Goal: Transaction & Acquisition: Book appointment/travel/reservation

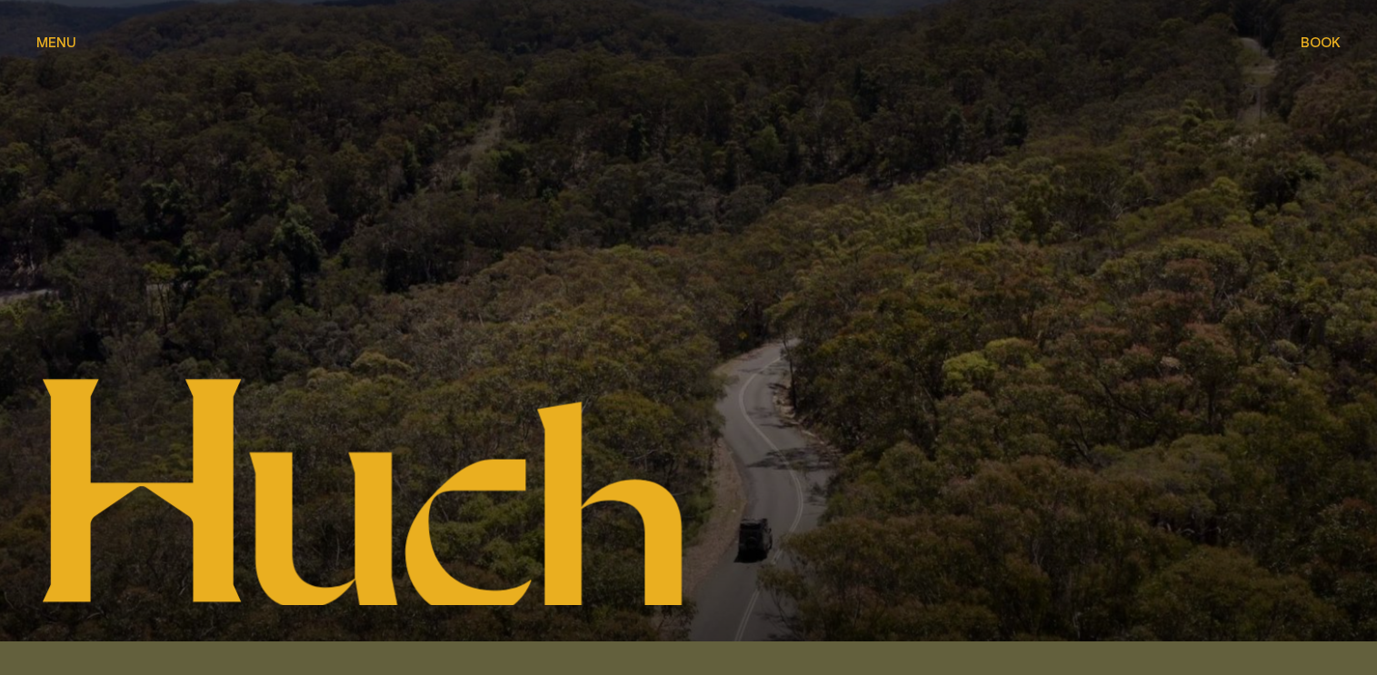
click at [66, 47] on span "Menu" at bounding box center [56, 42] width 40 height 14
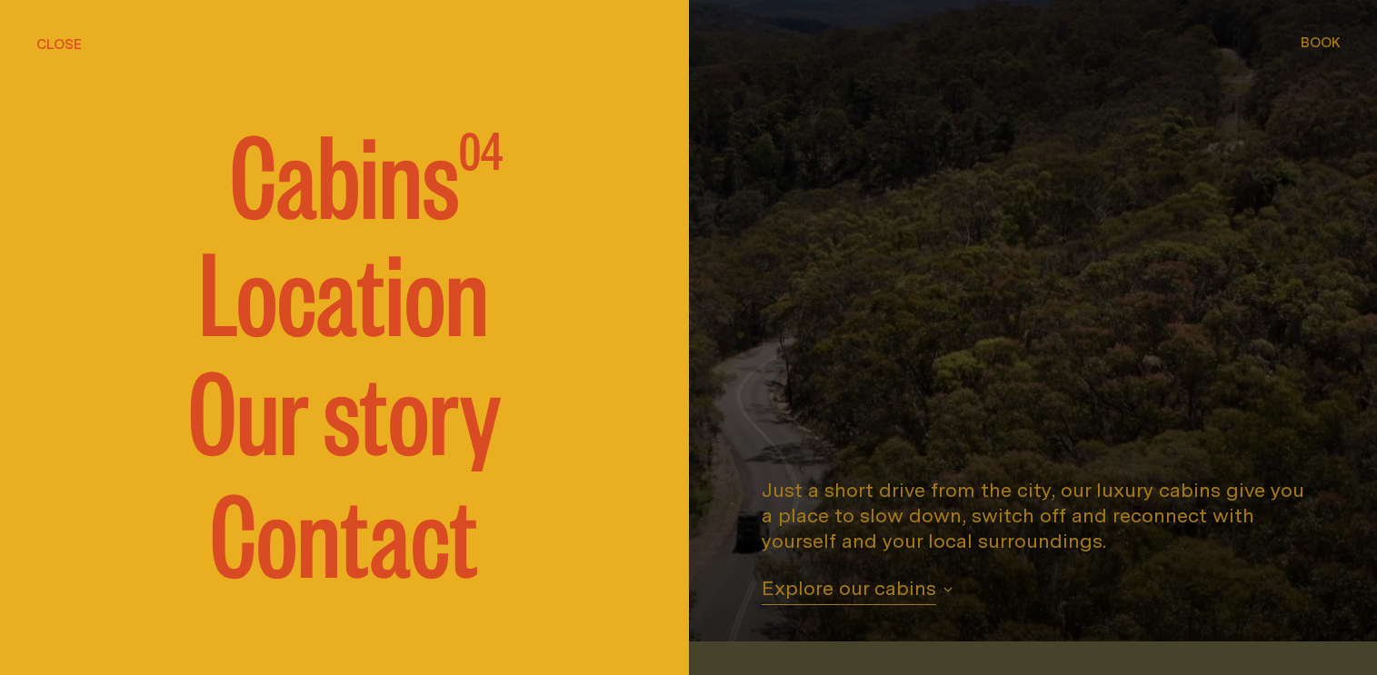
click at [411, 188] on span "Cabins" at bounding box center [344, 171] width 229 height 109
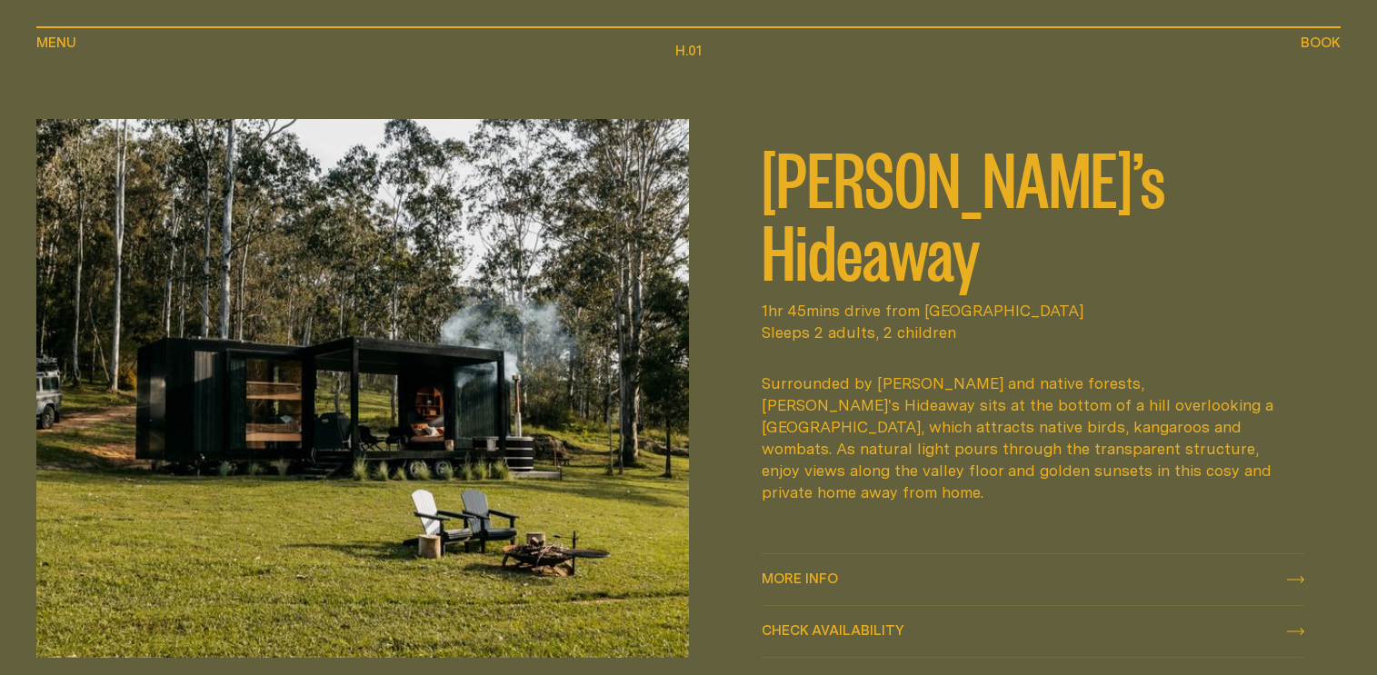
scroll to position [733, 0]
drag, startPoint x: 847, startPoint y: 354, endPoint x: 966, endPoint y: 364, distance: 119.5
click at [950, 372] on div "Surrounded by [PERSON_NAME] and native forests, [PERSON_NAME]'s Hideaway sits a…" at bounding box center [1024, 437] width 524 height 131
click at [991, 372] on div "Surrounded by [PERSON_NAME] and native forests, [PERSON_NAME]'s Hideaway sits a…" at bounding box center [1024, 437] width 524 height 131
drag, startPoint x: 1031, startPoint y: 355, endPoint x: 1079, endPoint y: 355, distance: 48.2
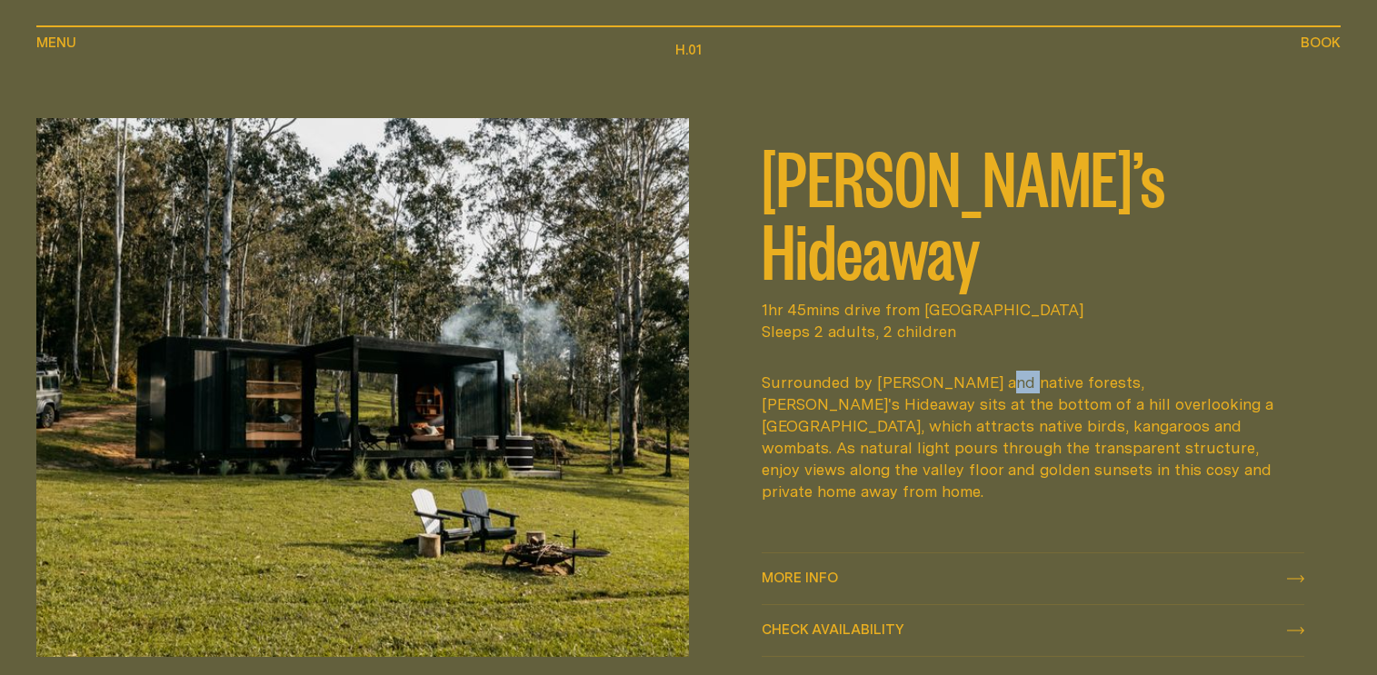
click at [1045, 372] on div "Surrounded by [PERSON_NAME] and native forests, [PERSON_NAME]'s Hideaway sits a…" at bounding box center [1024, 437] width 524 height 131
click at [1086, 372] on div "Surrounded by [PERSON_NAME] and native forests, [PERSON_NAME]'s Hideaway sits a…" at bounding box center [1024, 437] width 524 height 131
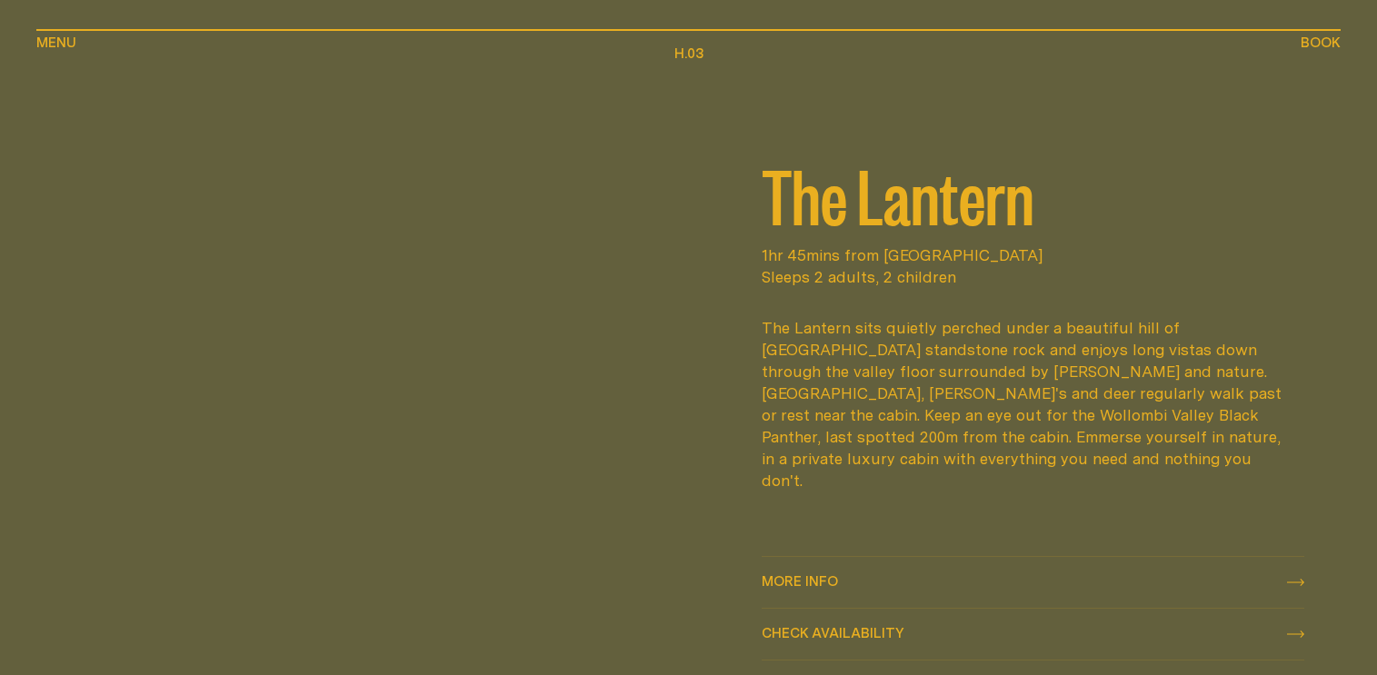
scroll to position [2551, 0]
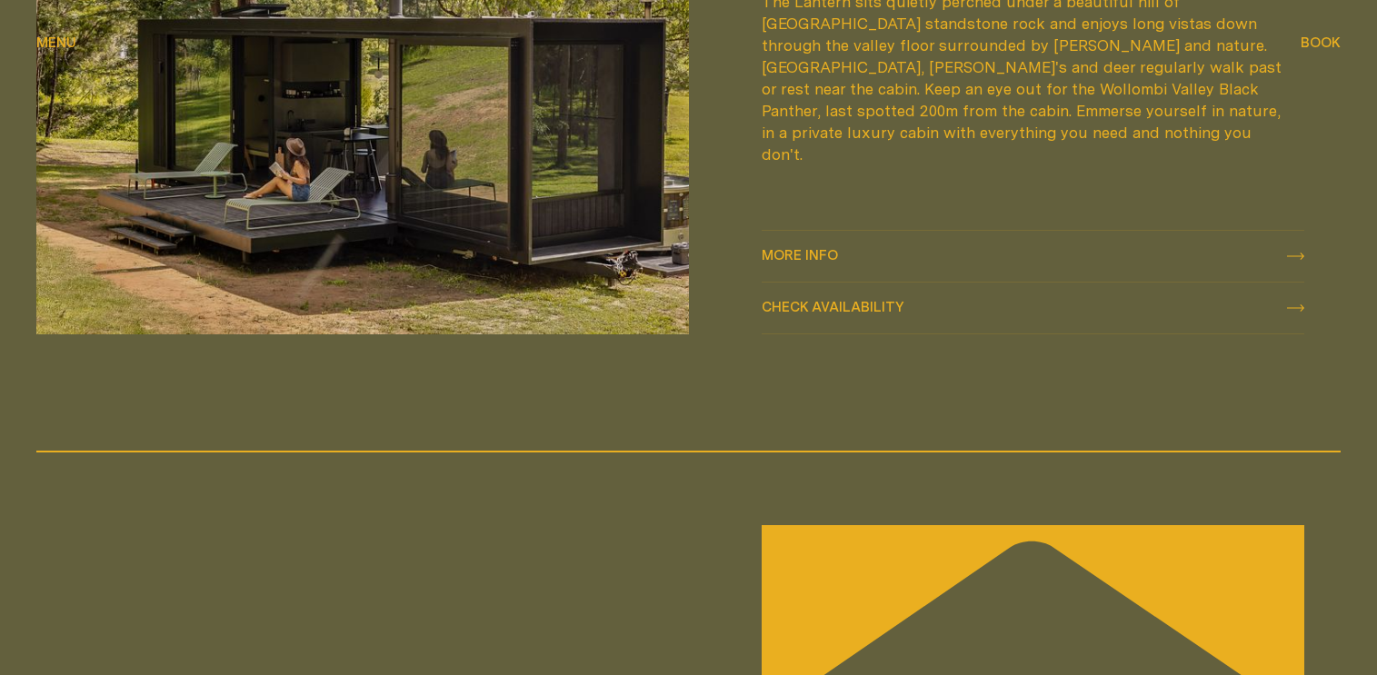
click at [876, 315] on span "Check availability Check availability" at bounding box center [833, 308] width 143 height 22
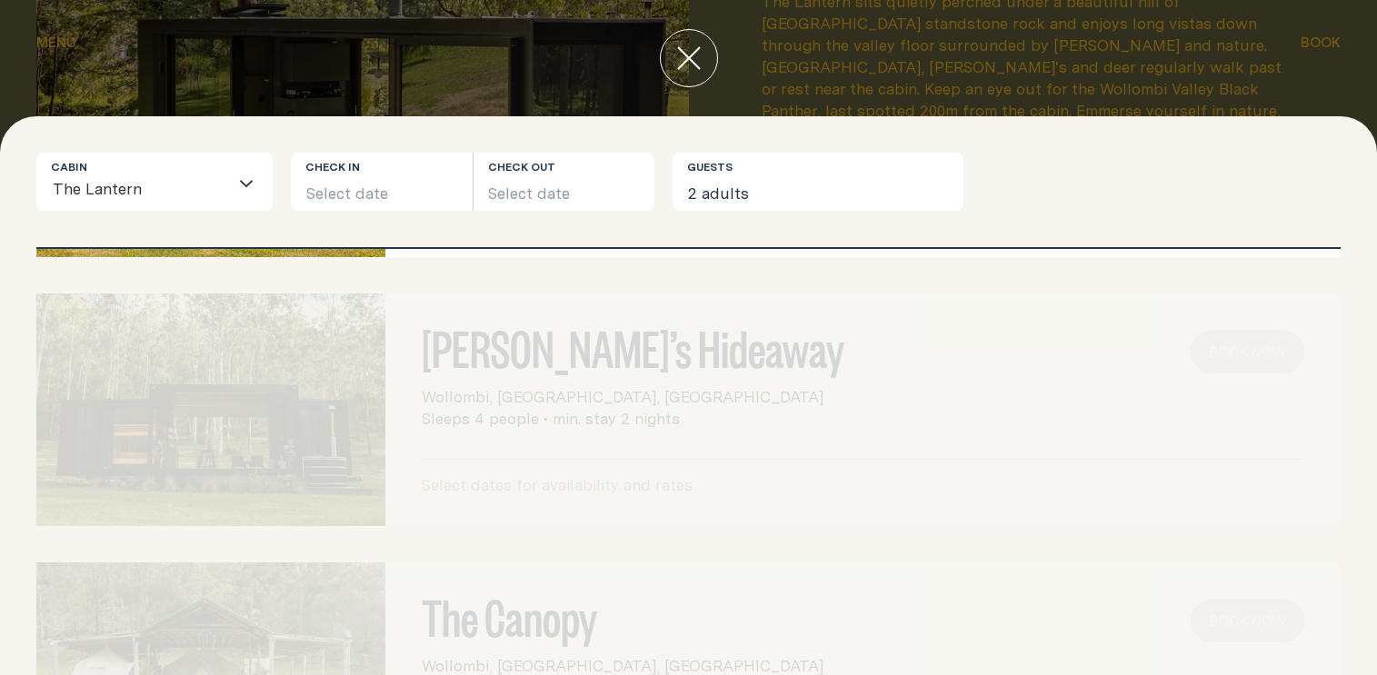
scroll to position [0, 0]
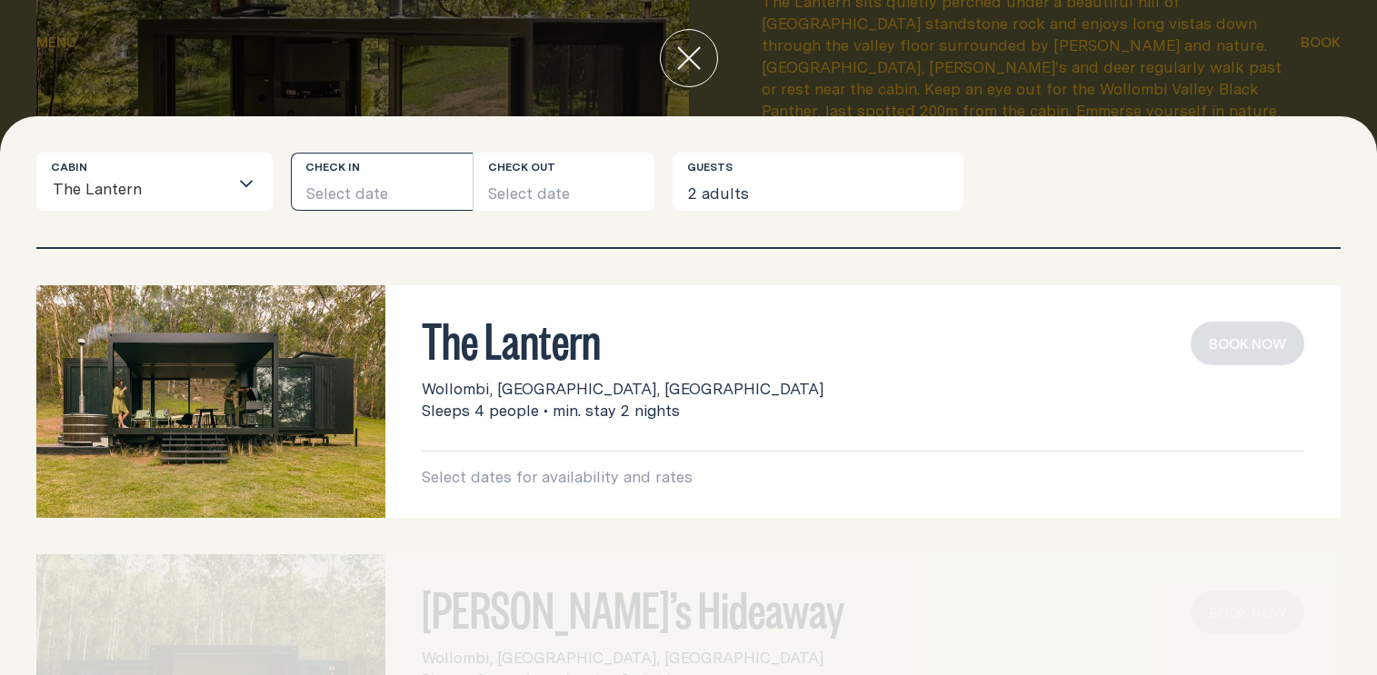
click at [387, 183] on button "Select date" at bounding box center [382, 182] width 182 height 58
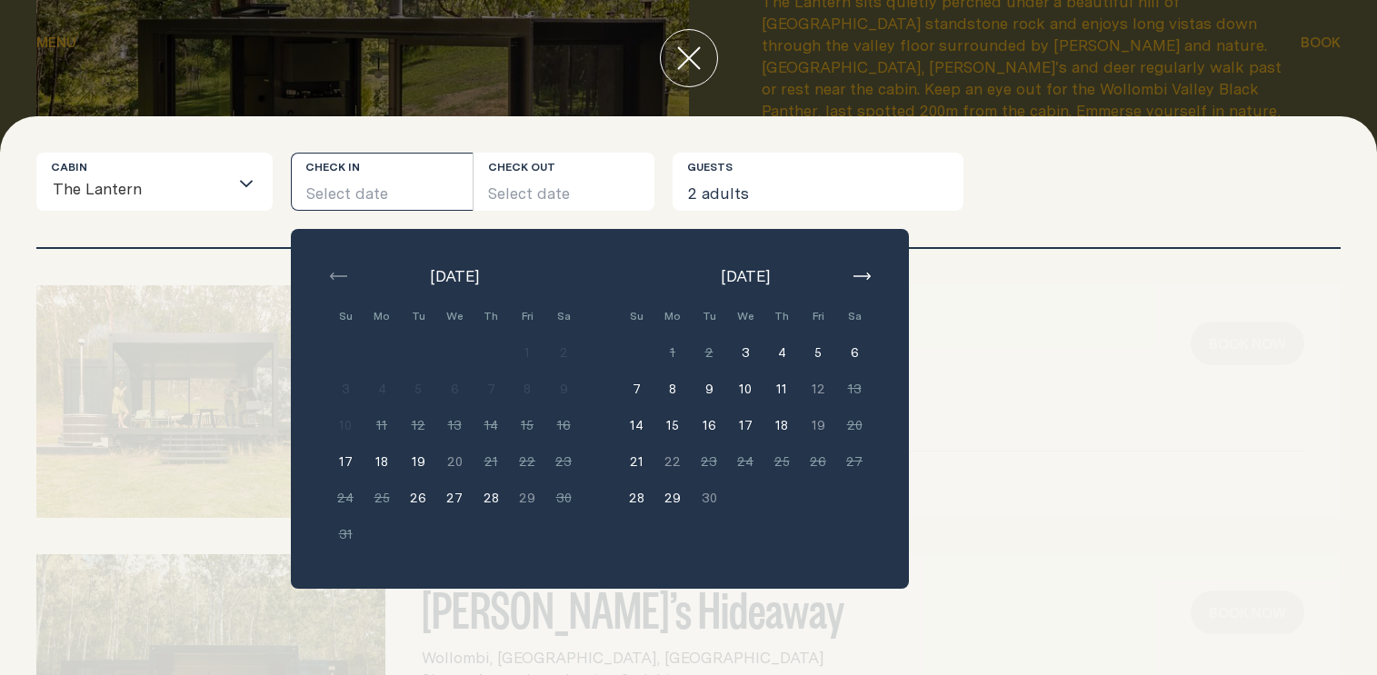
click at [857, 273] on icon "button" at bounding box center [862, 276] width 17 height 7
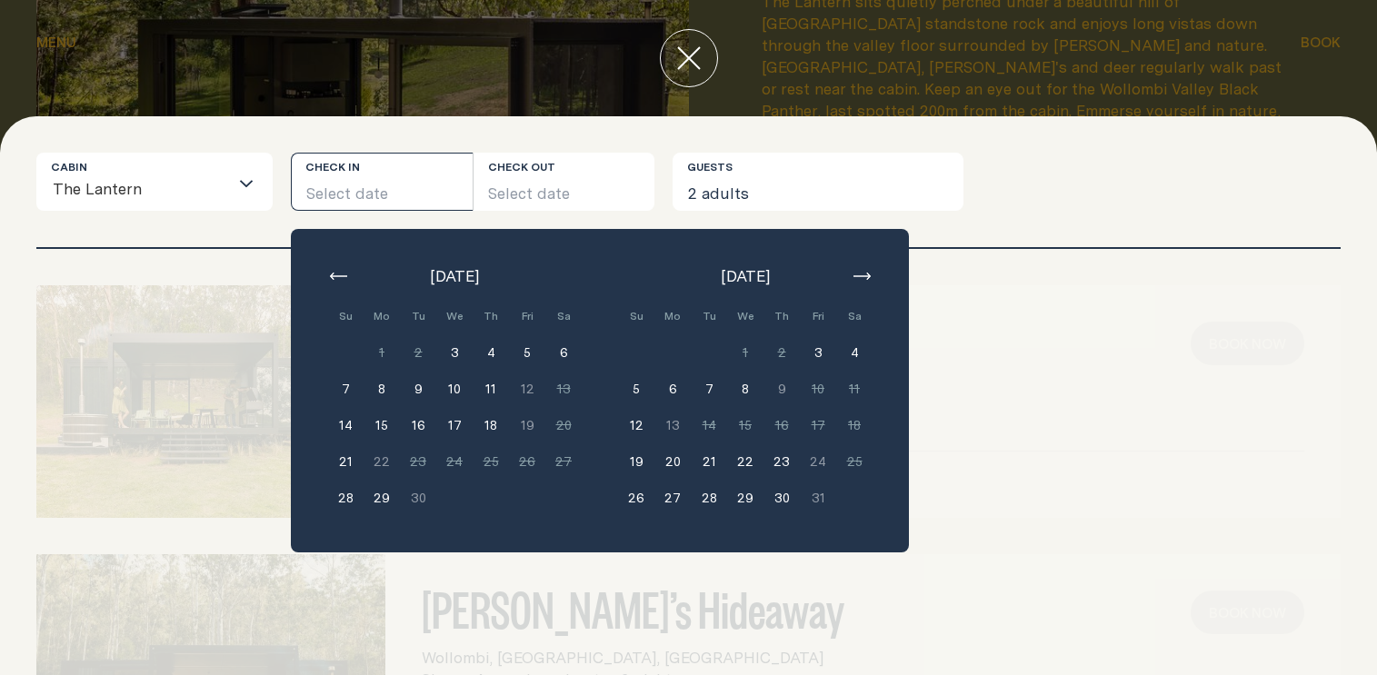
click at [820, 353] on button "3" at bounding box center [818, 353] width 36 height 36
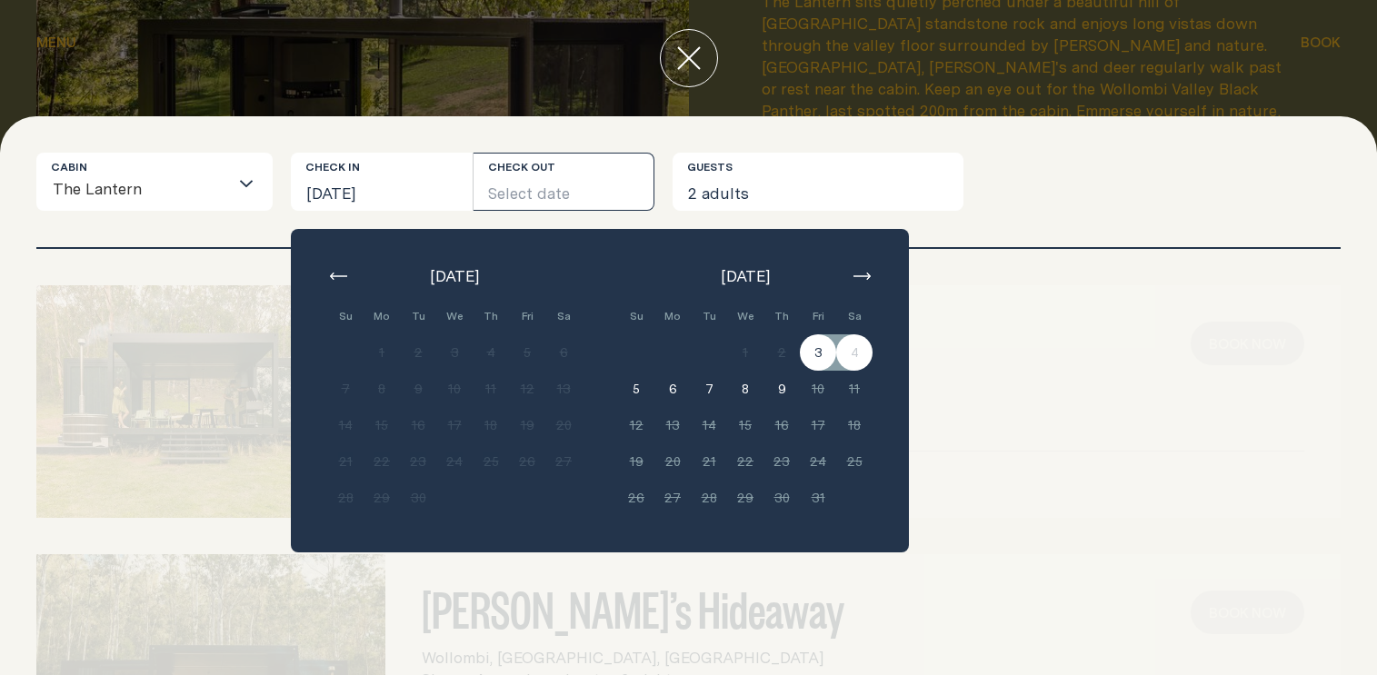
click at [985, 213] on div "Cabin The Lantern Loading... Check in [DATE] Check out Select date [DATE] Su Mo…" at bounding box center [688, 200] width 1305 height 95
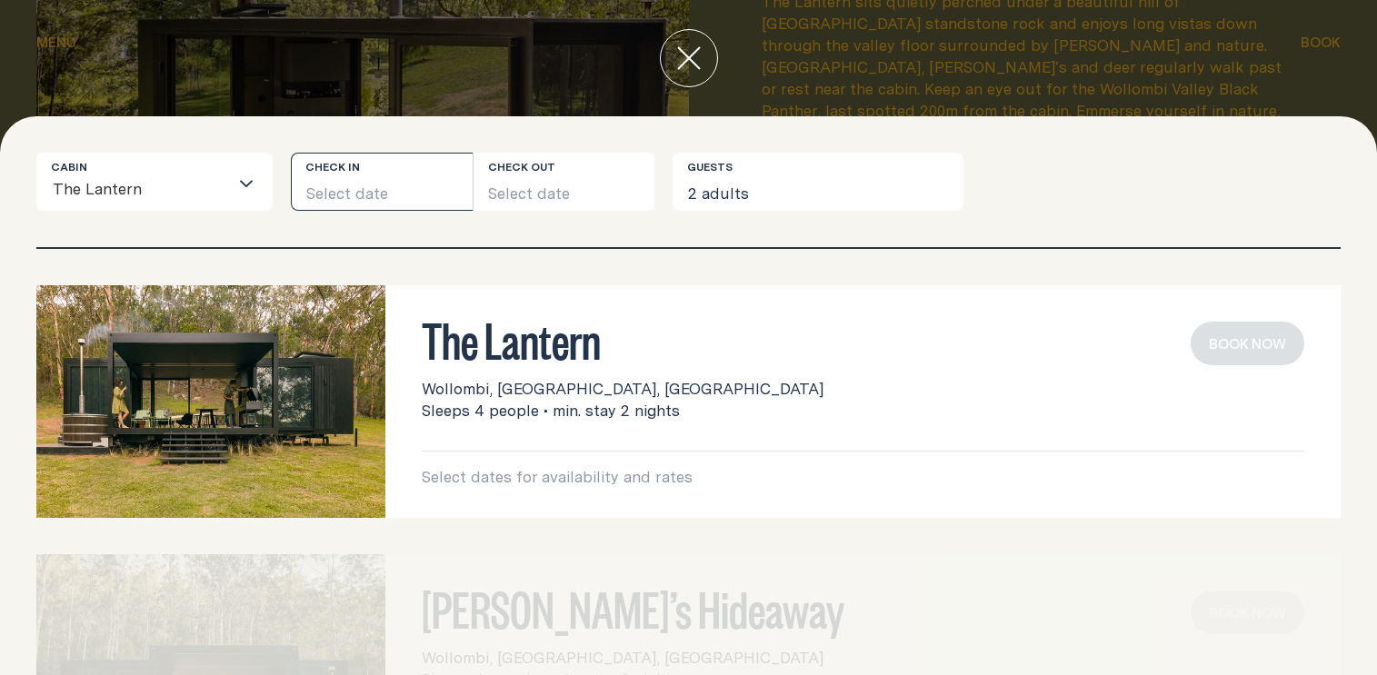
click at [438, 193] on button "Select date" at bounding box center [382, 182] width 182 height 58
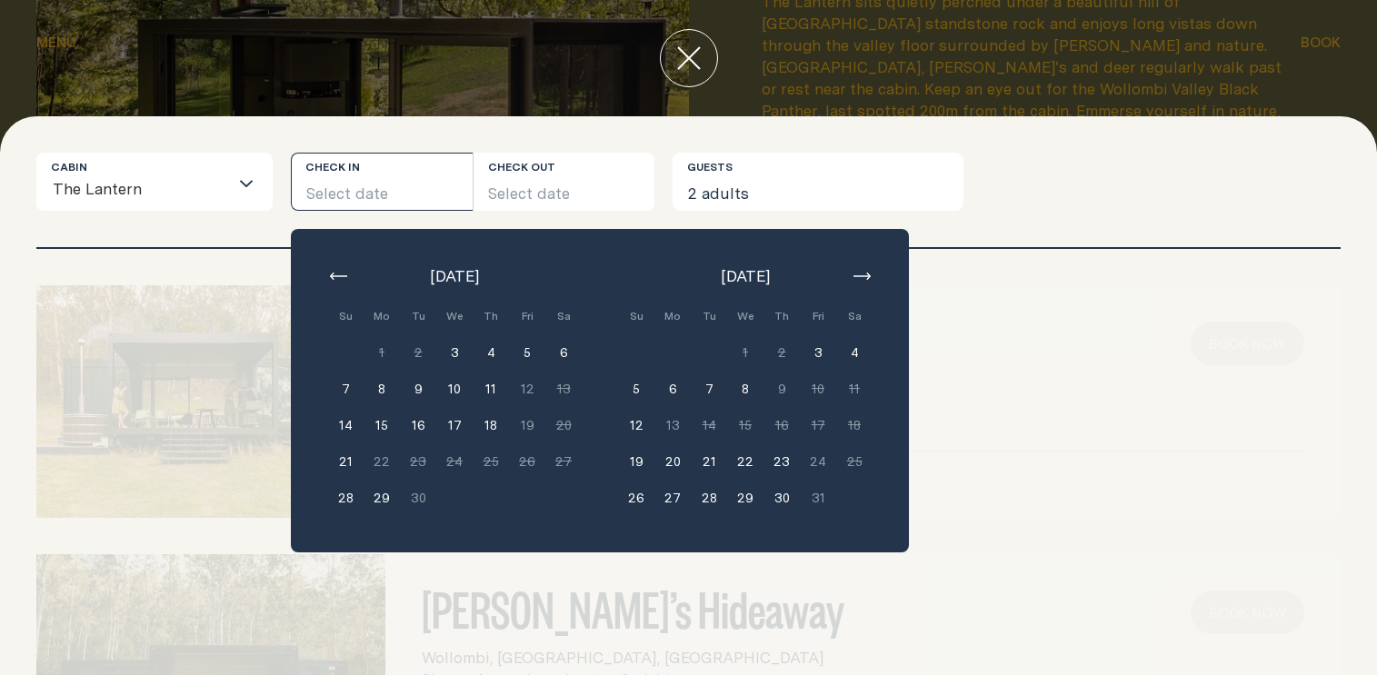
click at [855, 351] on button "4" at bounding box center [854, 353] width 36 height 36
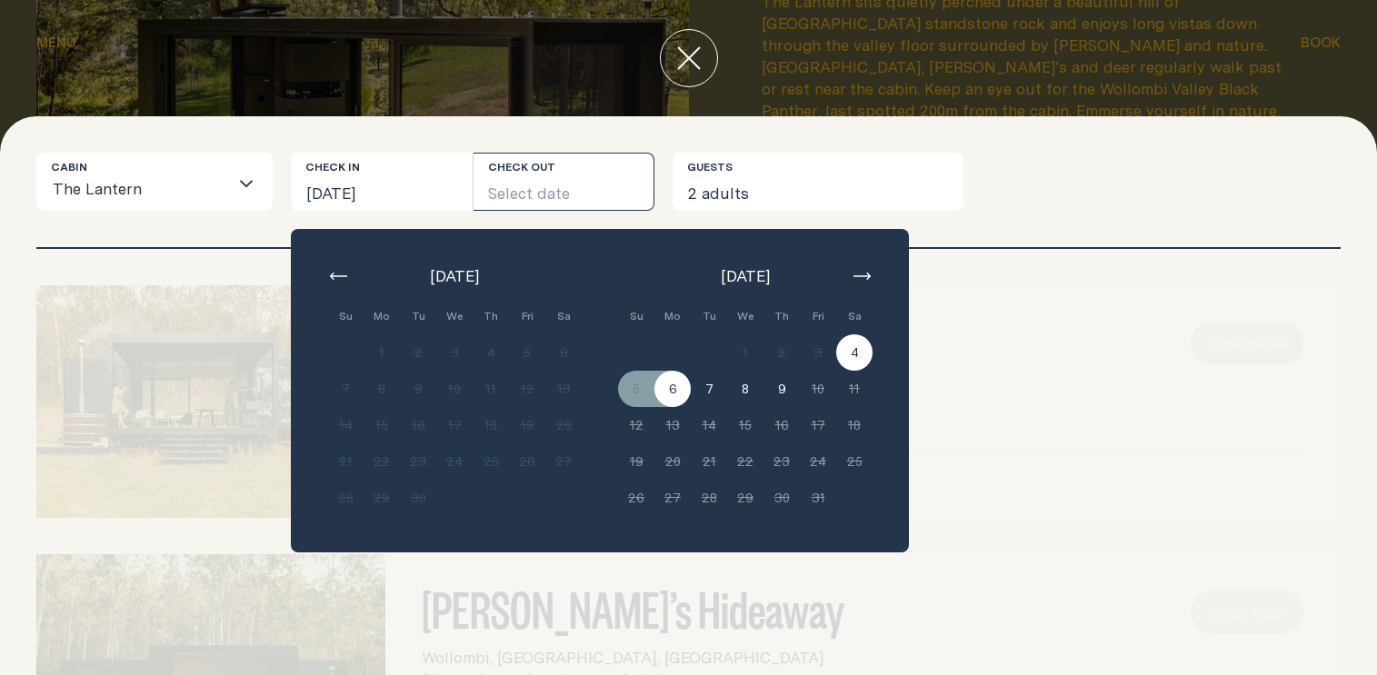
click at [660, 395] on button "6" at bounding box center [673, 389] width 36 height 36
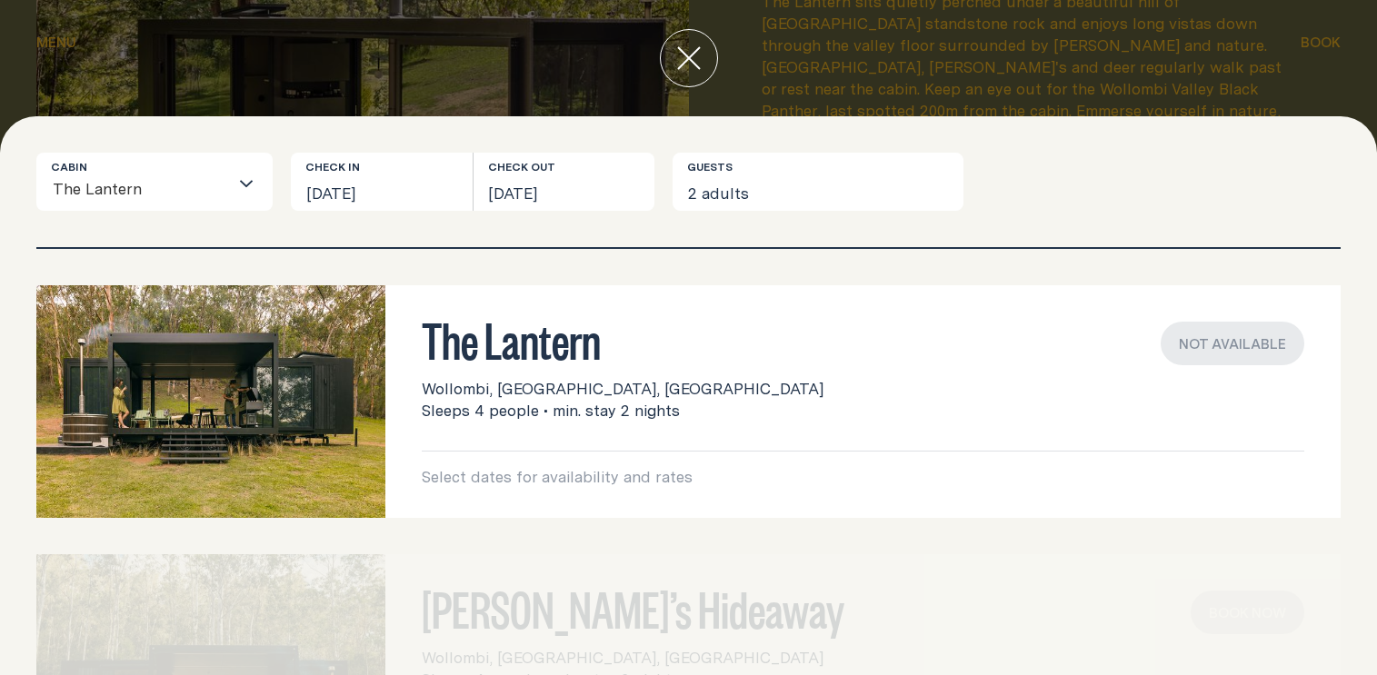
scroll to position [182, 0]
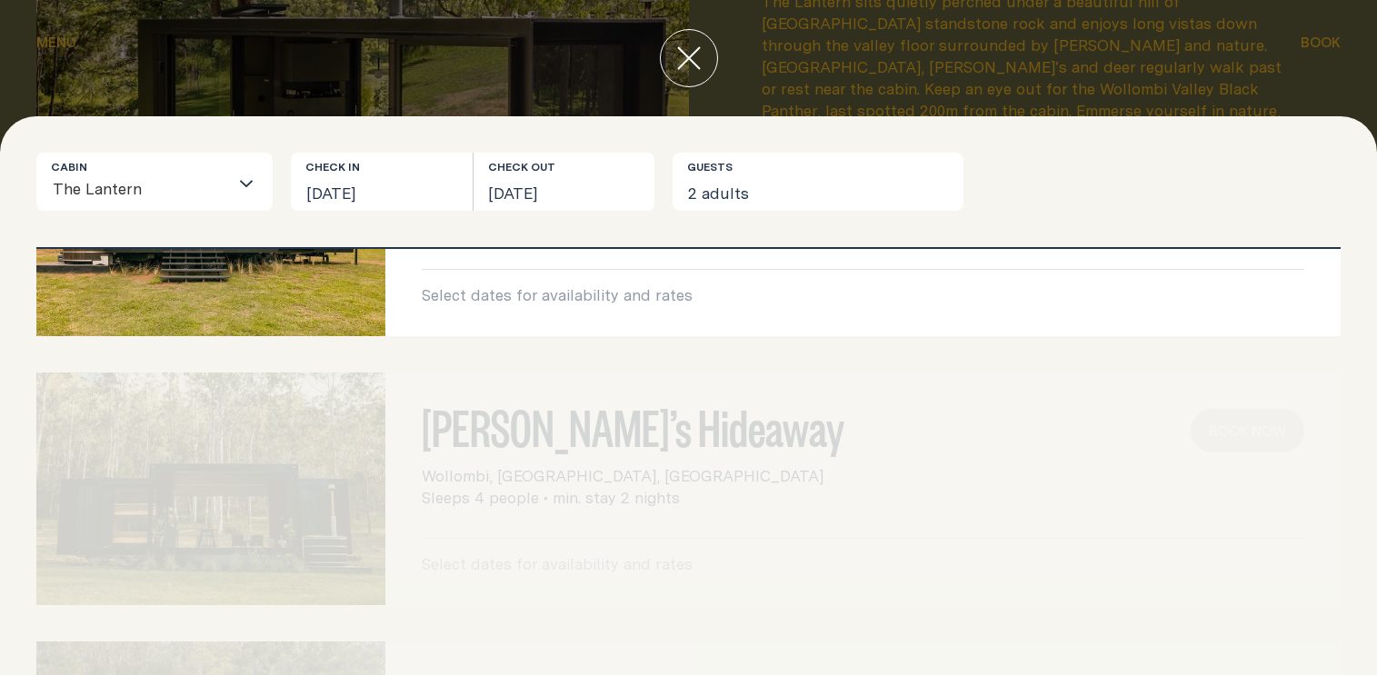
click at [1040, 393] on div "[PERSON_NAME]’s Hideaway Wollombi, [GEOGRAPHIC_DATA], [GEOGRAPHIC_DATA] Sleeps …" at bounding box center [688, 489] width 1305 height 233
click at [682, 72] on button "close" at bounding box center [689, 58] width 58 height 58
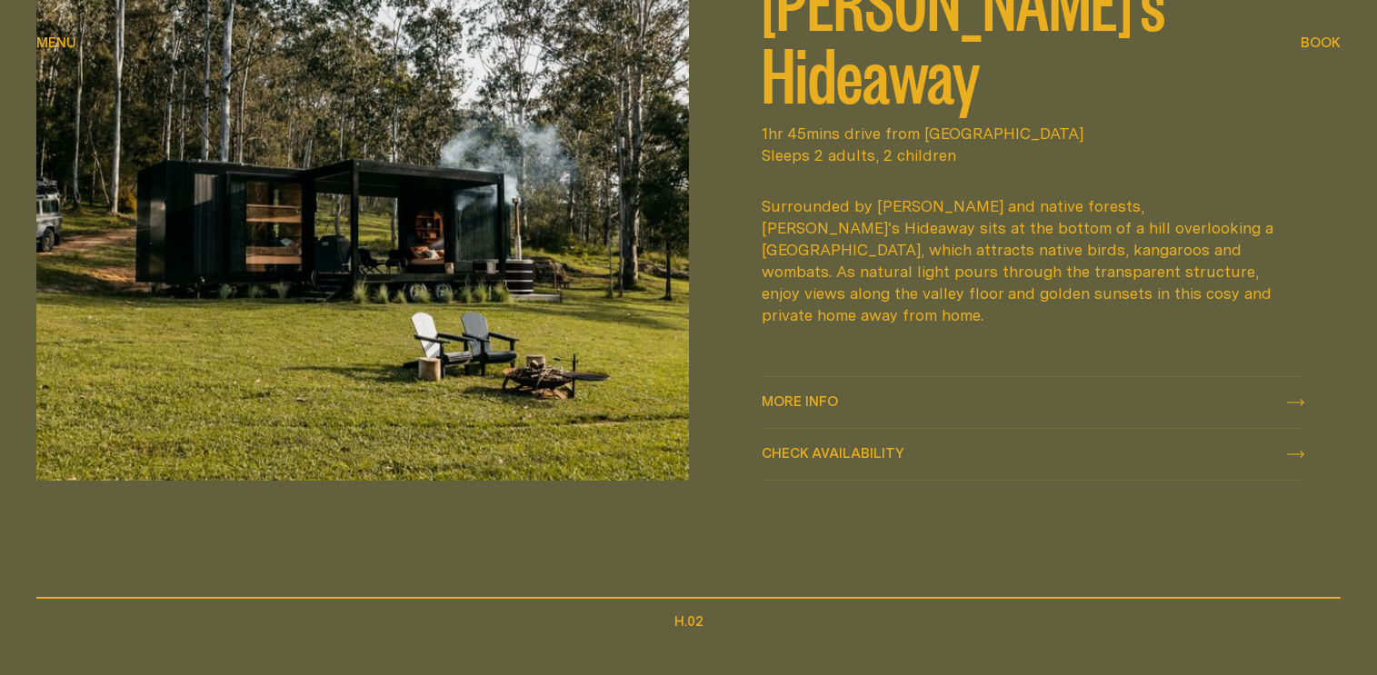
scroll to position [915, 0]
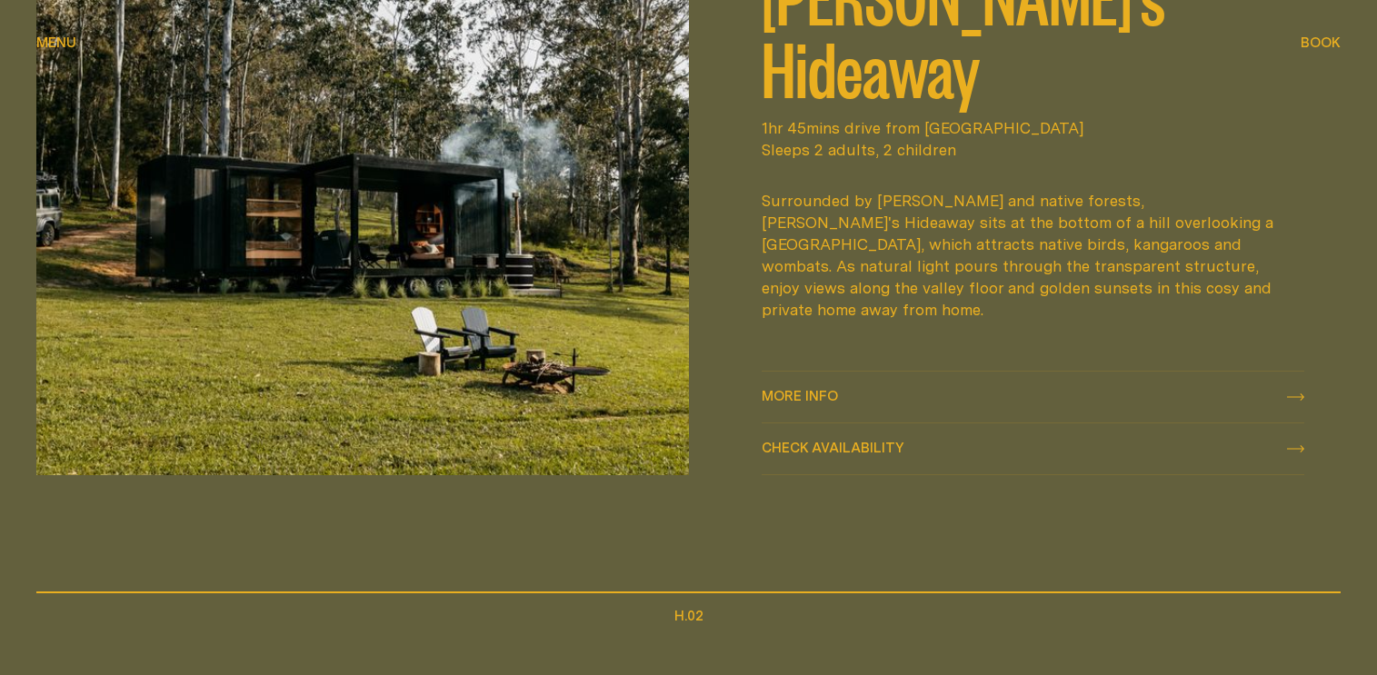
click at [442, 245] on img at bounding box center [362, 205] width 653 height 539
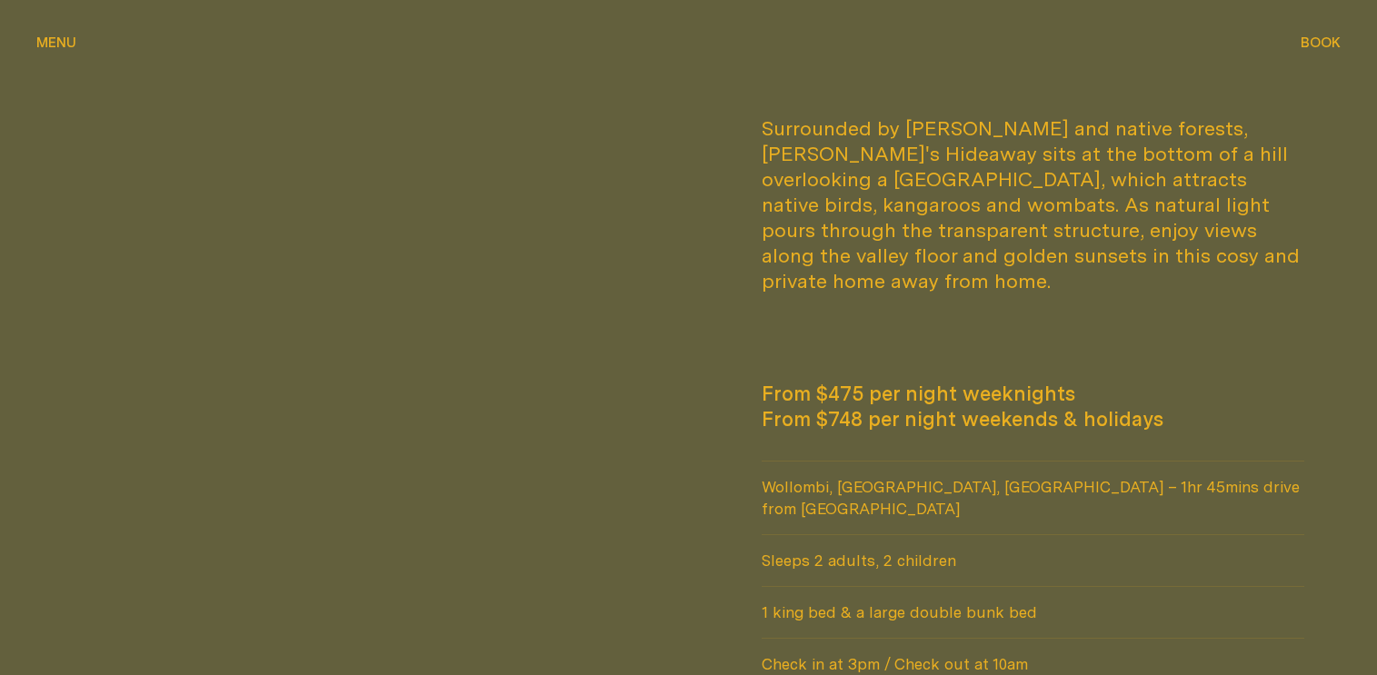
scroll to position [1182, 0]
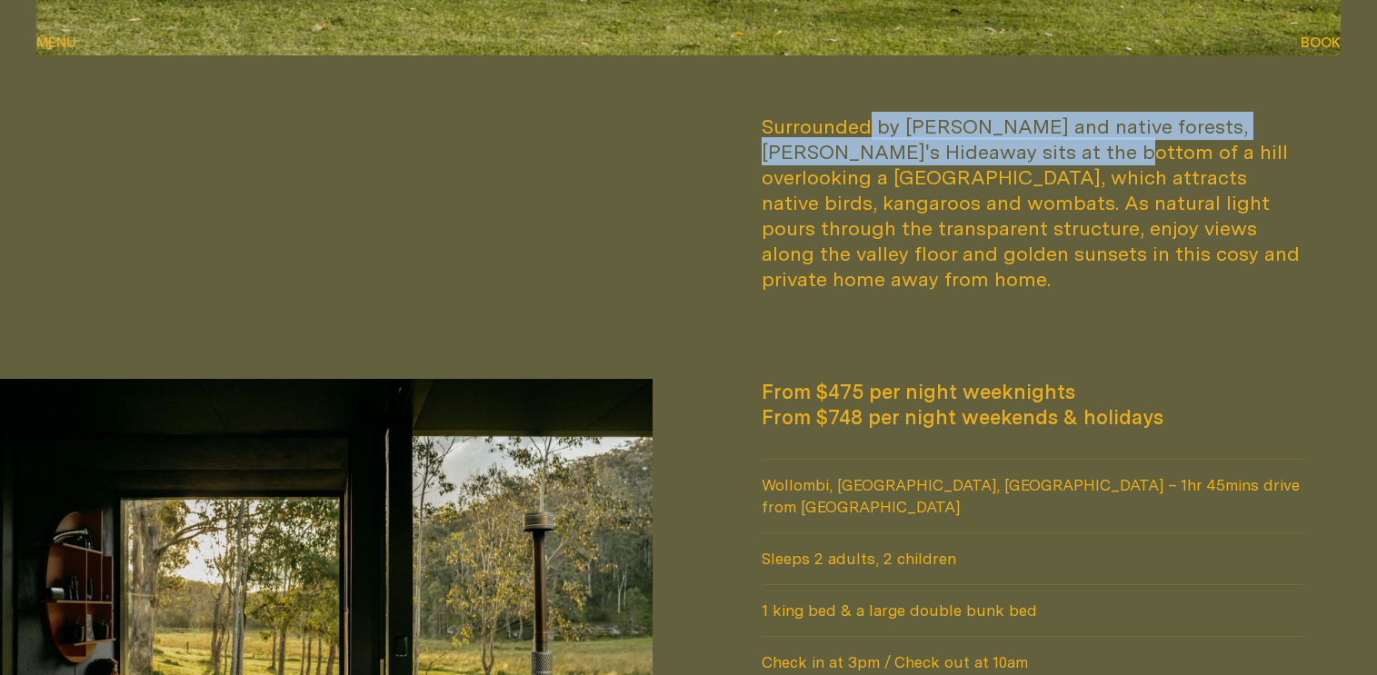
drag, startPoint x: 878, startPoint y: 135, endPoint x: 1079, endPoint y: 165, distance: 203.1
click at [1047, 165] on div "Surrounded by [PERSON_NAME] and native forests, [PERSON_NAME]'s Hideaway sits a…" at bounding box center [1034, 203] width 544 height 178
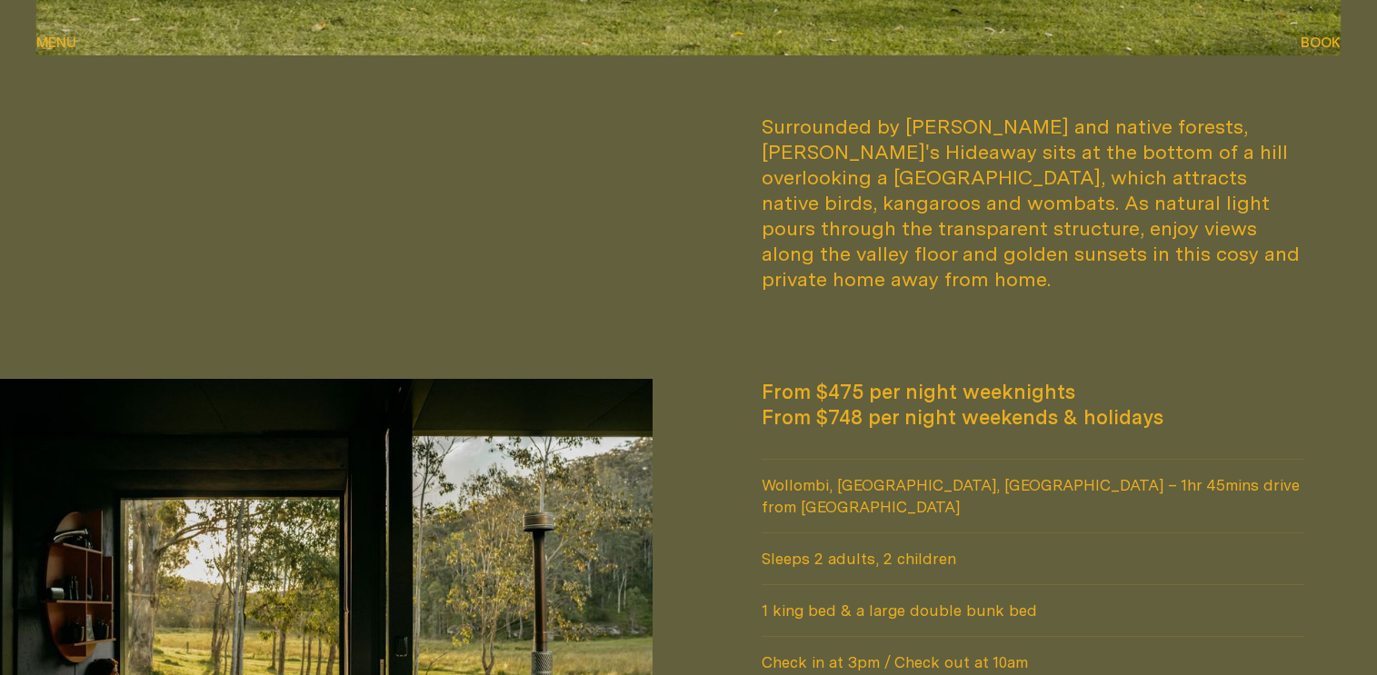
click at [1087, 165] on div "Surrounded by [PERSON_NAME] and native forests, [PERSON_NAME]'s Hideaway sits a…" at bounding box center [1034, 203] width 544 height 178
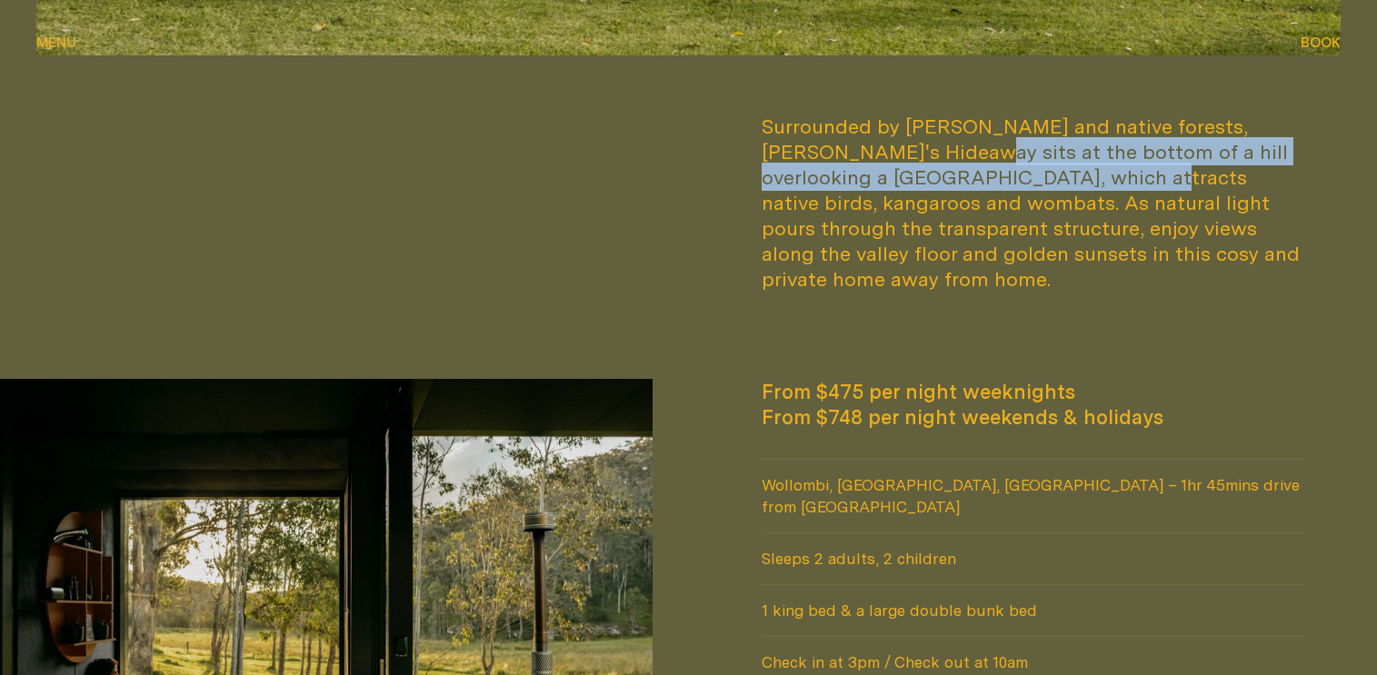
drag, startPoint x: 885, startPoint y: 164, endPoint x: 1092, endPoint y: 190, distance: 208.9
click at [1030, 190] on div "Surrounded by [PERSON_NAME] and native forests, [PERSON_NAME]'s Hideaway sits a…" at bounding box center [1034, 203] width 544 height 178
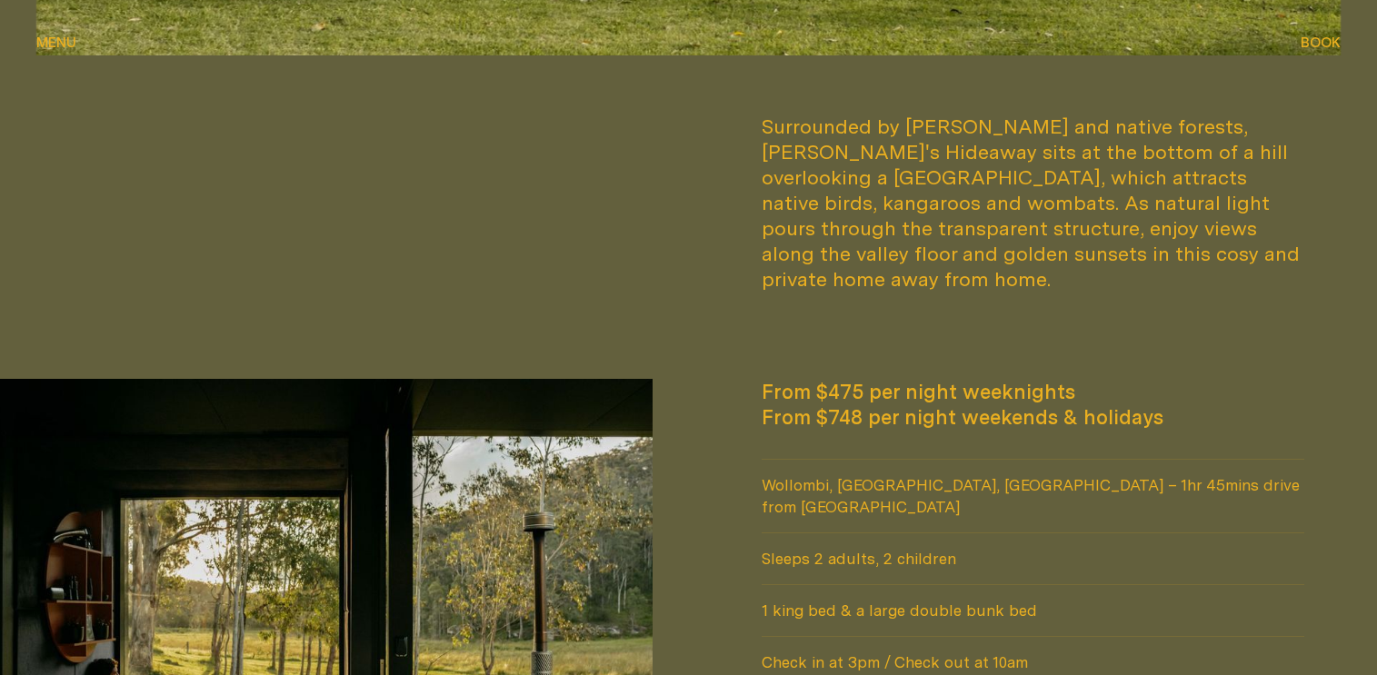
click at [1093, 190] on div "Surrounded by [PERSON_NAME] and native forests, [PERSON_NAME]'s Hideaway sits a…" at bounding box center [1034, 203] width 544 height 178
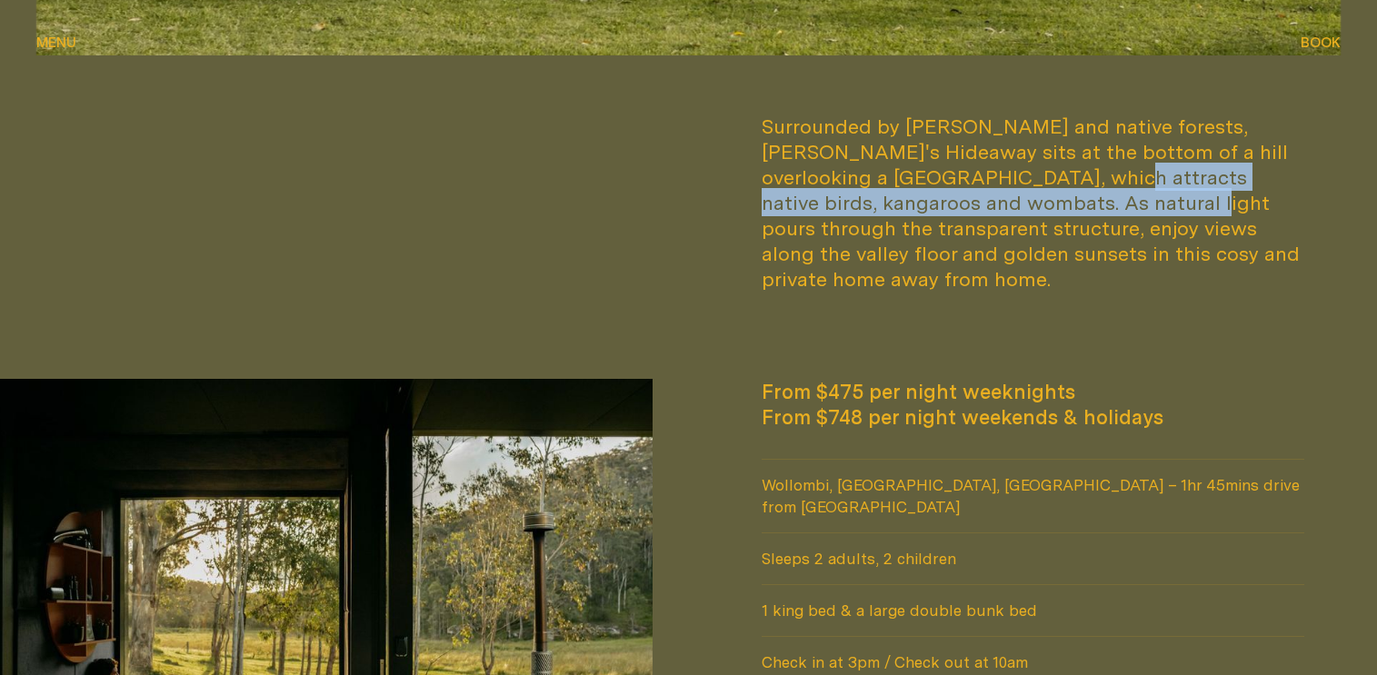
drag, startPoint x: 959, startPoint y: 182, endPoint x: 1050, endPoint y: 199, distance: 92.5
click at [1050, 199] on div "Surrounded by [PERSON_NAME] and native forests, [PERSON_NAME]'s Hideaway sits a…" at bounding box center [1034, 203] width 544 height 178
click at [1090, 188] on div "Surrounded by [PERSON_NAME] and native forests, [PERSON_NAME]'s Hideaway sits a…" at bounding box center [1034, 203] width 544 height 178
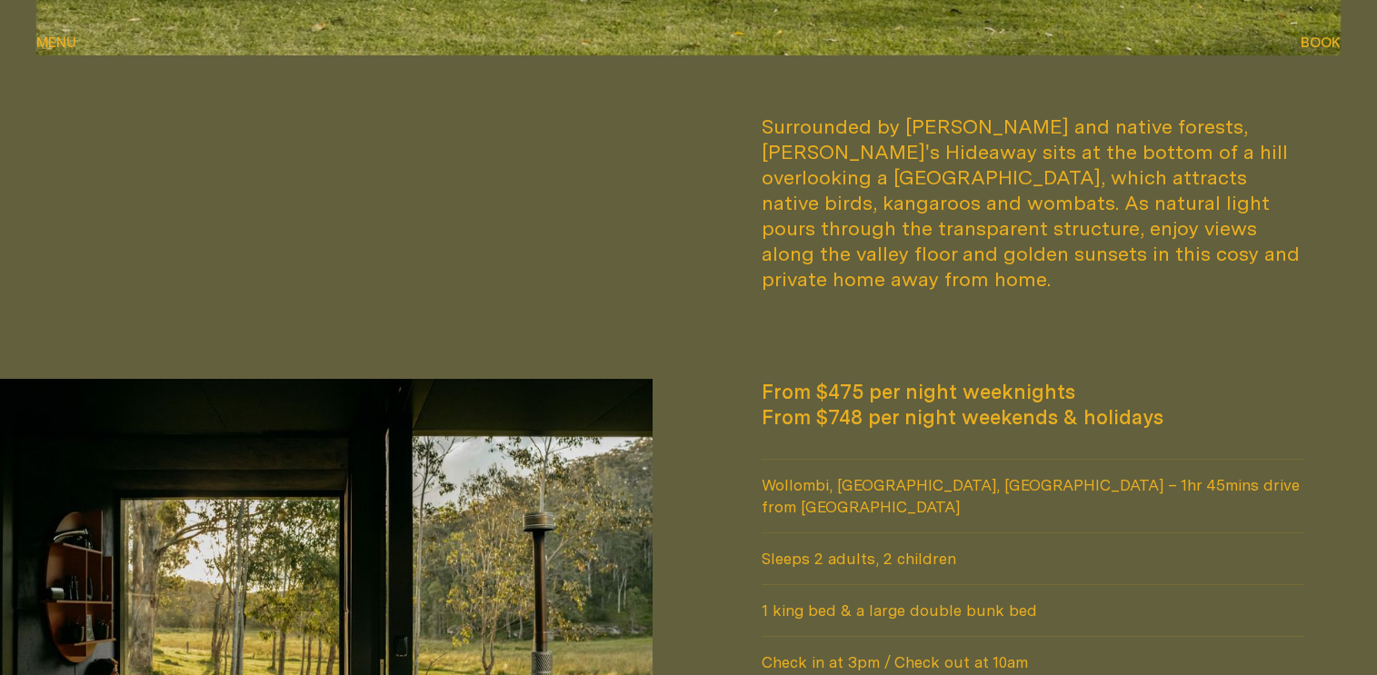
click at [1135, 187] on div "Surrounded by [PERSON_NAME] and native forests, [PERSON_NAME]'s Hideaway sits a…" at bounding box center [1034, 203] width 544 height 178
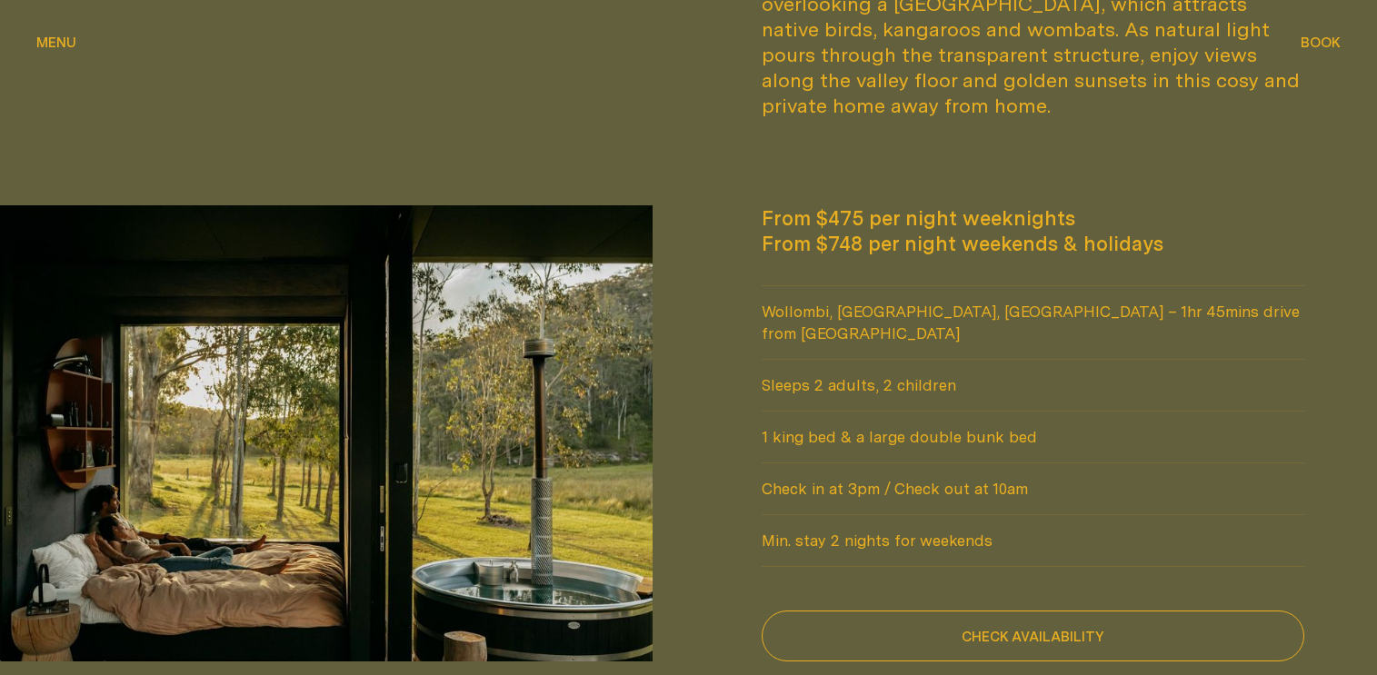
scroll to position [1364, 0]
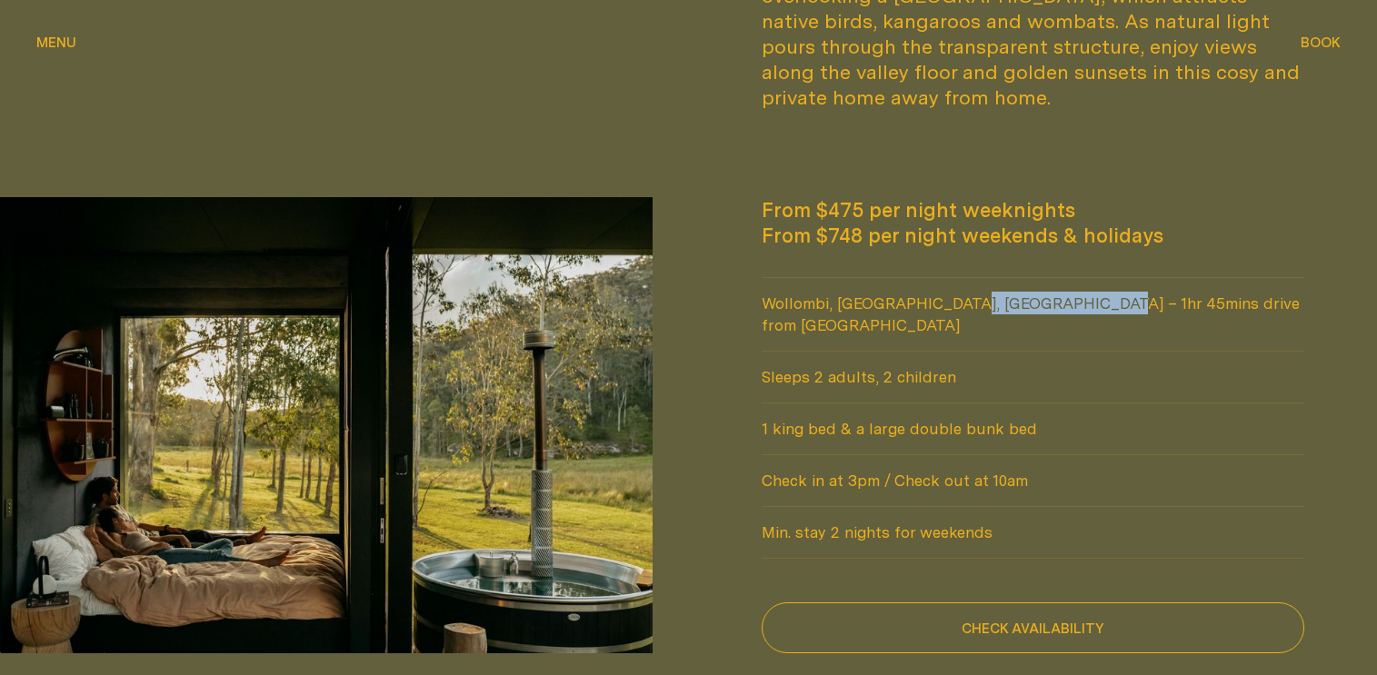
drag, startPoint x: 823, startPoint y: 275, endPoint x: 1016, endPoint y: 269, distance: 193.7
click at [1006, 278] on span "Wollombi, [GEOGRAPHIC_DATA], [GEOGRAPHIC_DATA] – 1hr 45mins drive from [GEOGRAP…" at bounding box center [1034, 314] width 544 height 73
click at [1045, 278] on span "Wollombi, [GEOGRAPHIC_DATA], [GEOGRAPHIC_DATA] – 1hr 45mins drive from [GEOGRAP…" at bounding box center [1034, 314] width 544 height 73
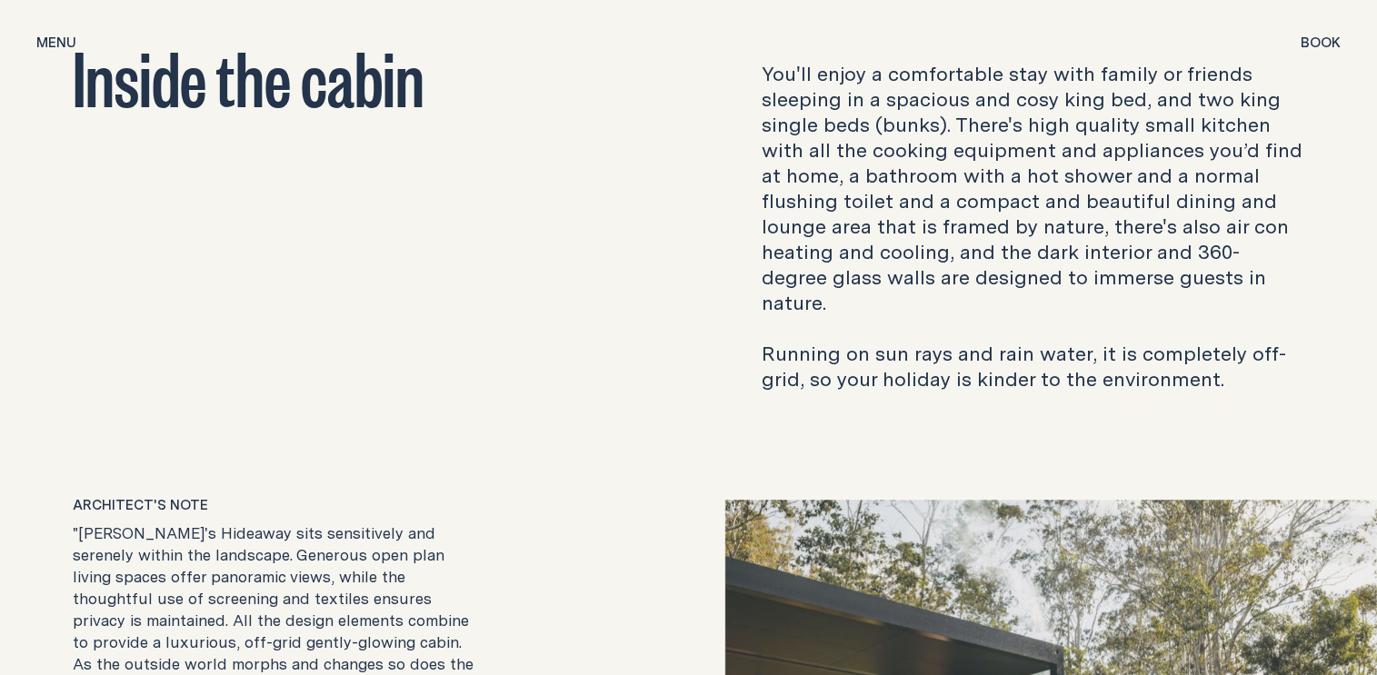
scroll to position [2818, 0]
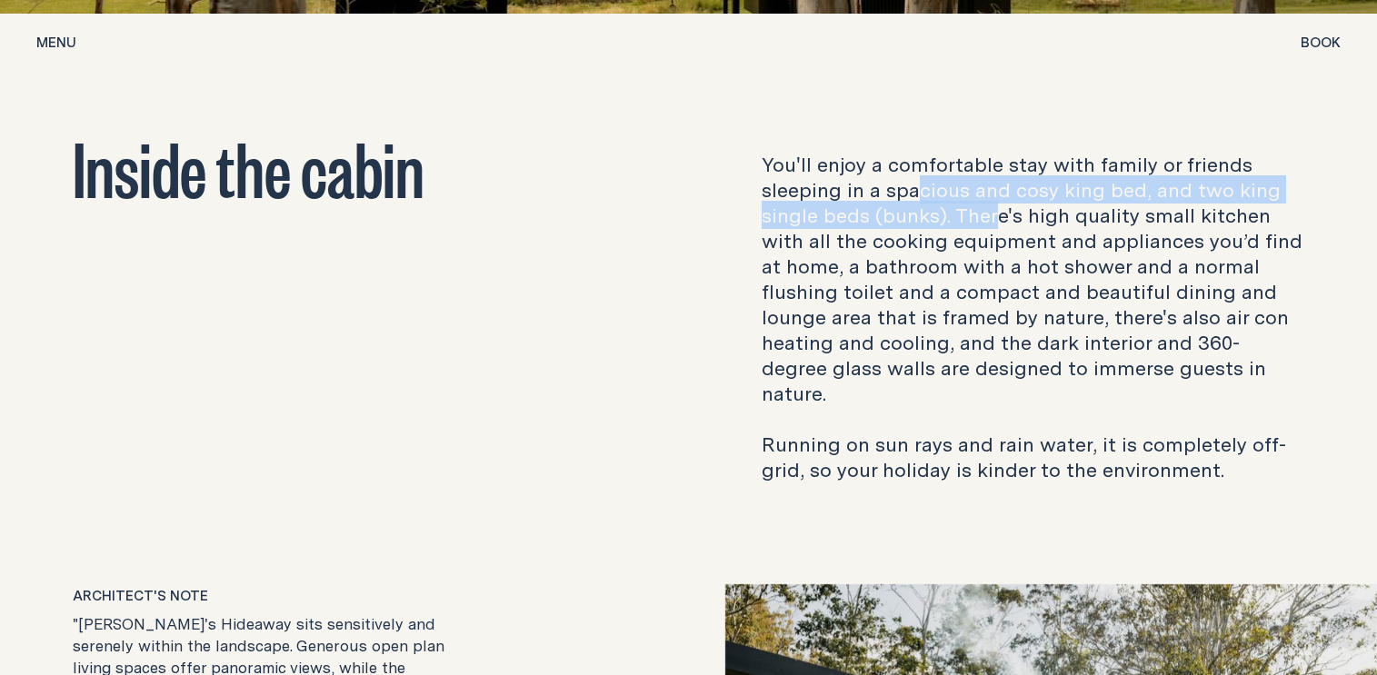
drag, startPoint x: 924, startPoint y: 132, endPoint x: 1028, endPoint y: 195, distance: 122.4
click at [1008, 185] on p "You'll enjoy a comfortable stay with family or friends sleeping in a spacious a…" at bounding box center [1034, 317] width 544 height 331
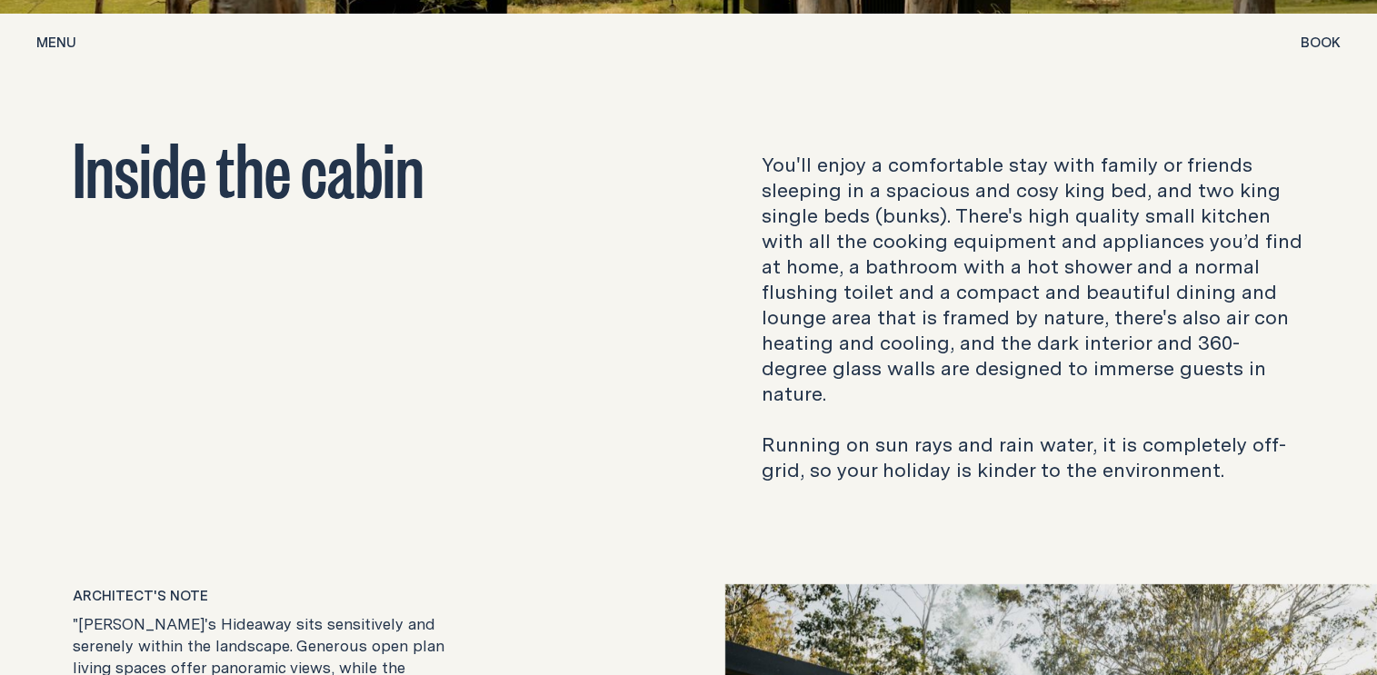
click at [1053, 199] on p "You'll enjoy a comfortable stay with family or friends sleeping in a spacious a…" at bounding box center [1034, 317] width 544 height 331
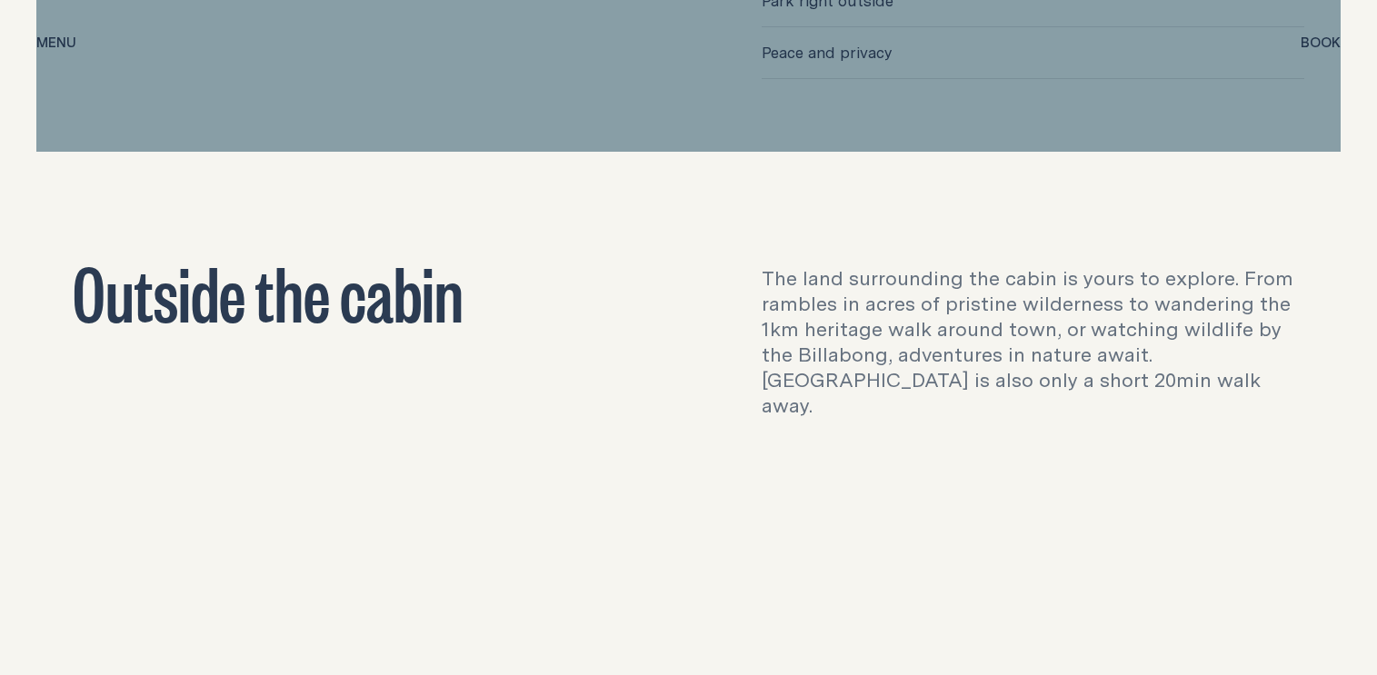
scroll to position [5182, 0]
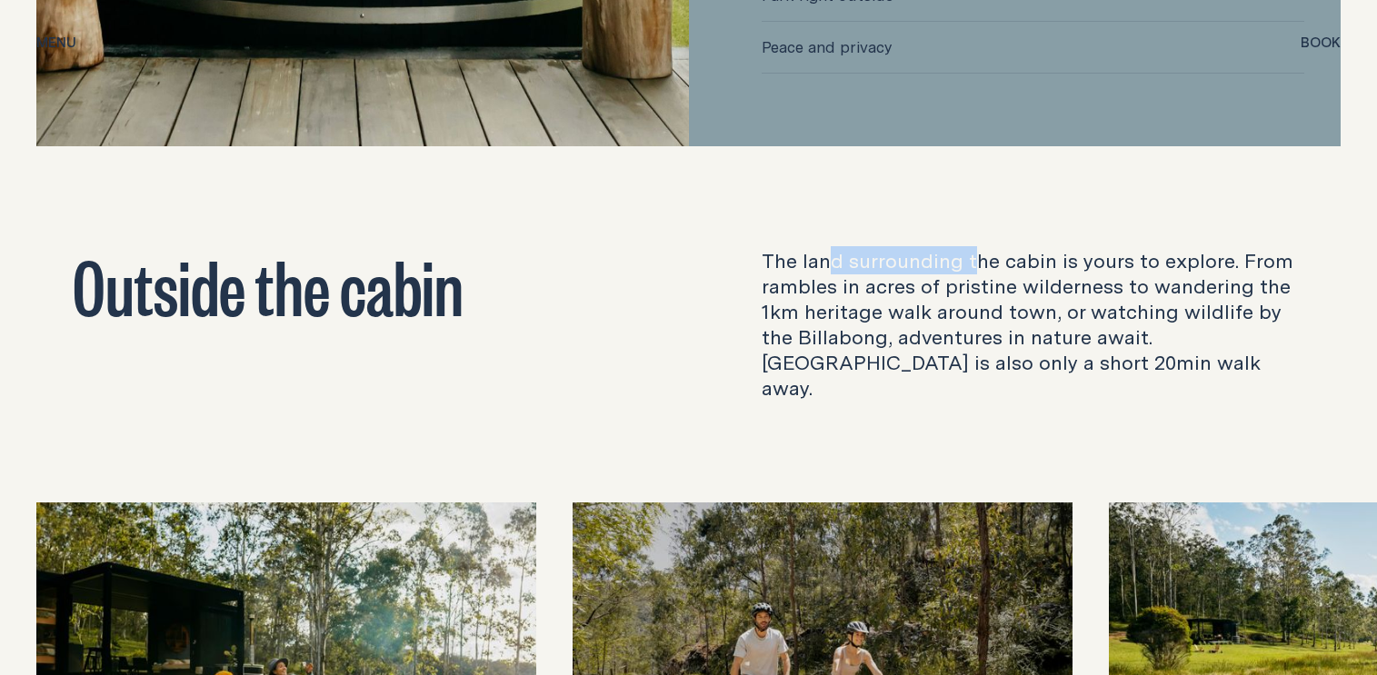
drag, startPoint x: 831, startPoint y: 196, endPoint x: 1126, endPoint y: 201, distance: 295.5
click at [1028, 248] on p "The land surrounding the cabin is yours to explore. From rambles in acres of pr…" at bounding box center [1034, 324] width 544 height 153
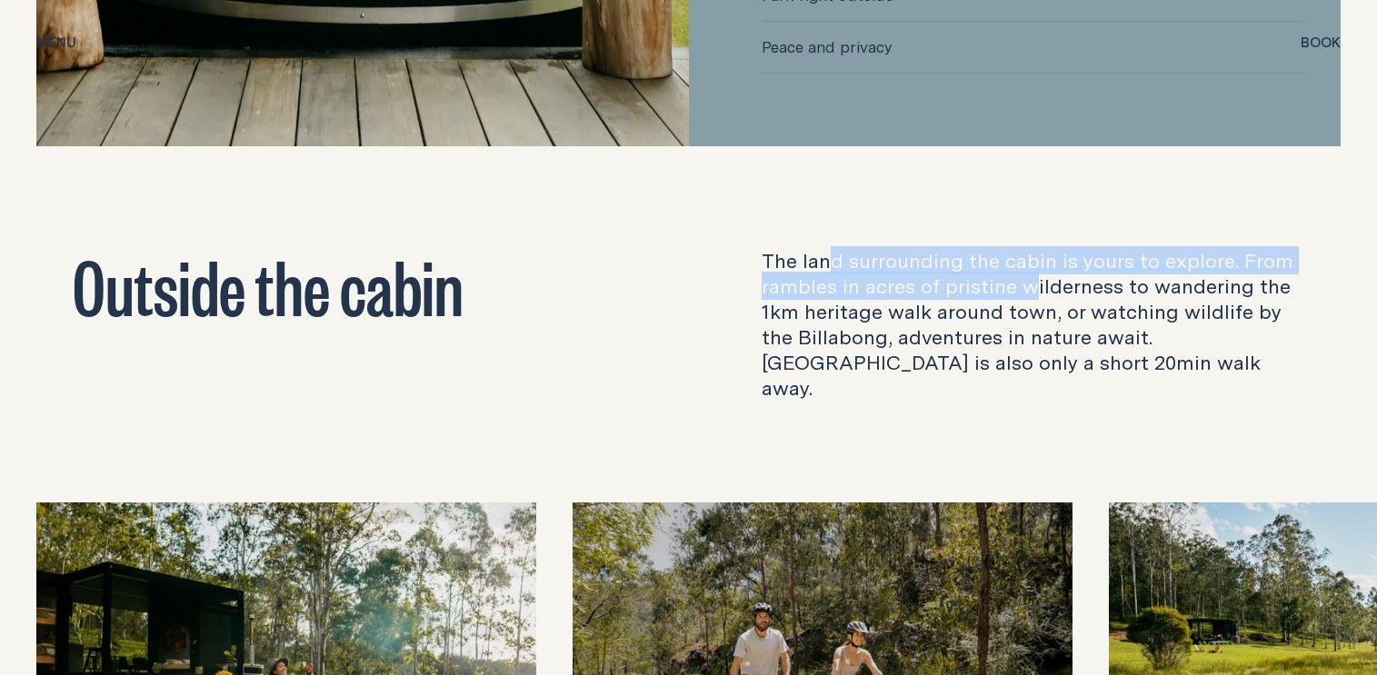
click at [1126, 248] on p "The land surrounding the cabin is yours to explore. From rambles in acres of pr…" at bounding box center [1034, 324] width 544 height 153
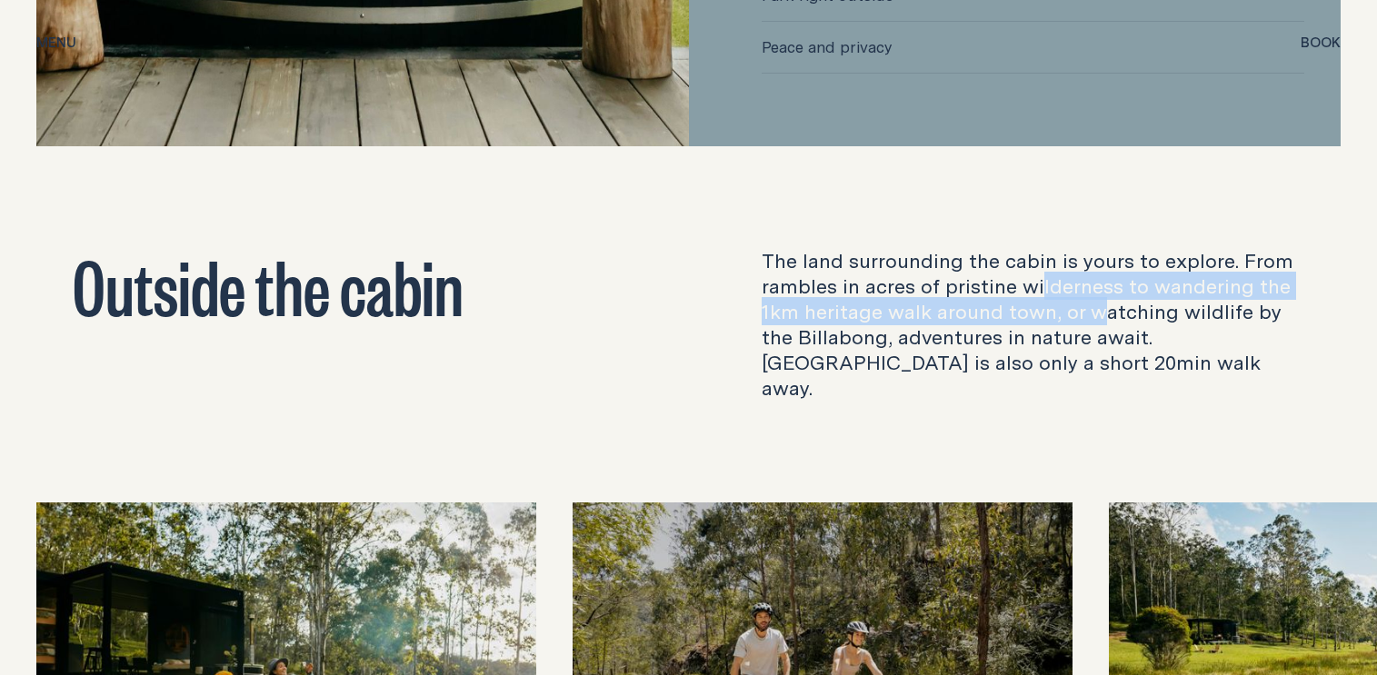
drag, startPoint x: 1038, startPoint y: 204, endPoint x: 1169, endPoint y: 255, distance: 140.5
click at [1125, 248] on p "The land surrounding the cabin is yours to explore. From rambles in acres of pr…" at bounding box center [1034, 324] width 544 height 153
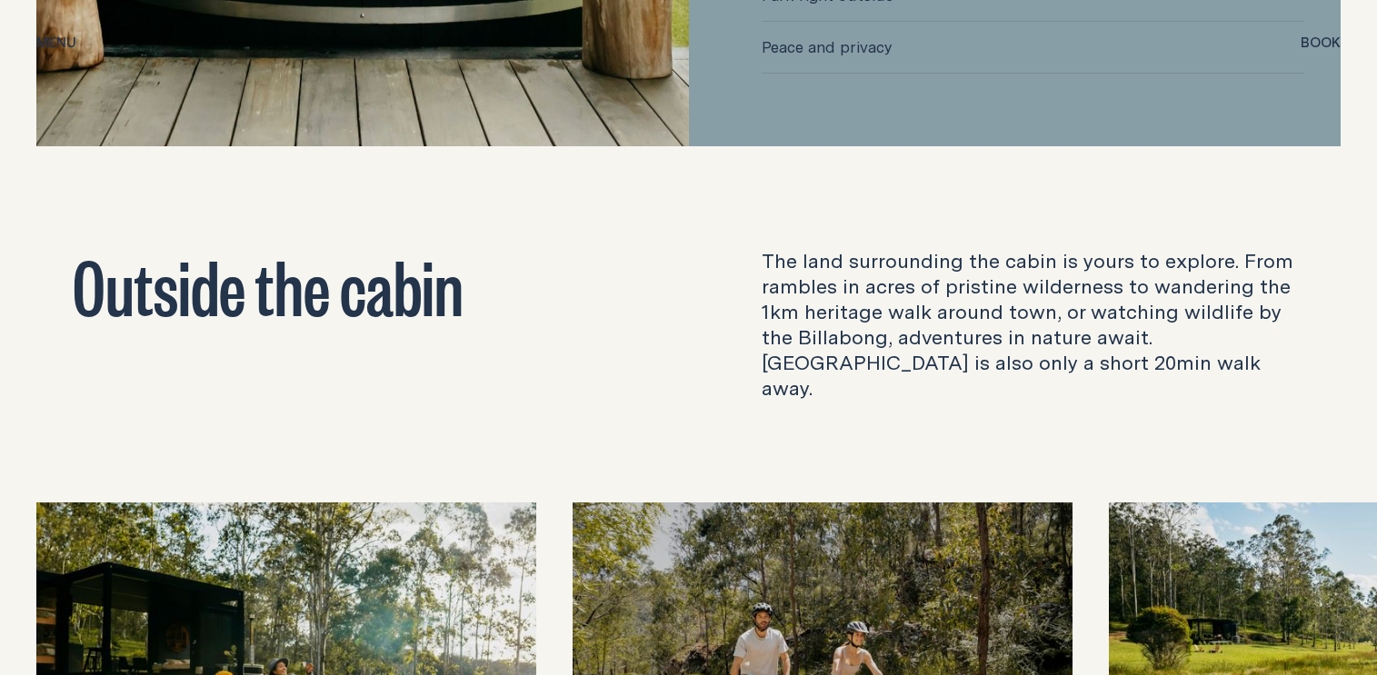
click at [1169, 255] on p "The land surrounding the cabin is yours to explore. From rambles in acres of pr…" at bounding box center [1034, 324] width 544 height 153
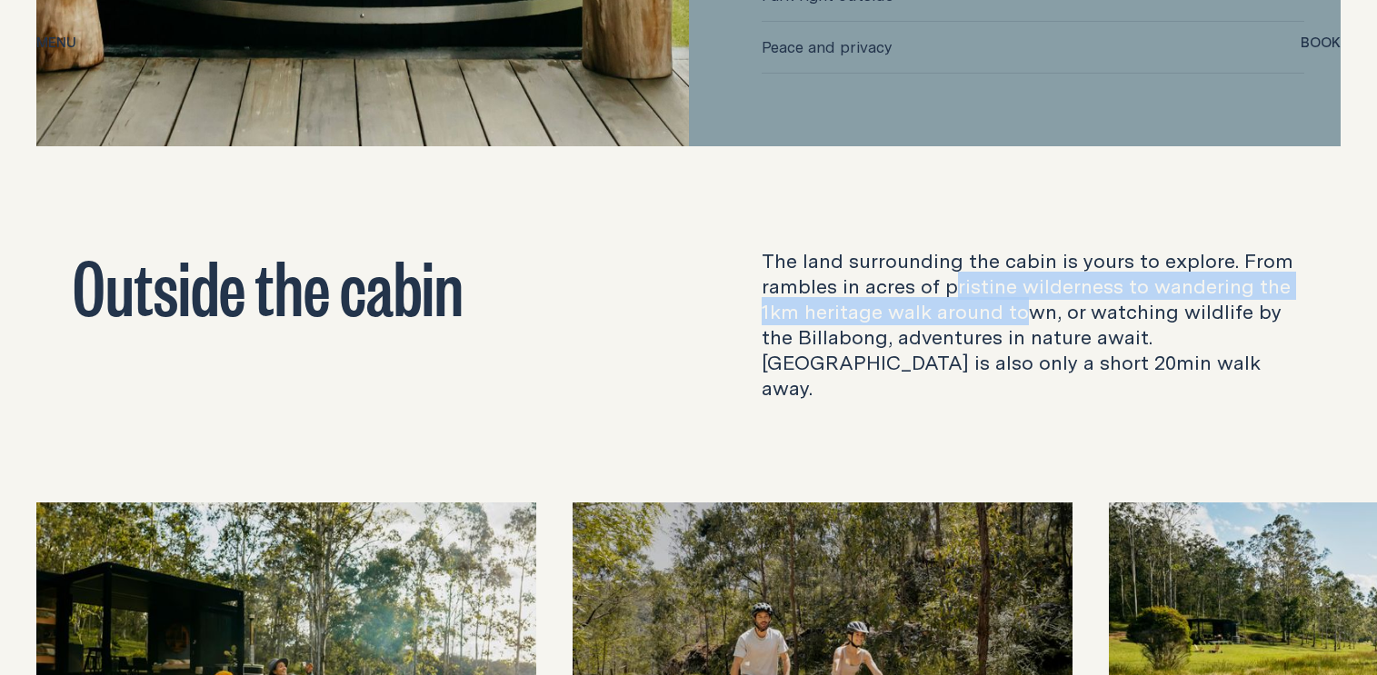
drag, startPoint x: 949, startPoint y: 226, endPoint x: 1095, endPoint y: 243, distance: 146.4
click at [1065, 248] on p "The land surrounding the cabin is yours to explore. From rambles in acres of pr…" at bounding box center [1034, 324] width 544 height 153
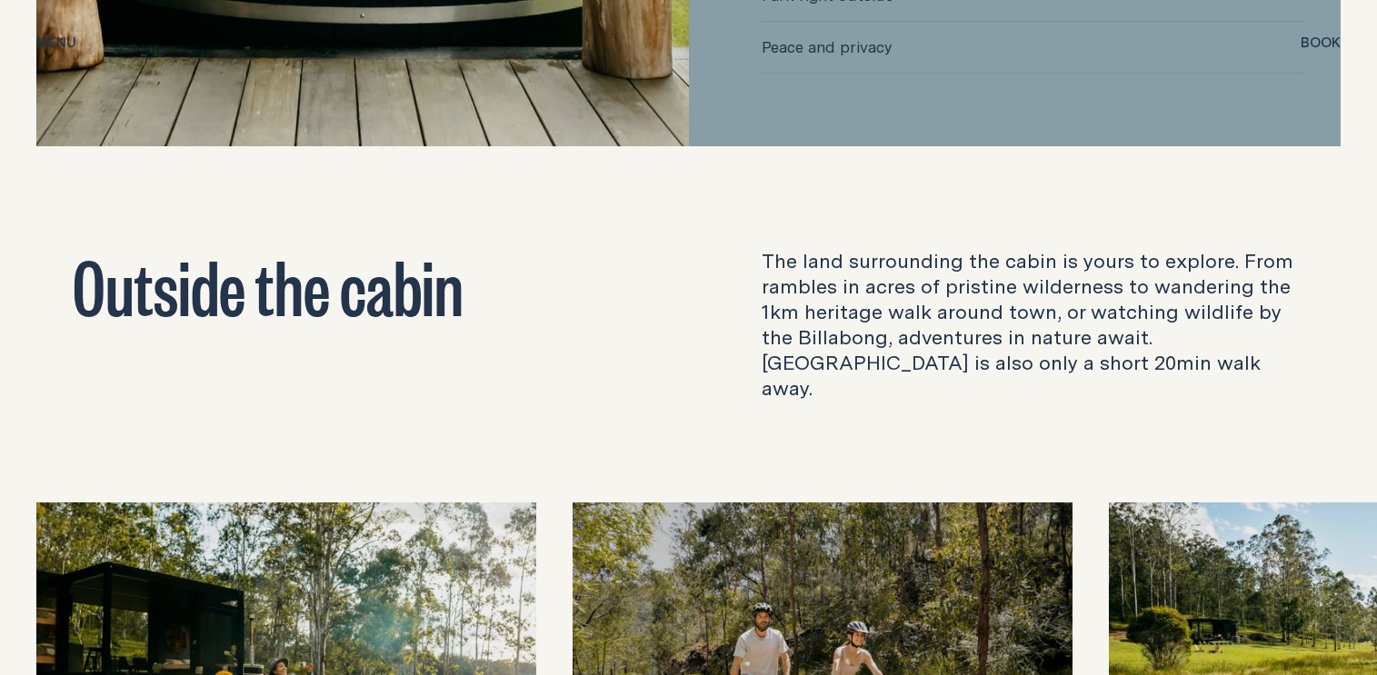
click at [1122, 248] on p "The land surrounding the cabin is yours to explore. From rambles in acres of pr…" at bounding box center [1034, 324] width 544 height 153
click at [1184, 250] on p "The land surrounding the cabin is yours to explore. From rambles in acres of pr…" at bounding box center [1034, 324] width 544 height 153
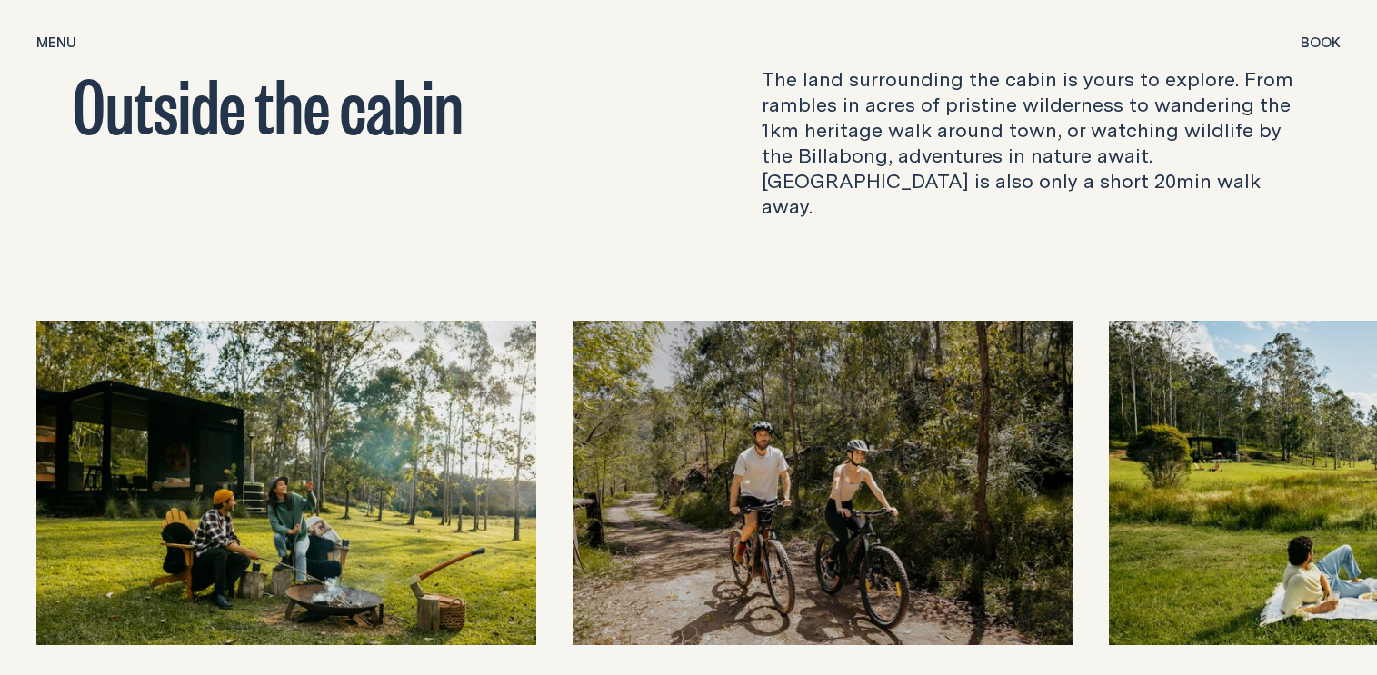
drag, startPoint x: 913, startPoint y: 81, endPoint x: 925, endPoint y: 85, distance: 13.2
click at [925, 85] on p "The land surrounding the cabin is yours to explore. From rambles in acres of pr…" at bounding box center [1034, 142] width 544 height 153
drag, startPoint x: 1007, startPoint y: 97, endPoint x: 1028, endPoint y: 99, distance: 21.0
click at [1009, 98] on p "The land surrounding the cabin is yours to explore. From rambles in acres of pr…" at bounding box center [1034, 142] width 544 height 153
click at [1082, 100] on p "The land surrounding the cabin is yours to explore. From rambles in acres of pr…" at bounding box center [1034, 142] width 544 height 153
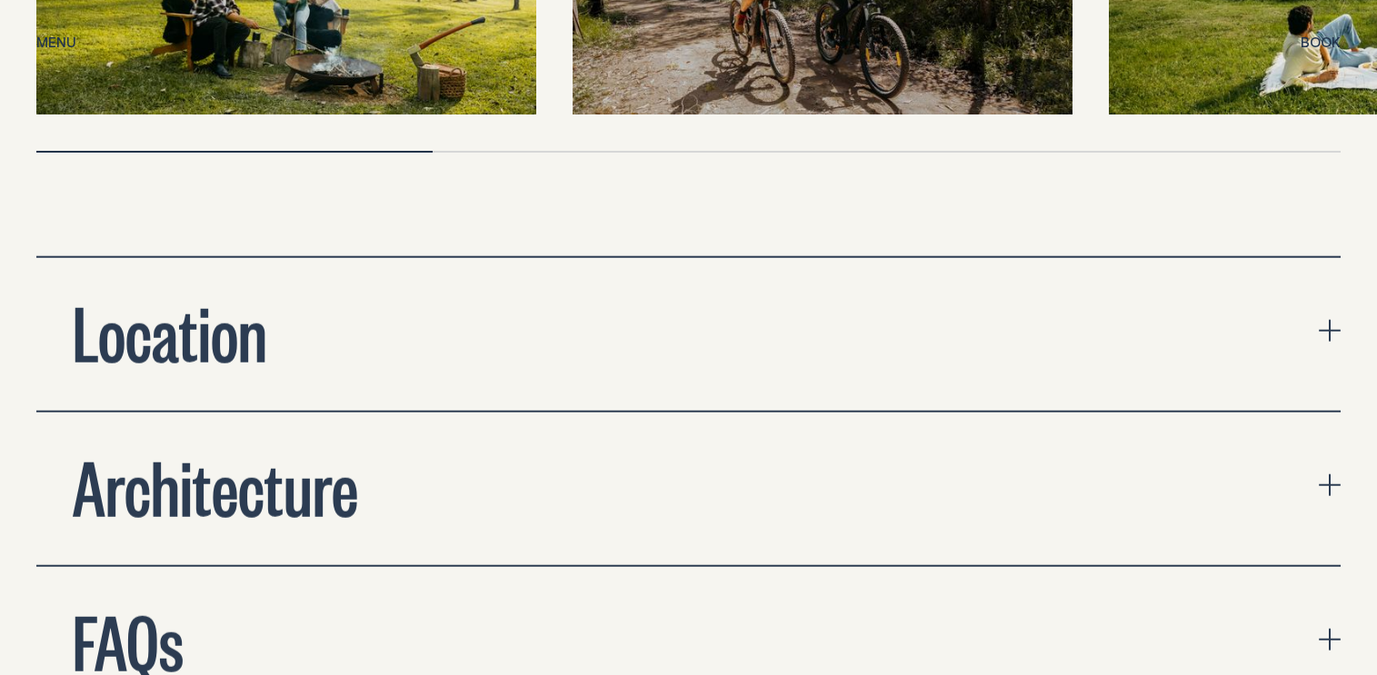
scroll to position [6000, 0]
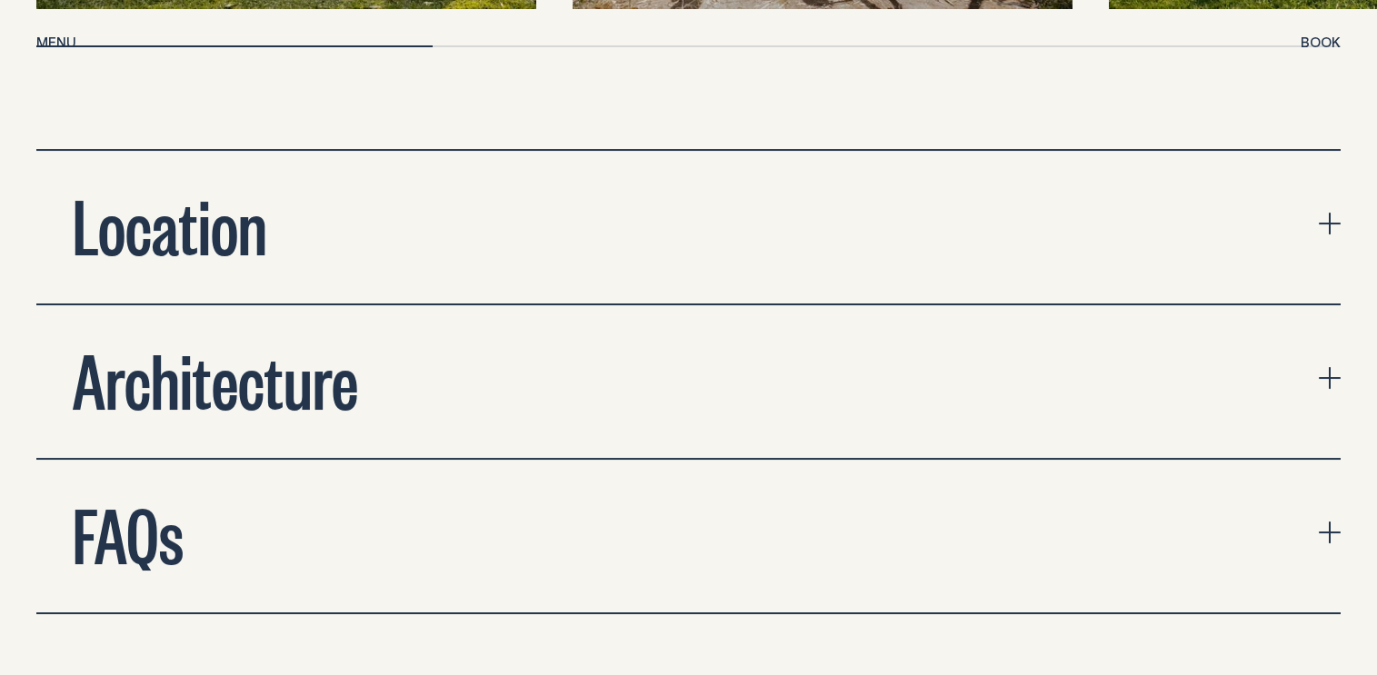
click at [1072, 175] on button "Location" at bounding box center [688, 227] width 1305 height 153
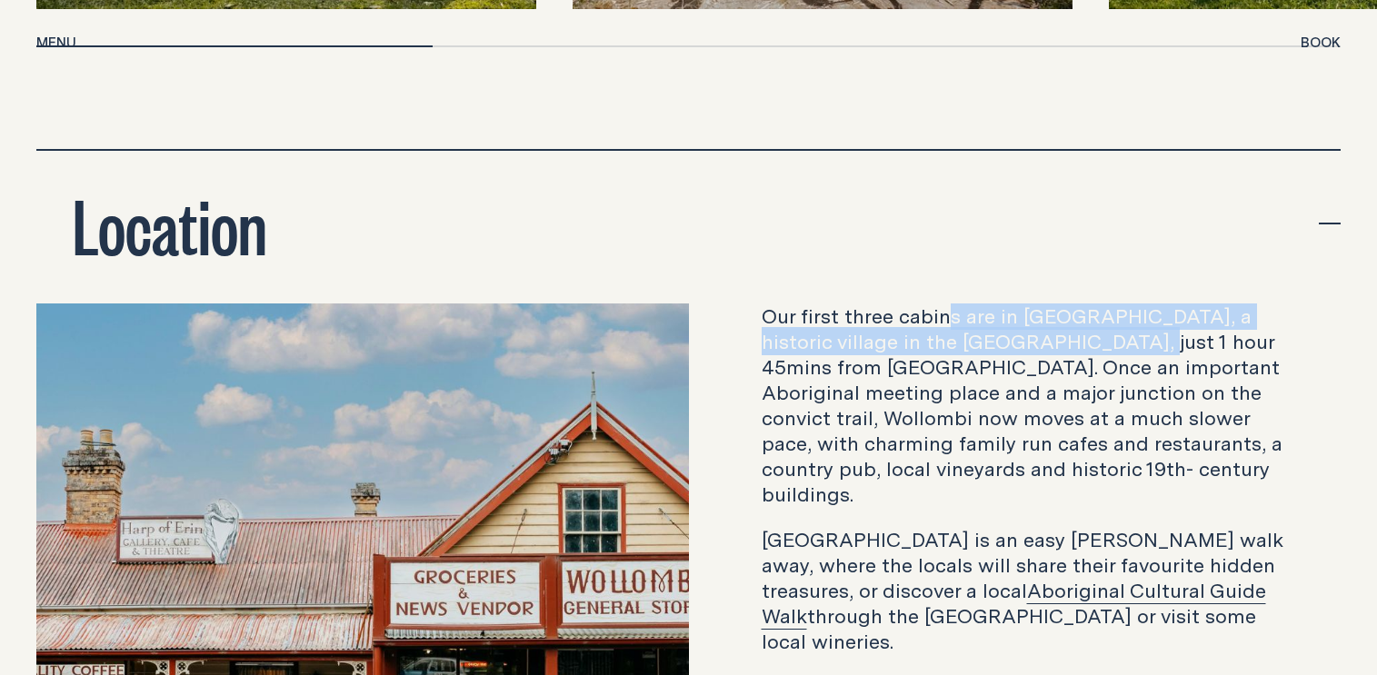
drag, startPoint x: 950, startPoint y: 229, endPoint x: 1126, endPoint y: 245, distance: 177.1
click at [1106, 304] on p "Our first three cabins are in [GEOGRAPHIC_DATA], a historic village in the [GEO…" at bounding box center [1034, 406] width 544 height 204
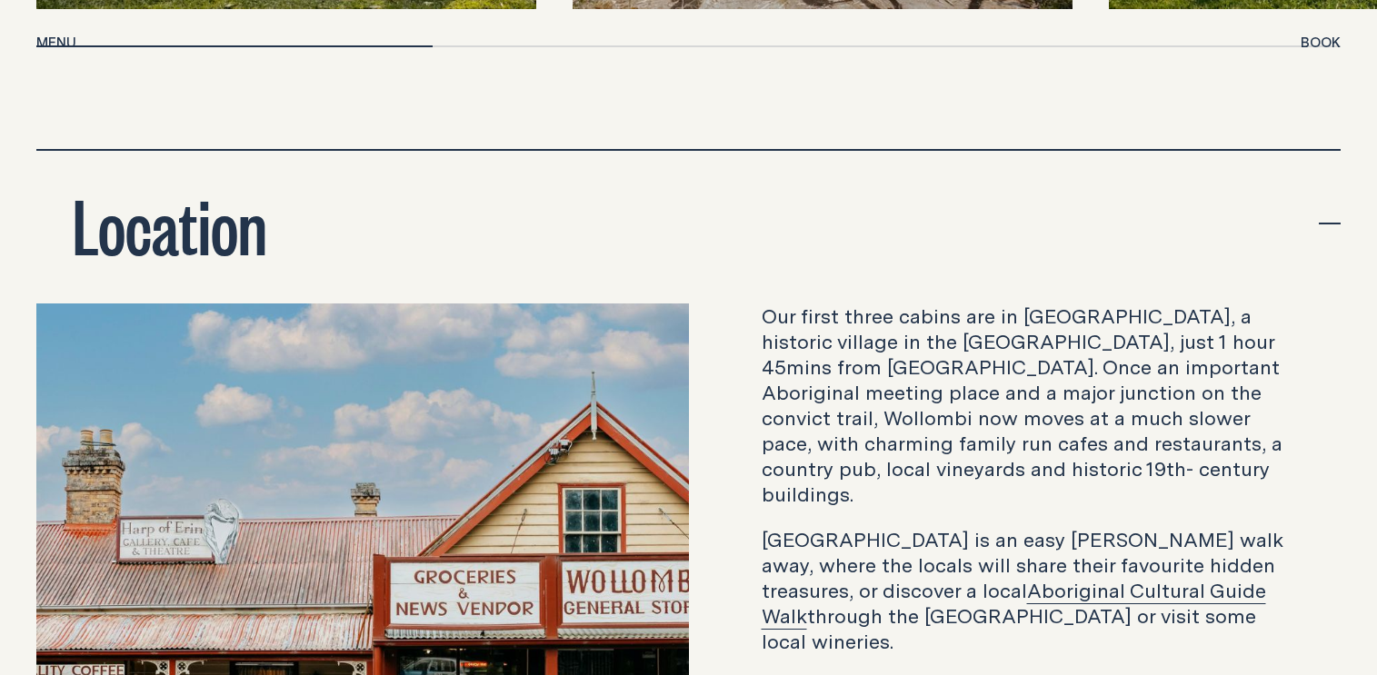
click at [1144, 304] on p "Our first three cabins are in [GEOGRAPHIC_DATA], a historic village in the [GEO…" at bounding box center [1034, 406] width 544 height 204
click at [1192, 304] on p "Our first three cabins are in [GEOGRAPHIC_DATA], a historic village in the [GEO…" at bounding box center [1034, 406] width 544 height 204
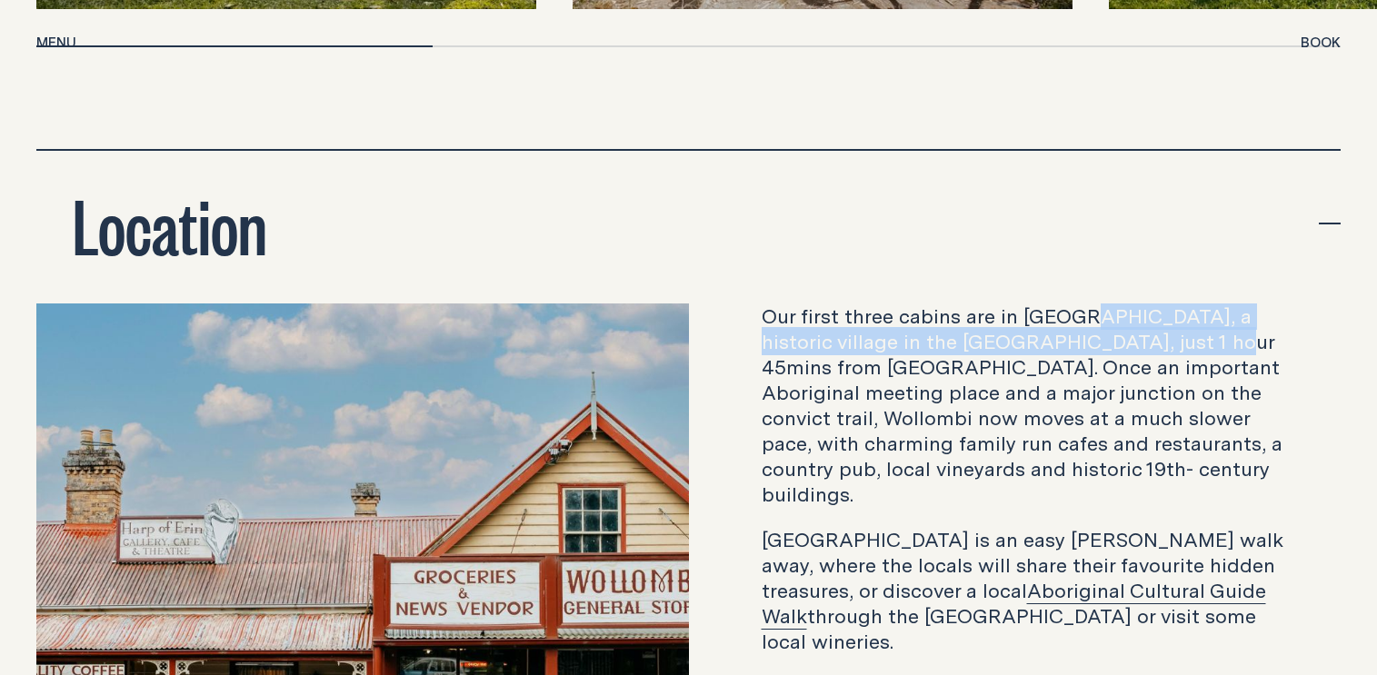
drag, startPoint x: 1083, startPoint y: 225, endPoint x: 1158, endPoint y: 255, distance: 81.2
click at [1157, 304] on p "Our first three cabins are in [GEOGRAPHIC_DATA], a historic village in the [GEO…" at bounding box center [1034, 406] width 544 height 204
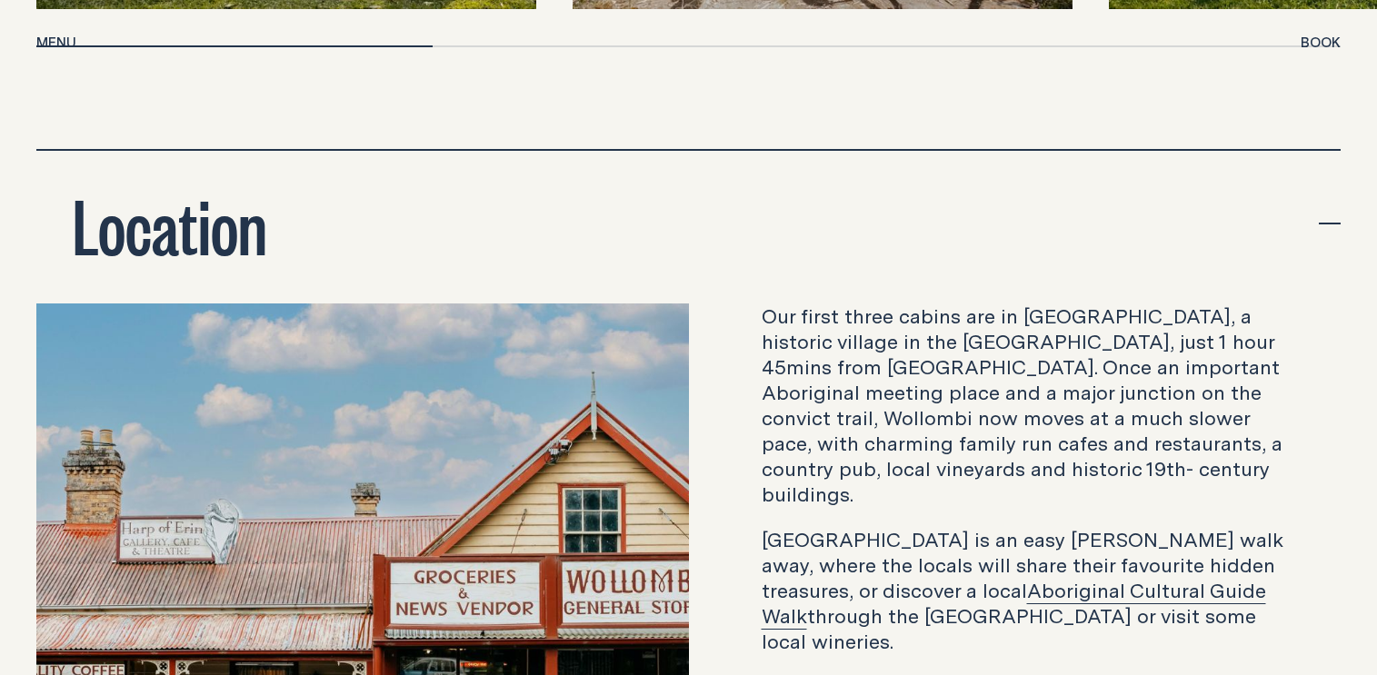
click at [1161, 304] on p "Our first three cabins are in [GEOGRAPHIC_DATA], a historic village in the [GEO…" at bounding box center [1034, 406] width 544 height 204
drag, startPoint x: 1028, startPoint y: 245, endPoint x: 1105, endPoint y: 257, distance: 78.3
click at [1102, 304] on p "Our first three cabins are in [GEOGRAPHIC_DATA], a historic village in the [GEO…" at bounding box center [1034, 406] width 544 height 204
click at [1146, 304] on p "Our first three cabins are in [GEOGRAPHIC_DATA], a historic village in the [GEO…" at bounding box center [1034, 406] width 544 height 204
drag, startPoint x: 963, startPoint y: 261, endPoint x: 1101, endPoint y: 281, distance: 139.6
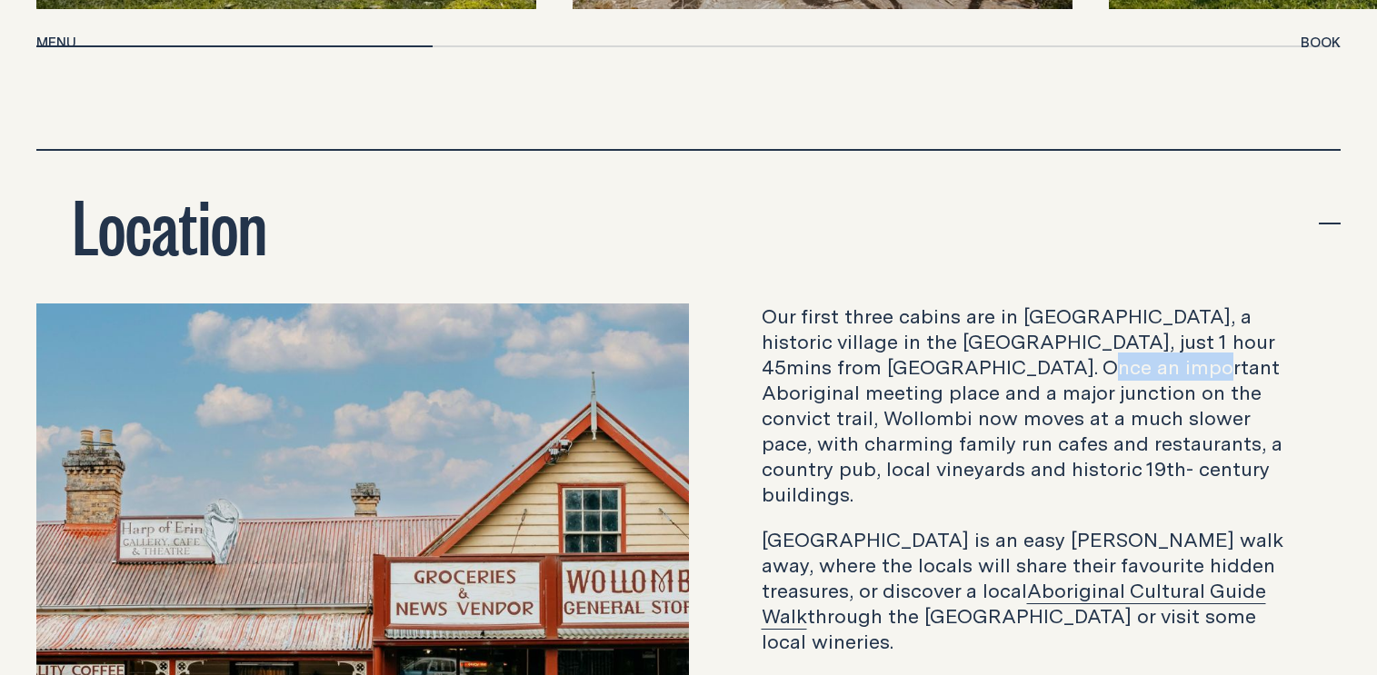
click at [1097, 304] on p "Our first three cabins are in [GEOGRAPHIC_DATA], a historic village in the [GEO…" at bounding box center [1034, 406] width 544 height 204
drag, startPoint x: 1120, startPoint y: 280, endPoint x: 1153, endPoint y: 281, distance: 32.7
click at [1124, 304] on p "Our first three cabins are in [GEOGRAPHIC_DATA], a historic village in the [GEO…" at bounding box center [1034, 406] width 544 height 204
drag, startPoint x: 1064, startPoint y: 291, endPoint x: 1110, endPoint y: 308, distance: 49.5
click at [1095, 304] on p "Our first three cabins are in [GEOGRAPHIC_DATA], a historic village in the [GEO…" at bounding box center [1034, 406] width 544 height 204
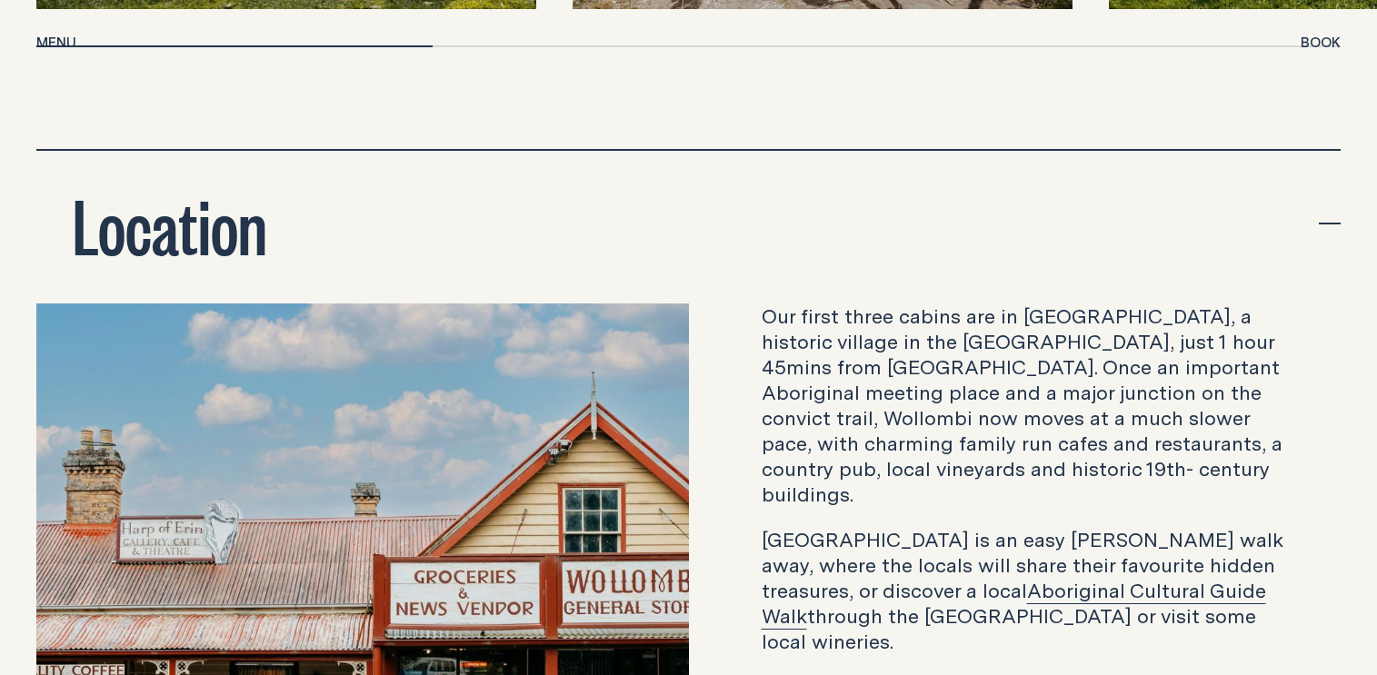
drag, startPoint x: 1110, startPoint y: 308, endPoint x: 1036, endPoint y: 312, distance: 73.7
click at [1110, 309] on p "Our first three cabins are in [GEOGRAPHIC_DATA], a historic village in the [GEO…" at bounding box center [1034, 406] width 544 height 204
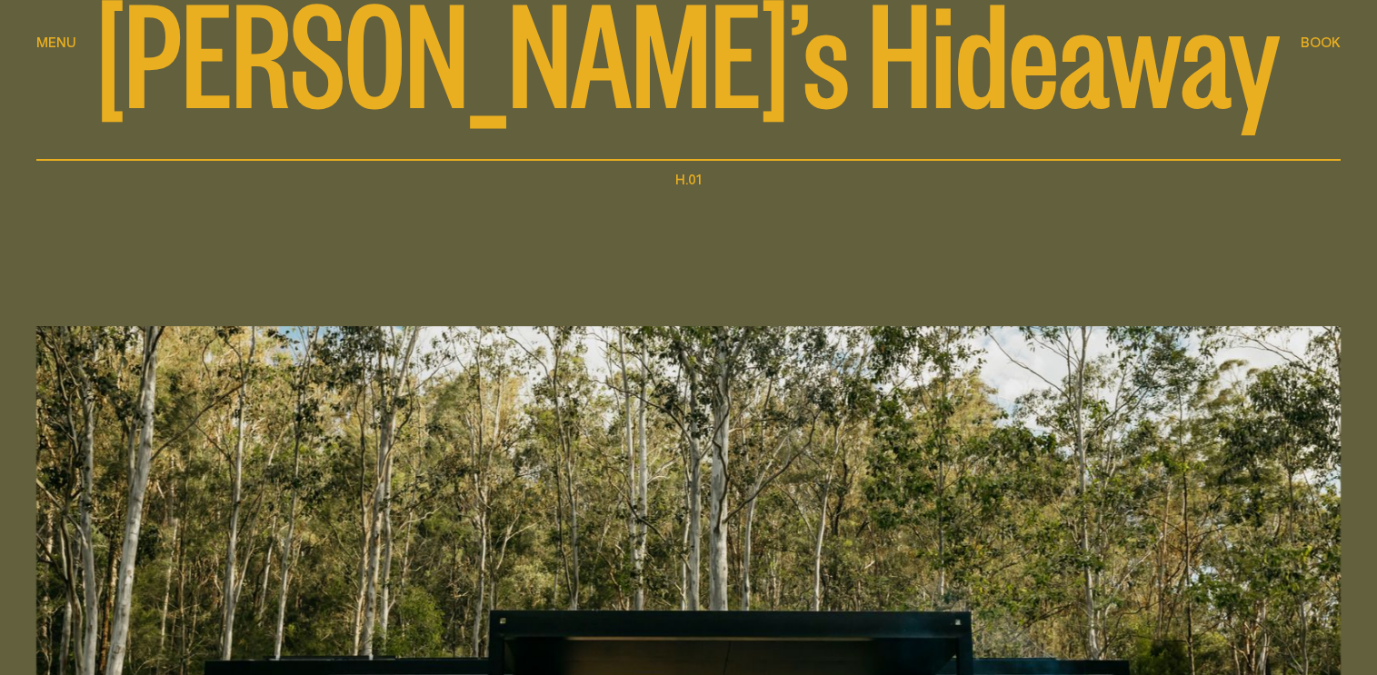
scroll to position [455, 0]
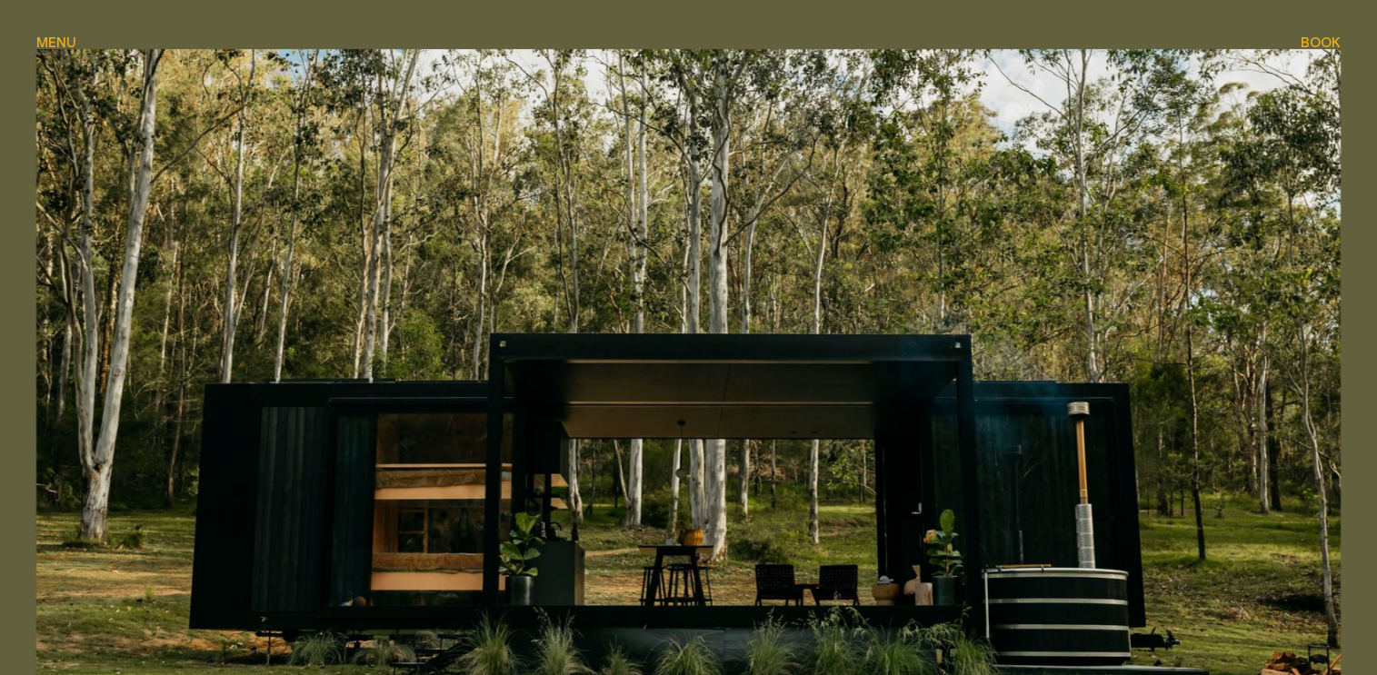
click at [1314, 39] on div "Book Book" at bounding box center [1321, 42] width 40 height 14
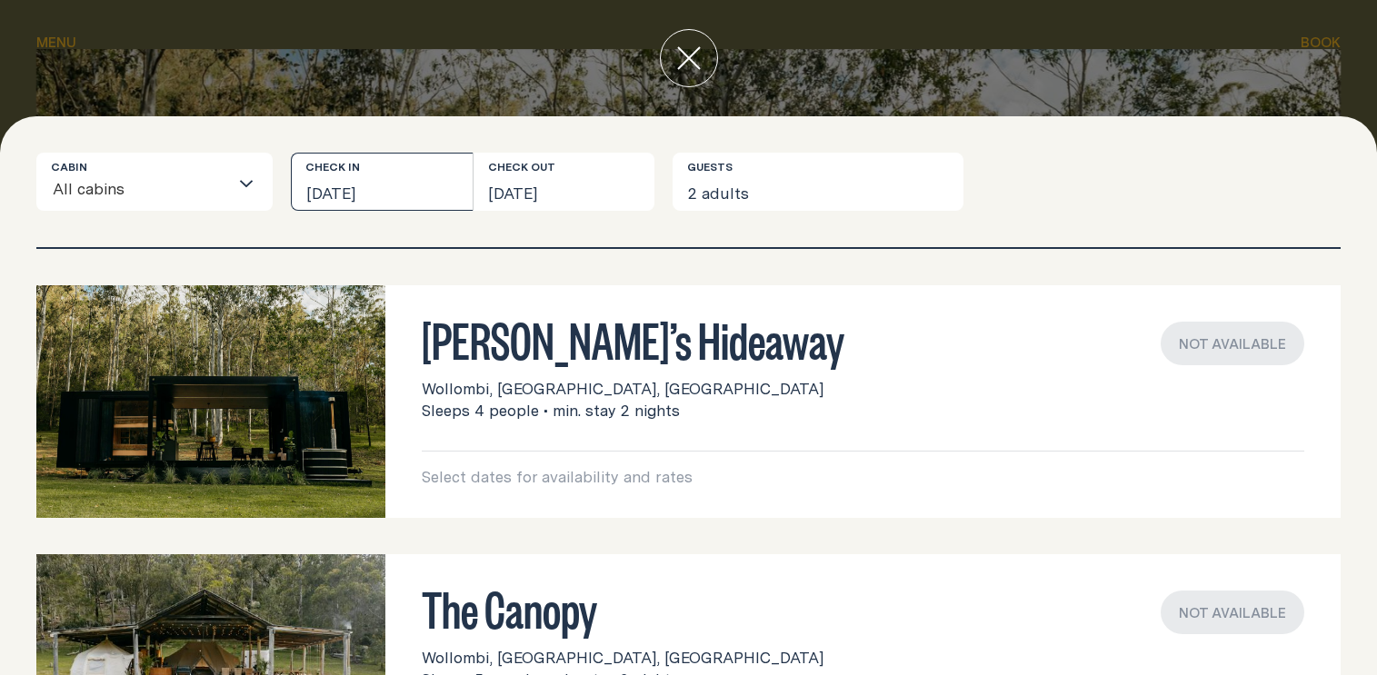
click at [424, 191] on button "[DATE]" at bounding box center [382, 182] width 182 height 58
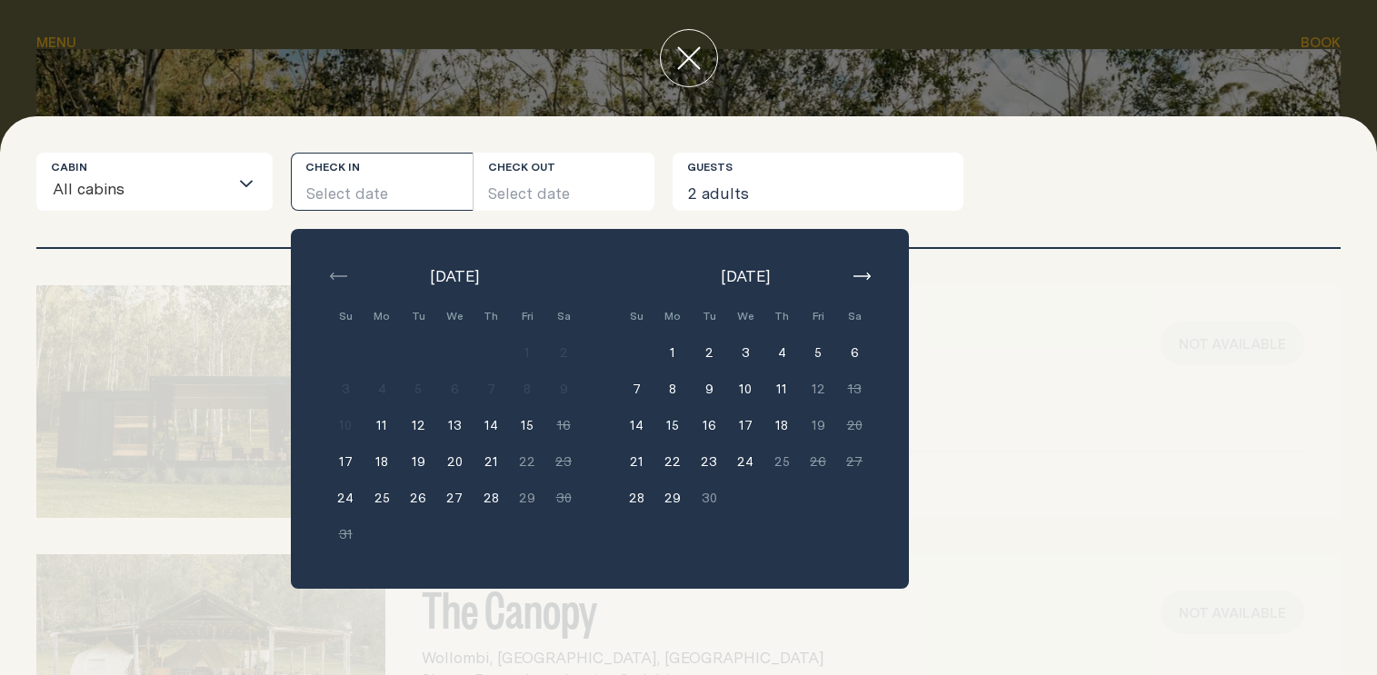
click at [867, 272] on button "button" at bounding box center [862, 276] width 22 height 22
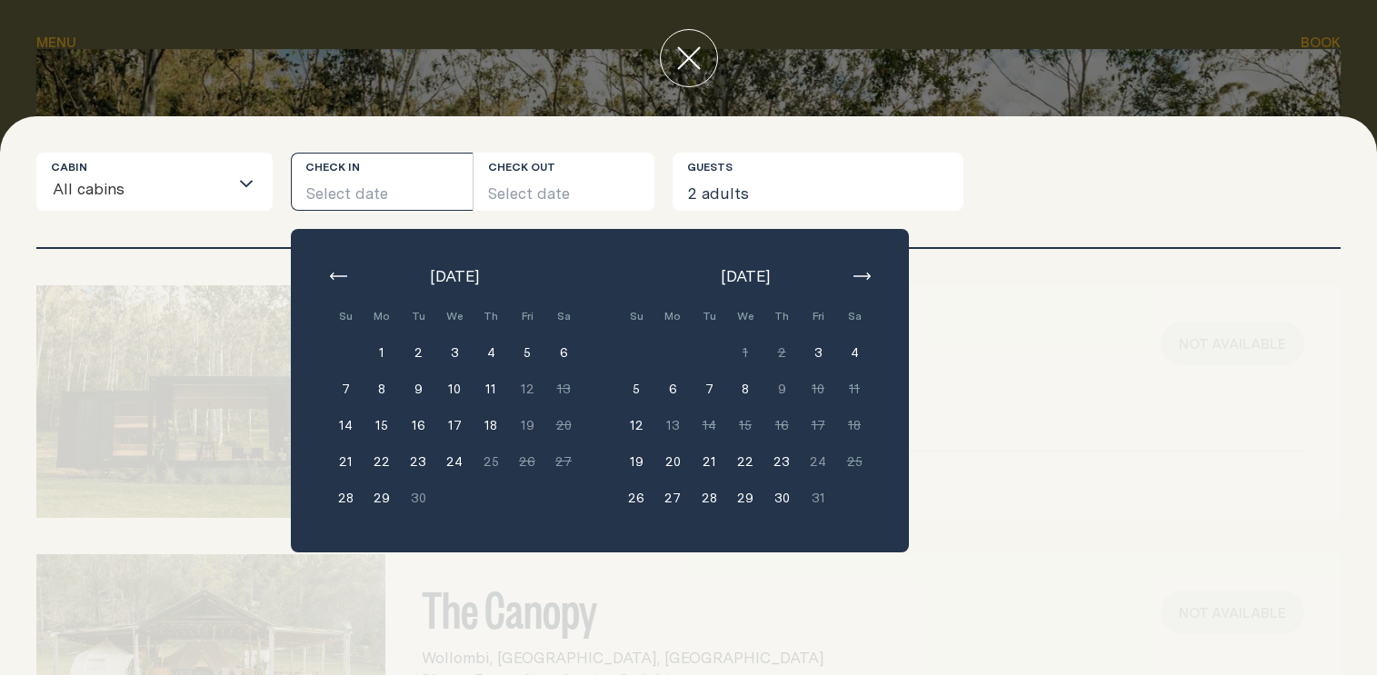
click at [821, 346] on button "3" at bounding box center [818, 353] width 36 height 36
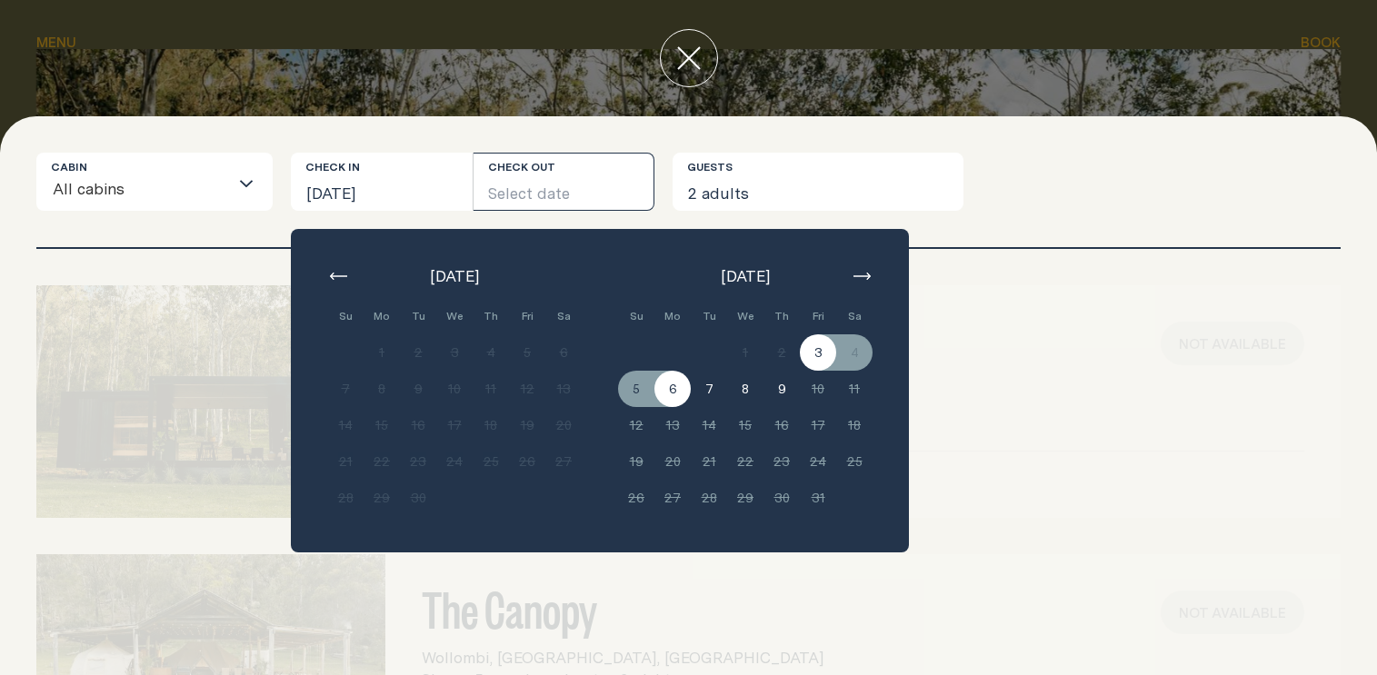
click at [678, 384] on button "6" at bounding box center [673, 389] width 36 height 36
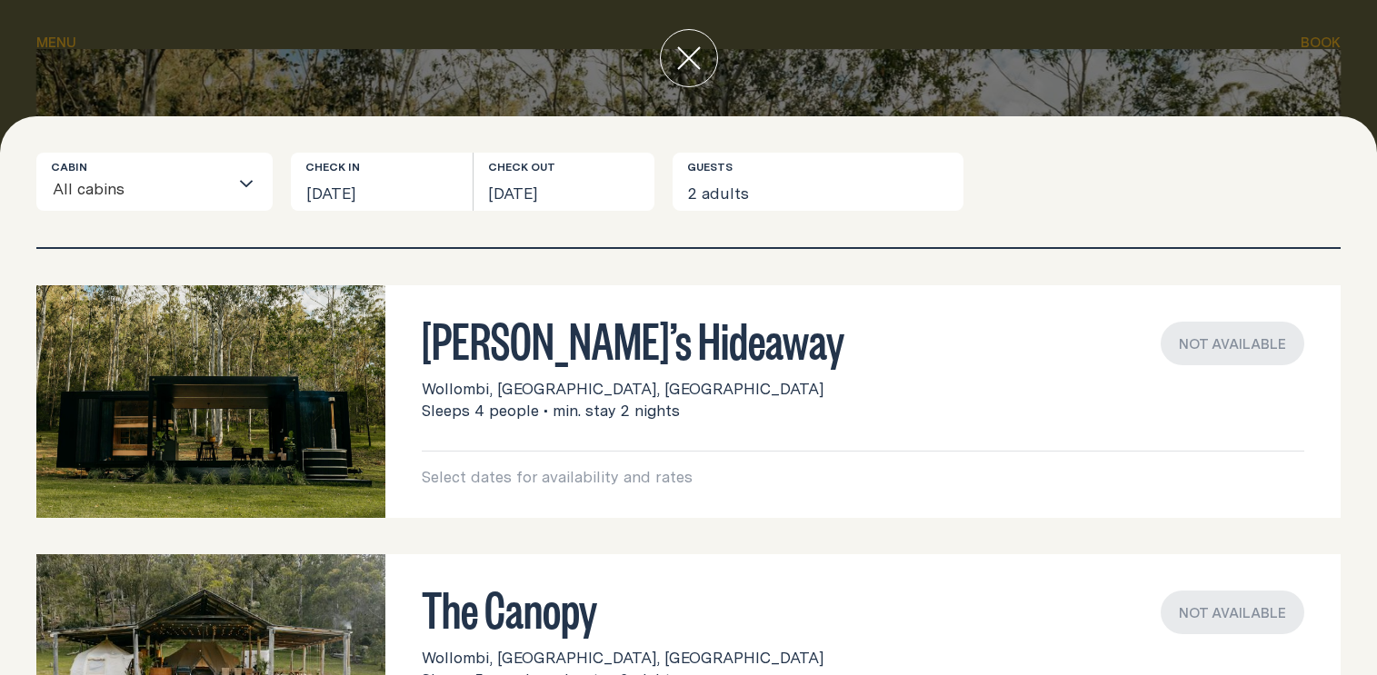
click at [1189, 325] on div "Not available" at bounding box center [1233, 344] width 144 height 44
drag, startPoint x: 485, startPoint y: 483, endPoint x: 647, endPoint y: 474, distance: 163.0
click at [609, 481] on p "Select dates for availability and rates" at bounding box center [863, 477] width 883 height 22
click at [680, 469] on p "Select dates for availability and rates" at bounding box center [863, 477] width 883 height 22
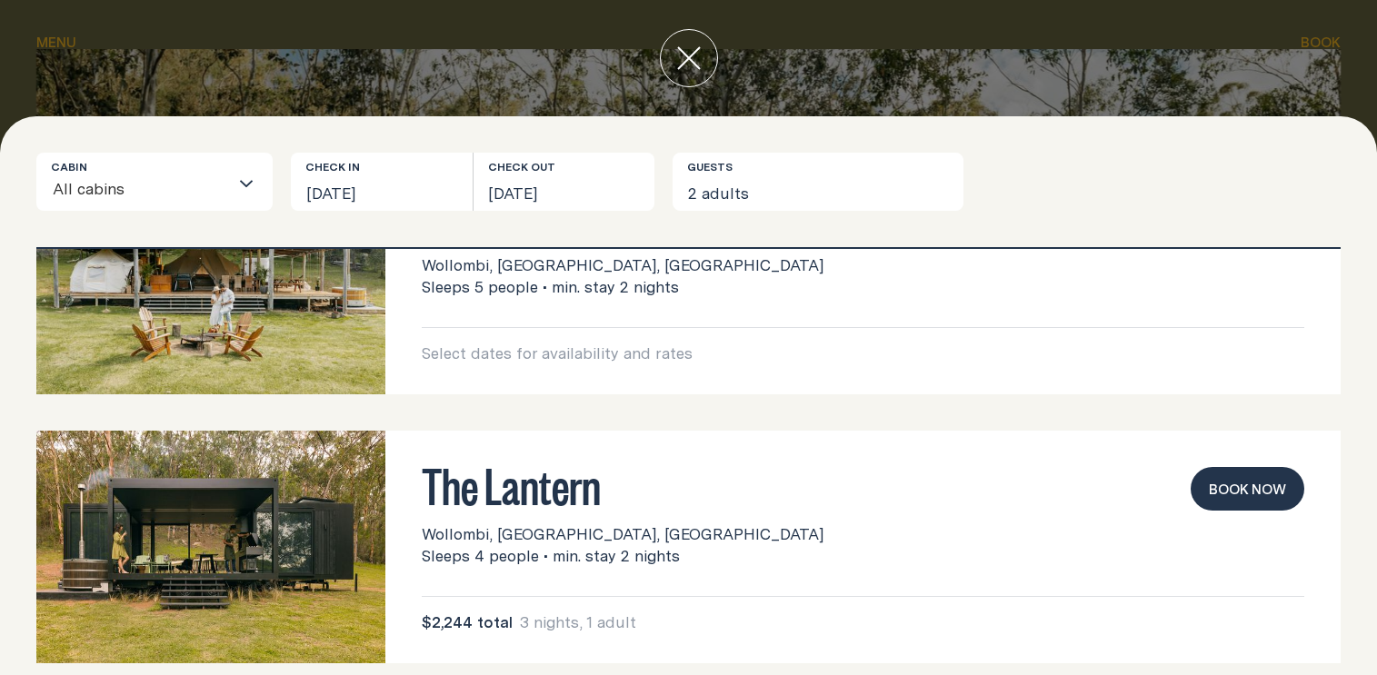
scroll to position [417, 0]
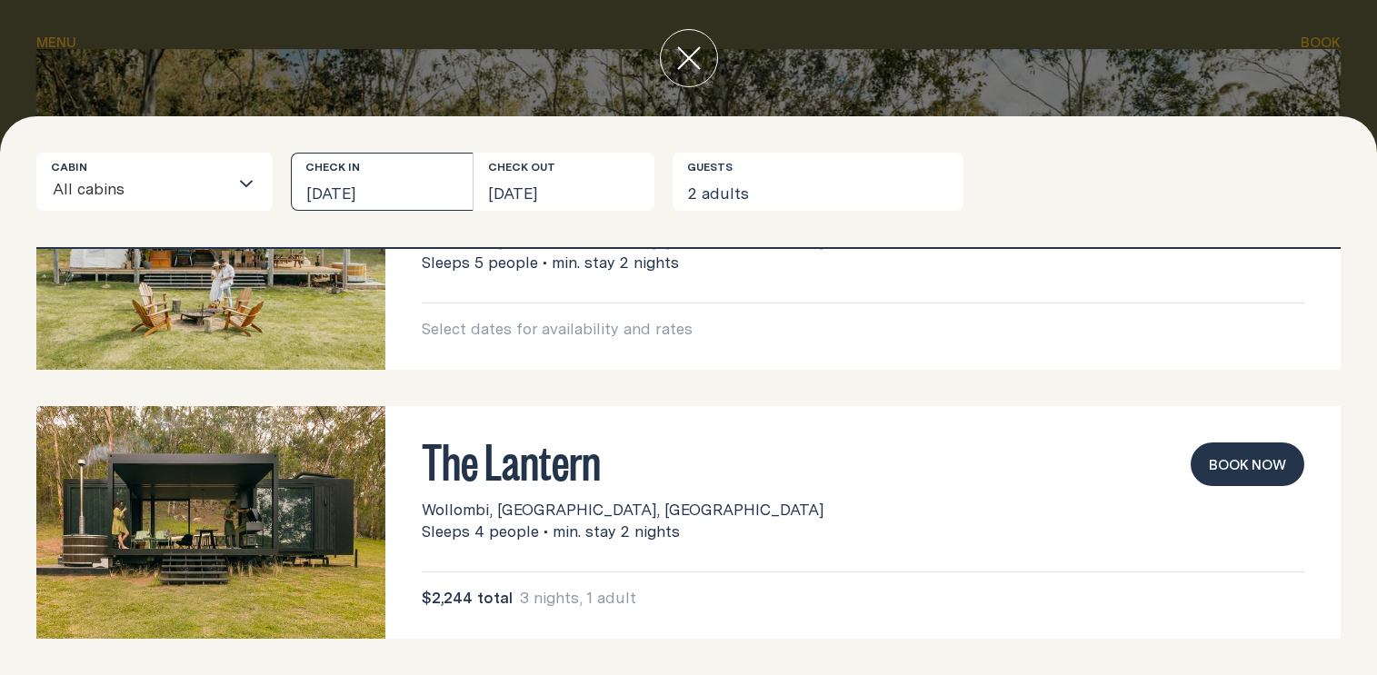
click at [392, 195] on button "[DATE]" at bounding box center [382, 182] width 182 height 58
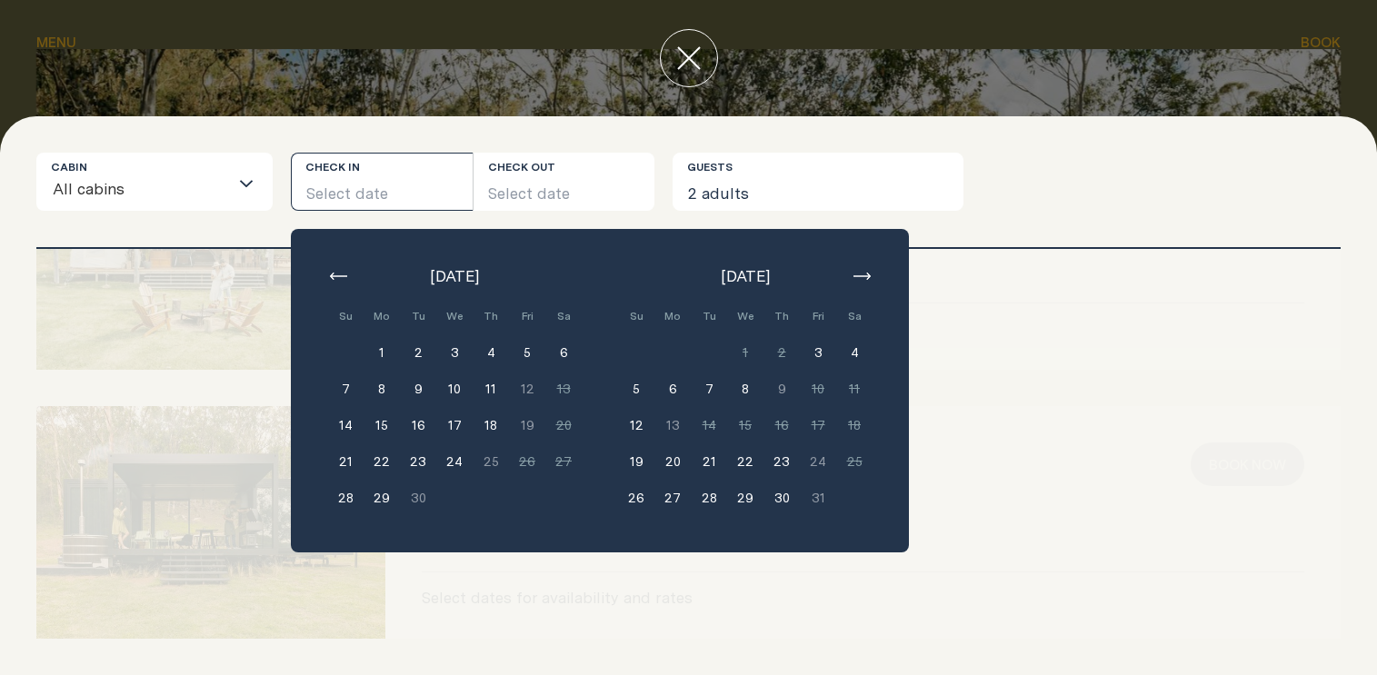
click at [820, 352] on button "3" at bounding box center [818, 353] width 36 height 36
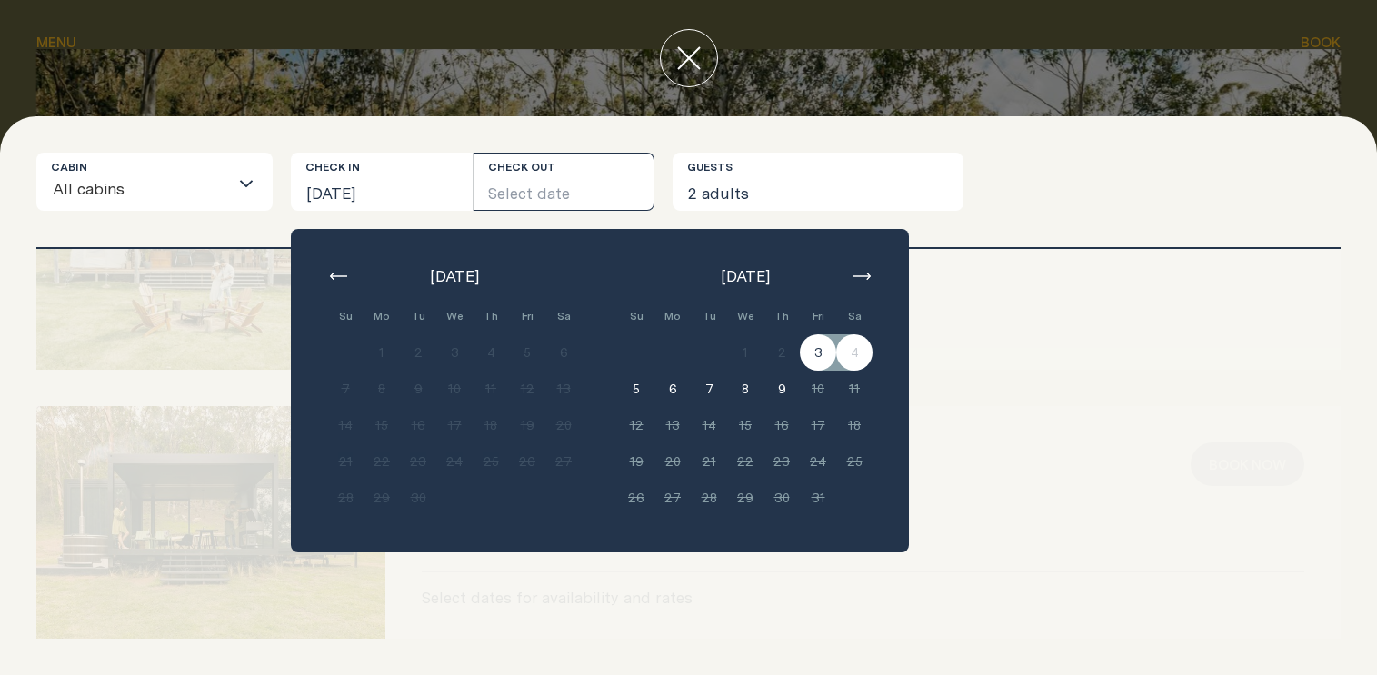
click at [1028, 233] on div "Cabin All cabins Loading... Check in [DATE] Check out Select date [DATE] Su Mo …" at bounding box center [688, 200] width 1305 height 95
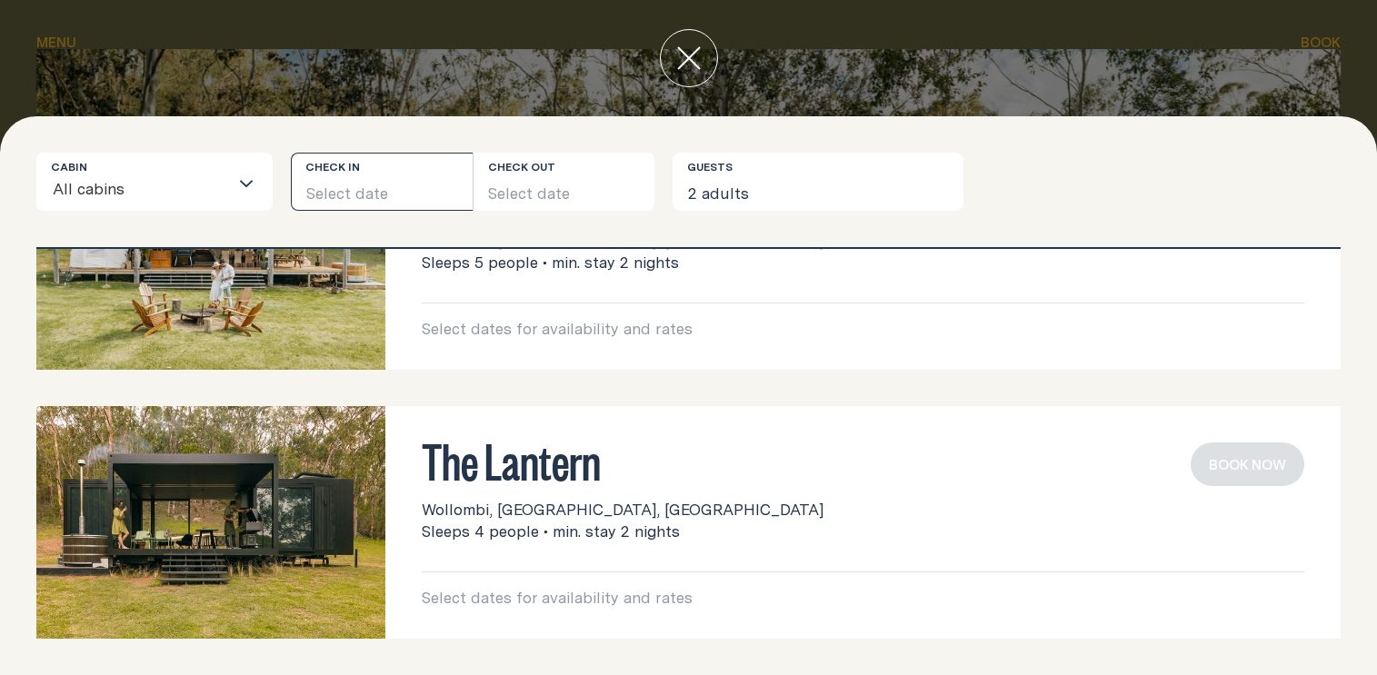
click at [424, 188] on button "Select date" at bounding box center [382, 182] width 182 height 58
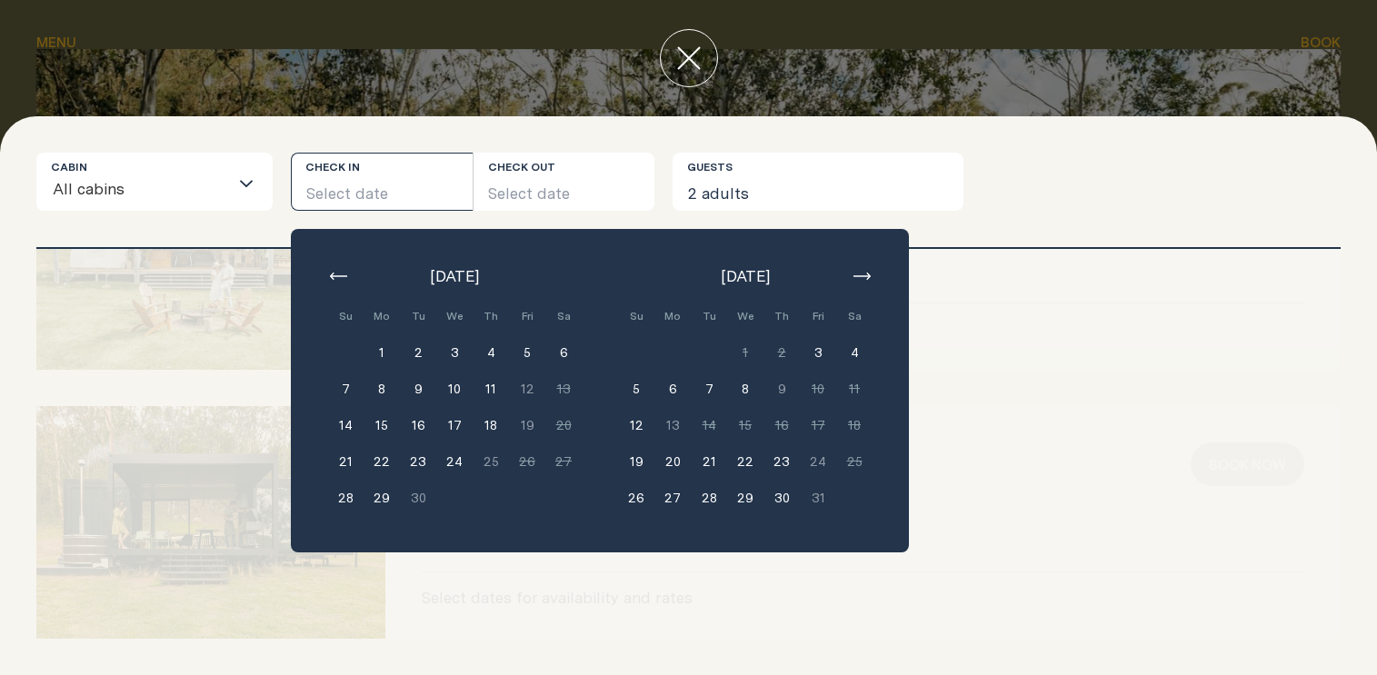
click at [859, 346] on button "4" at bounding box center [854, 353] width 36 height 36
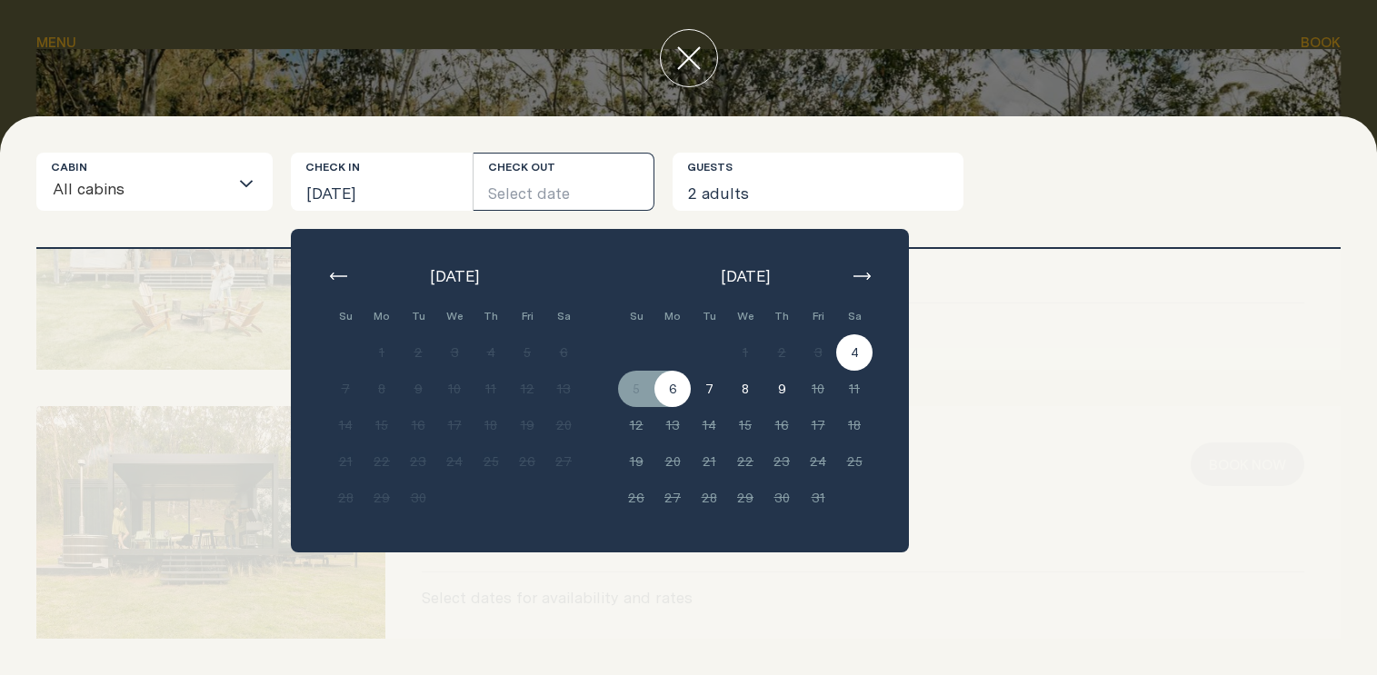
click at [677, 385] on button "6" at bounding box center [673, 389] width 36 height 36
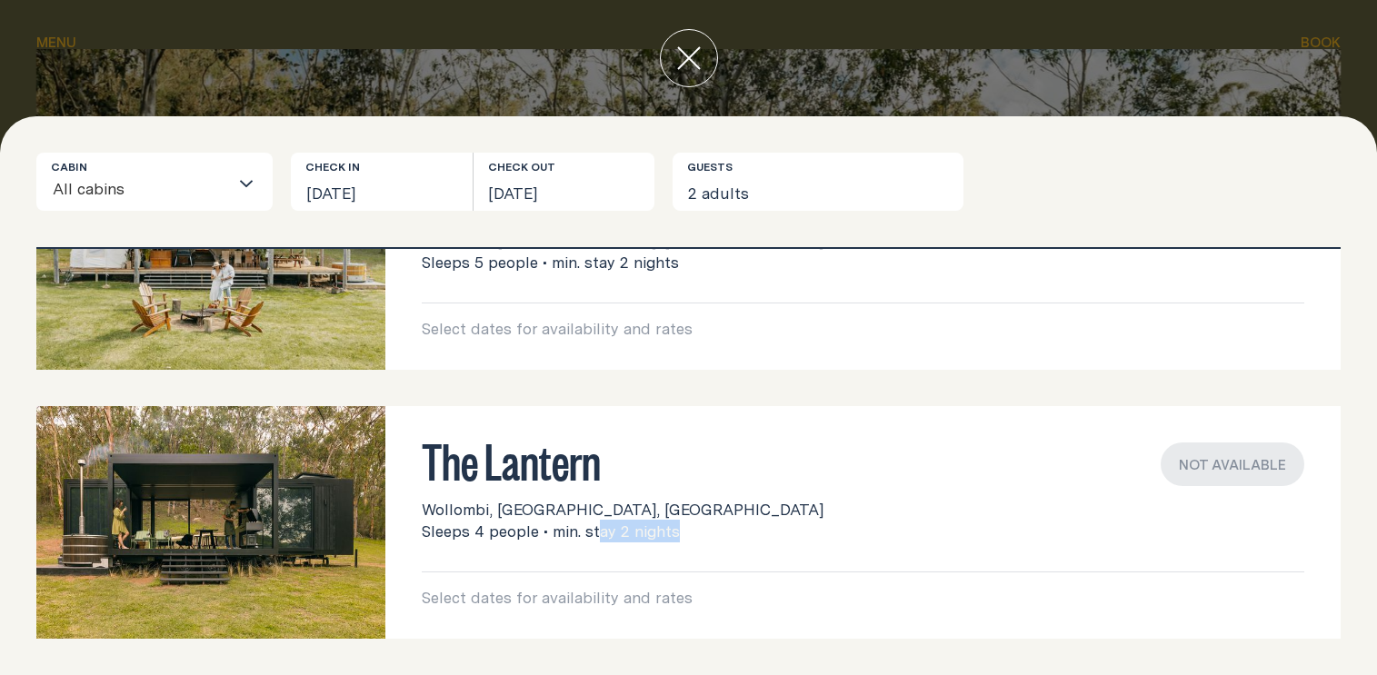
drag, startPoint x: 543, startPoint y: 526, endPoint x: 623, endPoint y: 521, distance: 80.2
click at [601, 525] on span "Sleeps 4 people • min. stay 2 nights" at bounding box center [551, 532] width 258 height 22
click at [624, 521] on span "Sleeps 4 people • min. stay 2 nights" at bounding box center [551, 532] width 258 height 22
click at [395, 193] on button "[DATE]" at bounding box center [382, 182] width 182 height 58
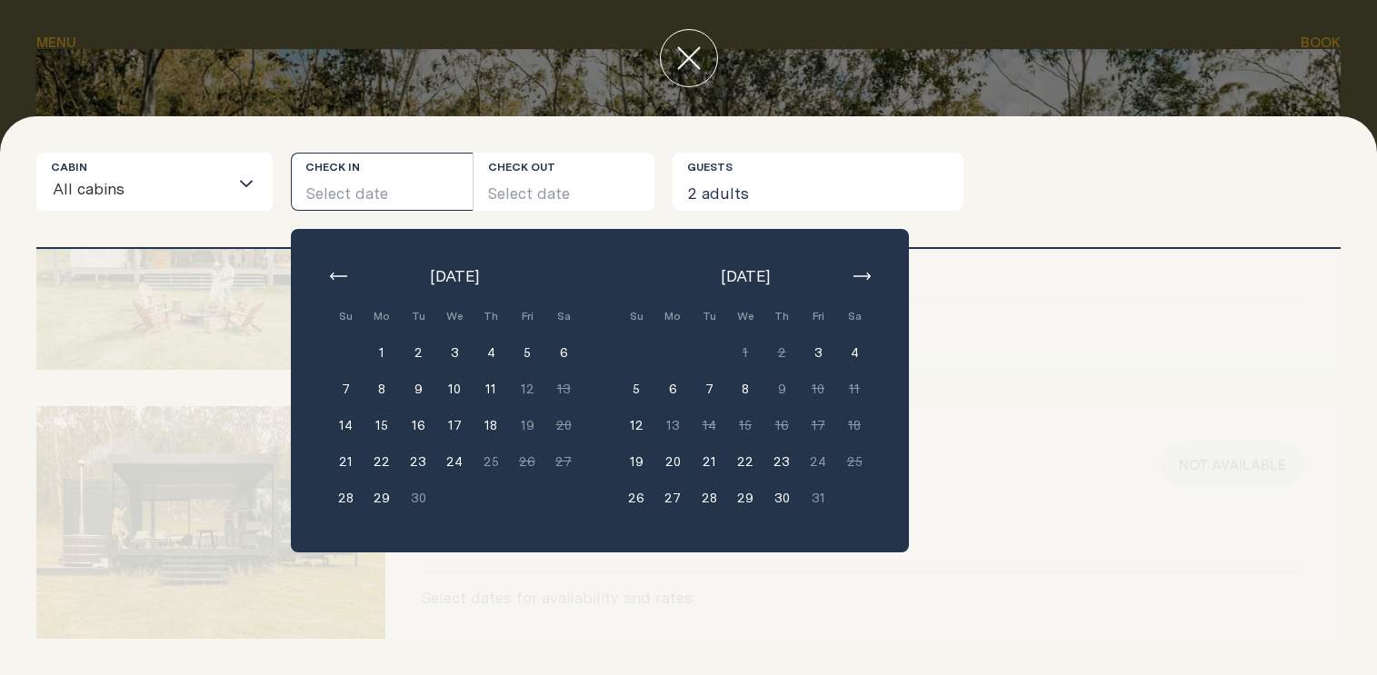
click at [819, 349] on button "3" at bounding box center [818, 353] width 36 height 36
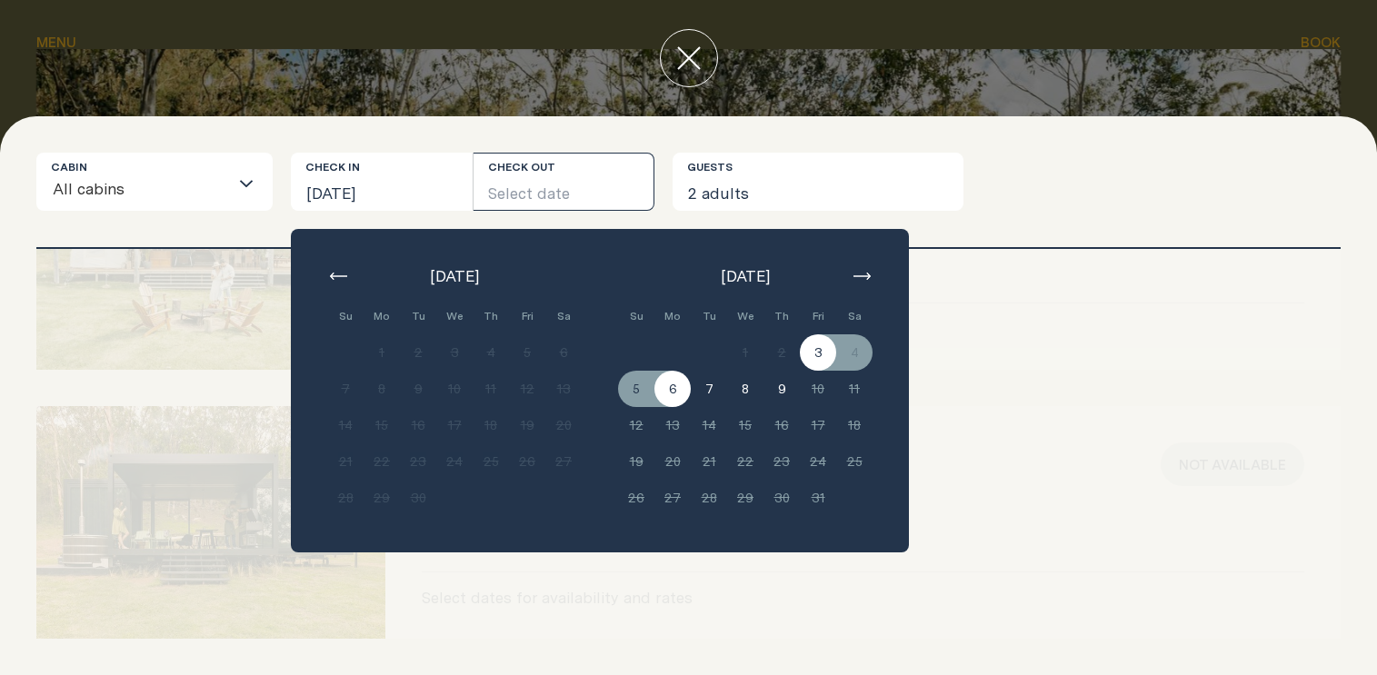
click at [679, 395] on button "6" at bounding box center [673, 389] width 36 height 36
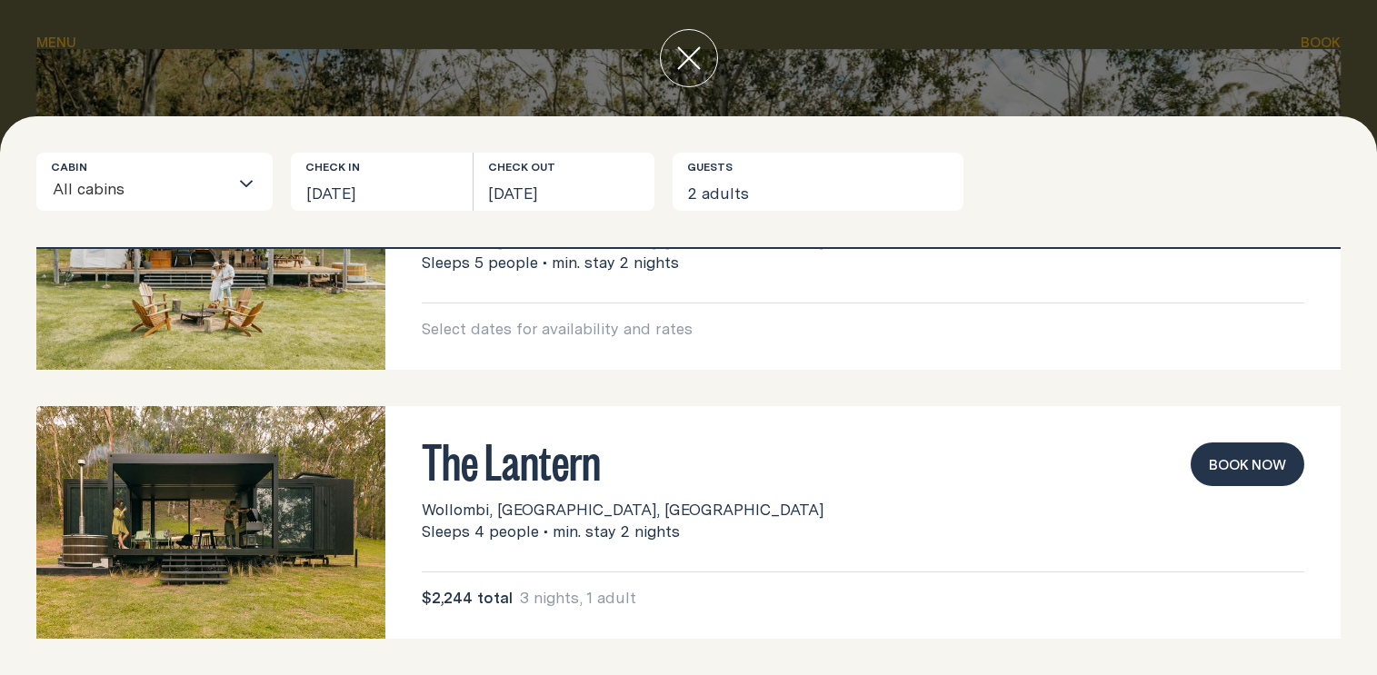
click at [1204, 469] on button "Book now" at bounding box center [1248, 465] width 114 height 44
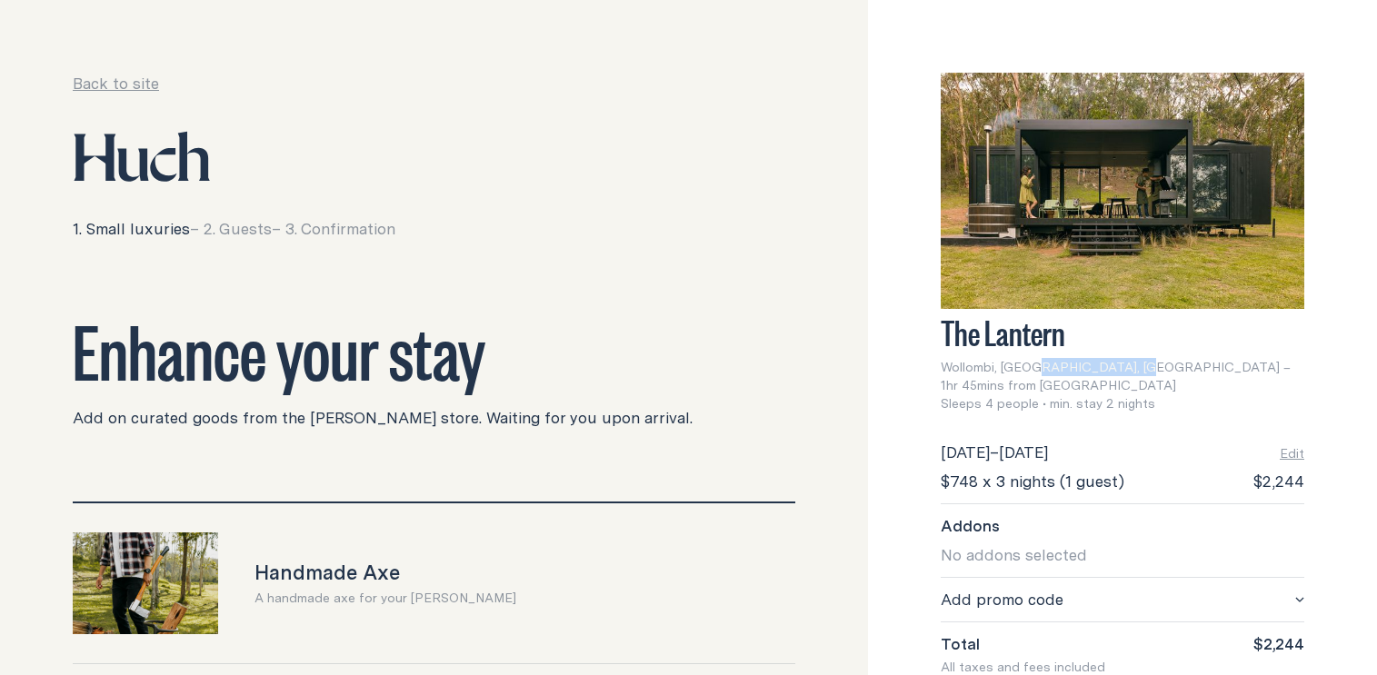
drag, startPoint x: 1002, startPoint y: 360, endPoint x: 1095, endPoint y: 365, distance: 92.8
click at [1091, 365] on span "Wollombi, [GEOGRAPHIC_DATA], [GEOGRAPHIC_DATA] – 1hr 45mins from [GEOGRAPHIC_DA…" at bounding box center [1123, 376] width 364 height 36
click at [1112, 365] on span "Wollombi, [GEOGRAPHIC_DATA], [GEOGRAPHIC_DATA] – 1hr 45mins from [GEOGRAPHIC_DA…" at bounding box center [1123, 376] width 364 height 36
click at [1136, 395] on span "Sleeps 4 people • min. stay 2 nights" at bounding box center [1048, 404] width 215 height 18
drag, startPoint x: 1146, startPoint y: 377, endPoint x: 1079, endPoint y: 373, distance: 67.4
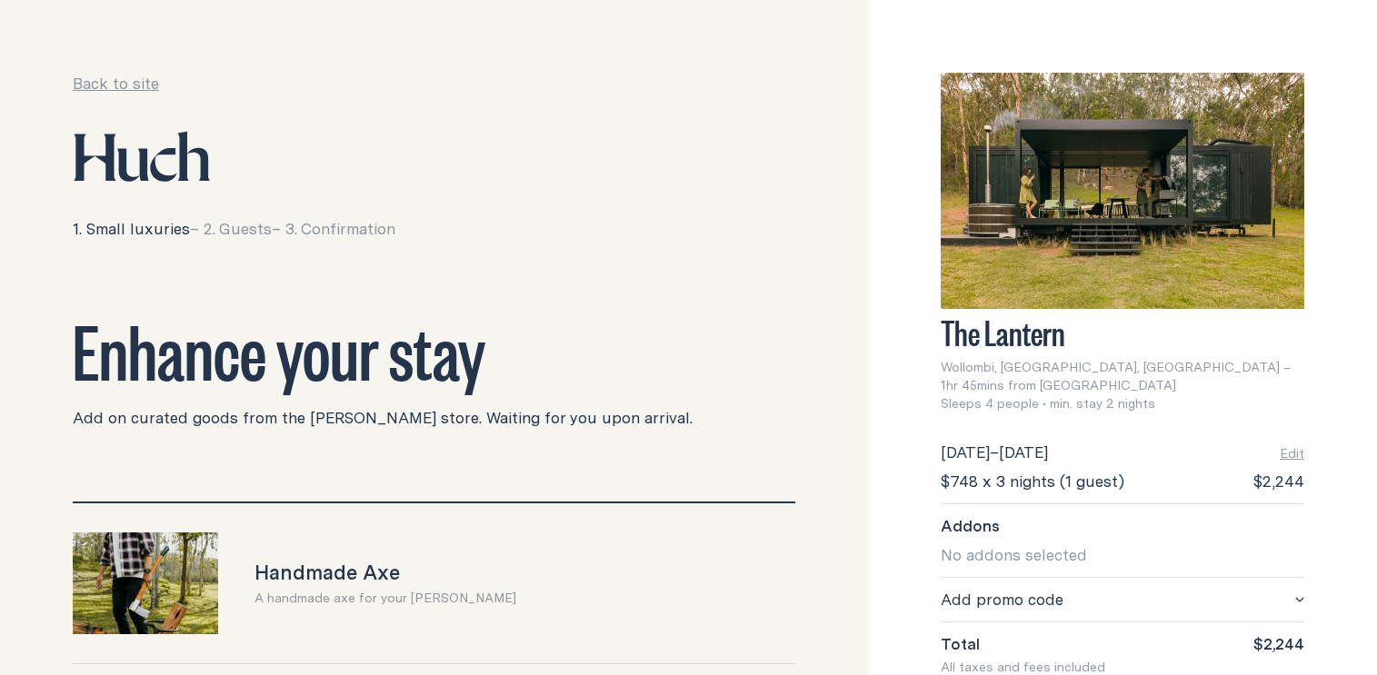
click at [1079, 395] on span "Sleeps 4 people • min. stay 2 nights" at bounding box center [1048, 404] width 215 height 18
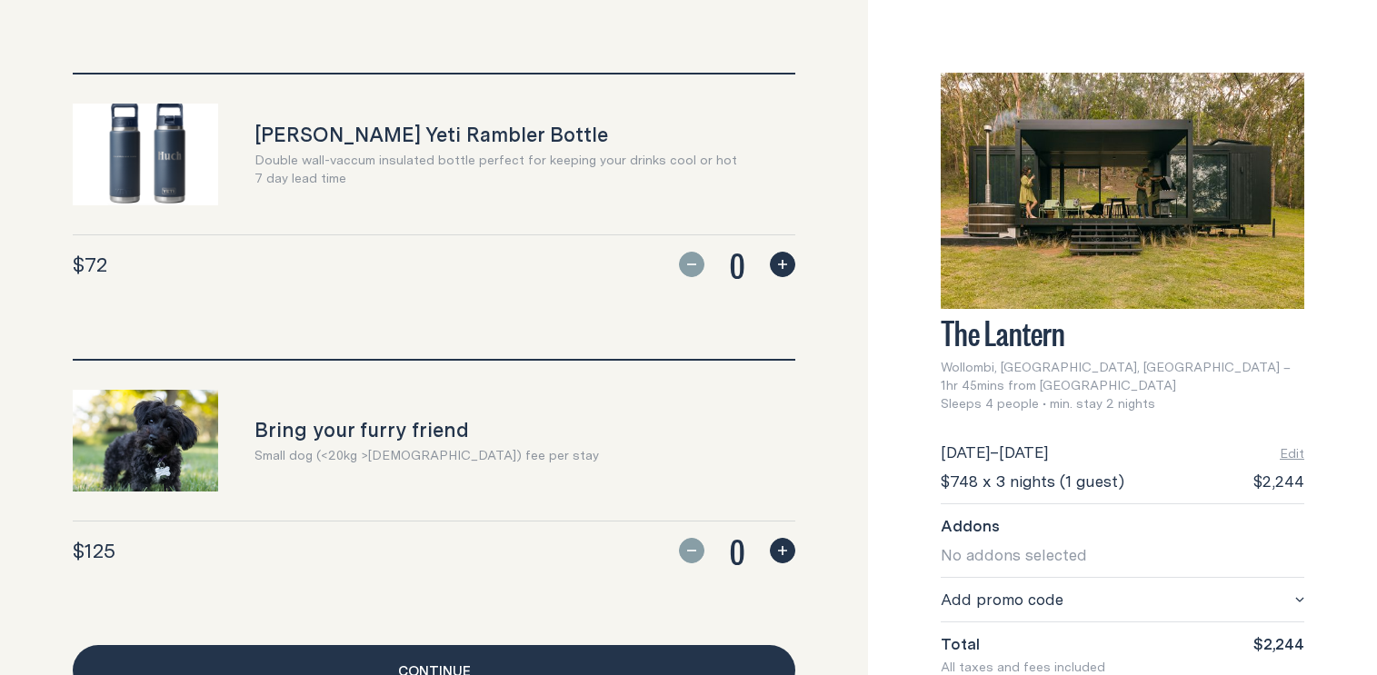
scroll to position [1770, 0]
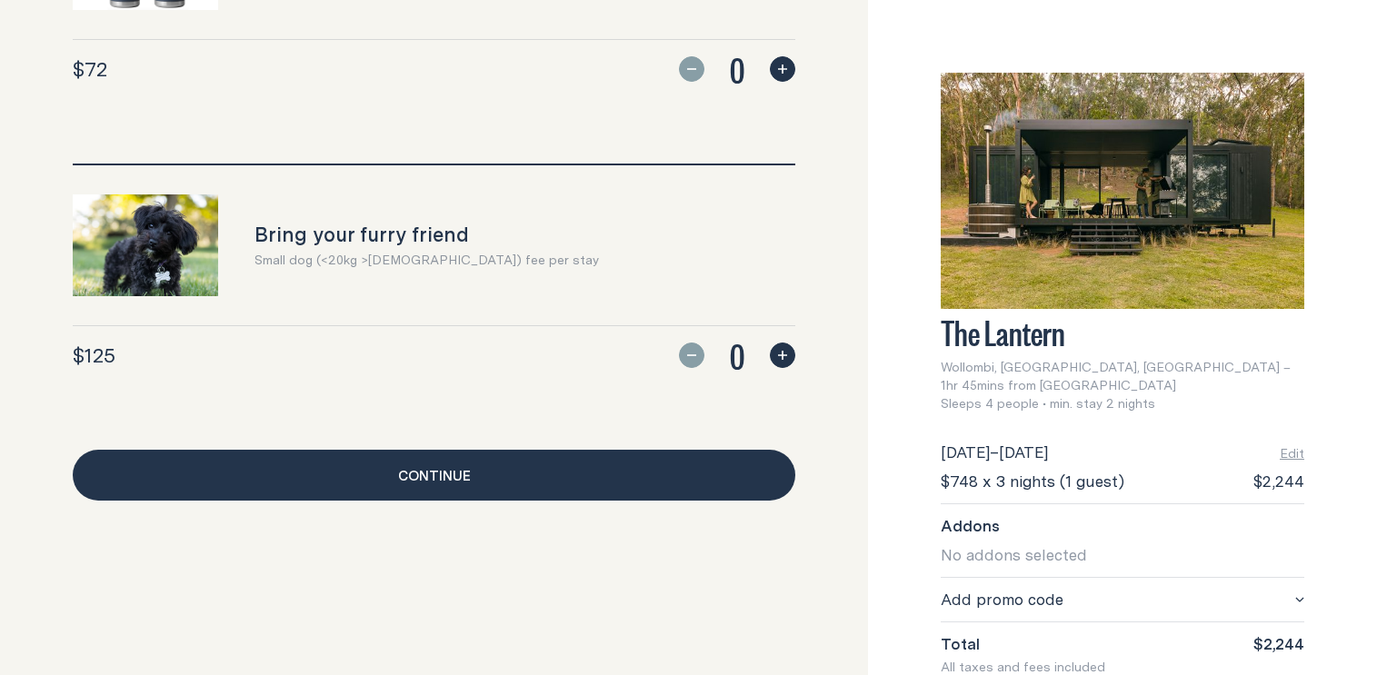
drag, startPoint x: 1072, startPoint y: 371, endPoint x: 1142, endPoint y: 379, distance: 70.5
click at [1142, 395] on span "Sleeps 4 people • min. stay 2 nights" at bounding box center [1048, 404] width 215 height 18
click at [1146, 395] on span "Sleeps 4 people • min. stay 2 nights" at bounding box center [1048, 404] width 215 height 18
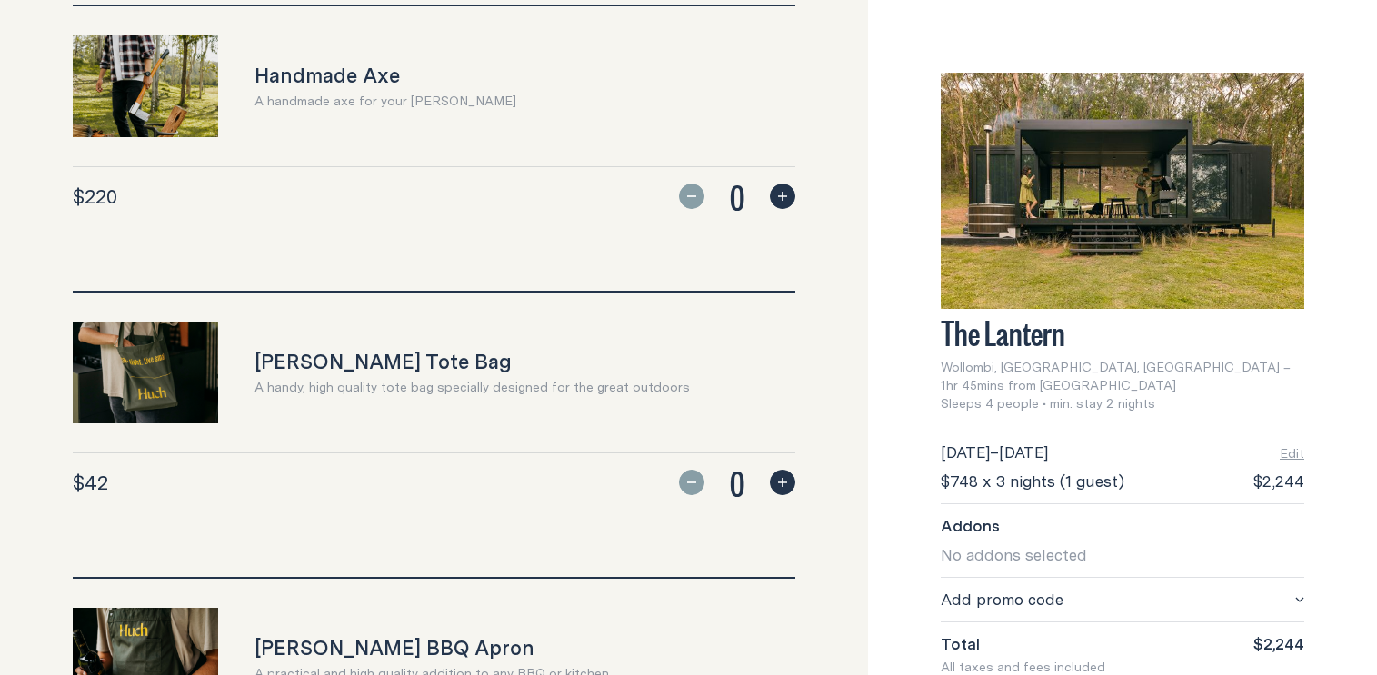
scroll to position [0, 0]
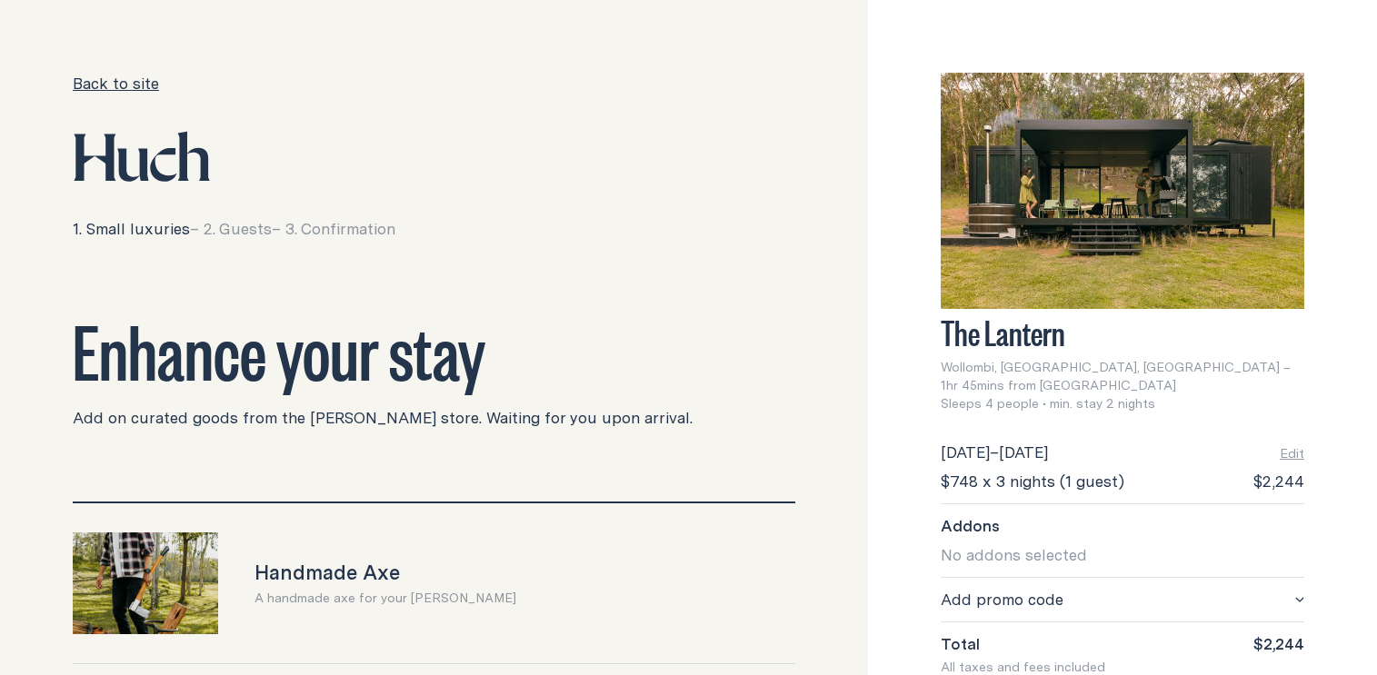
click at [119, 90] on link "Back to site" at bounding box center [116, 84] width 86 height 22
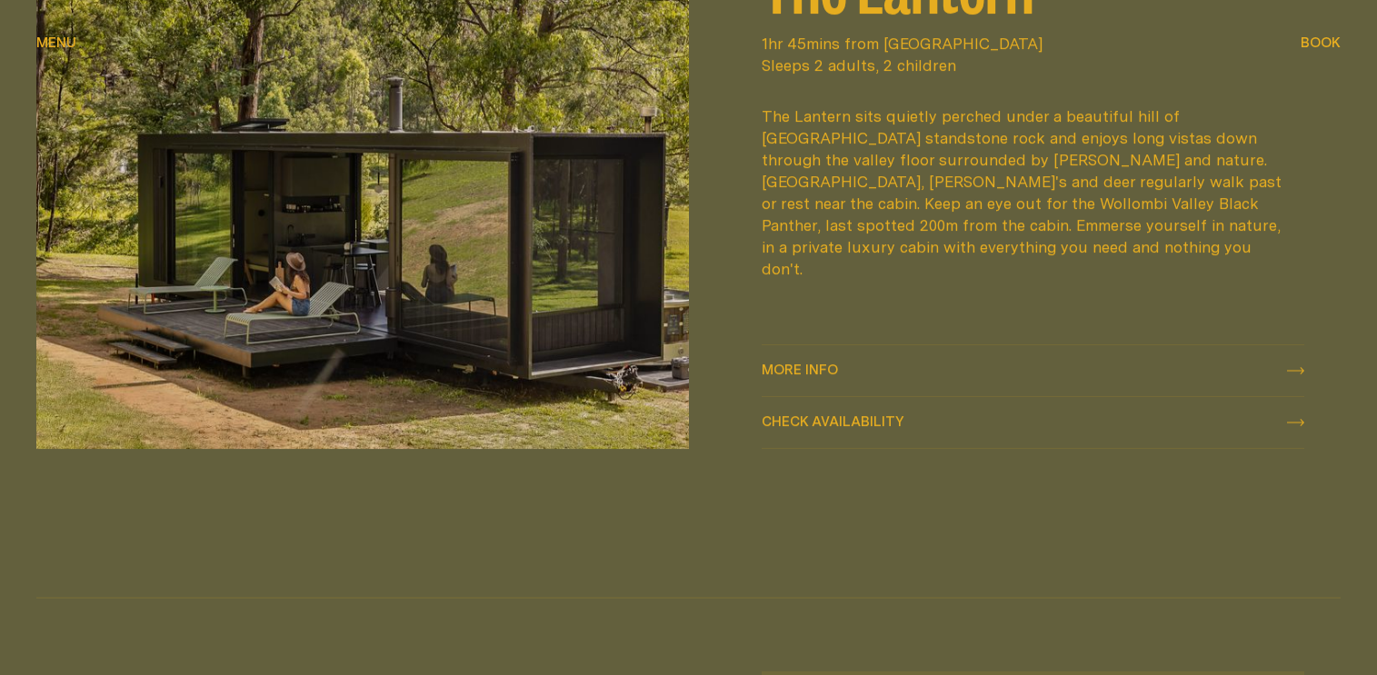
scroll to position [2454, 0]
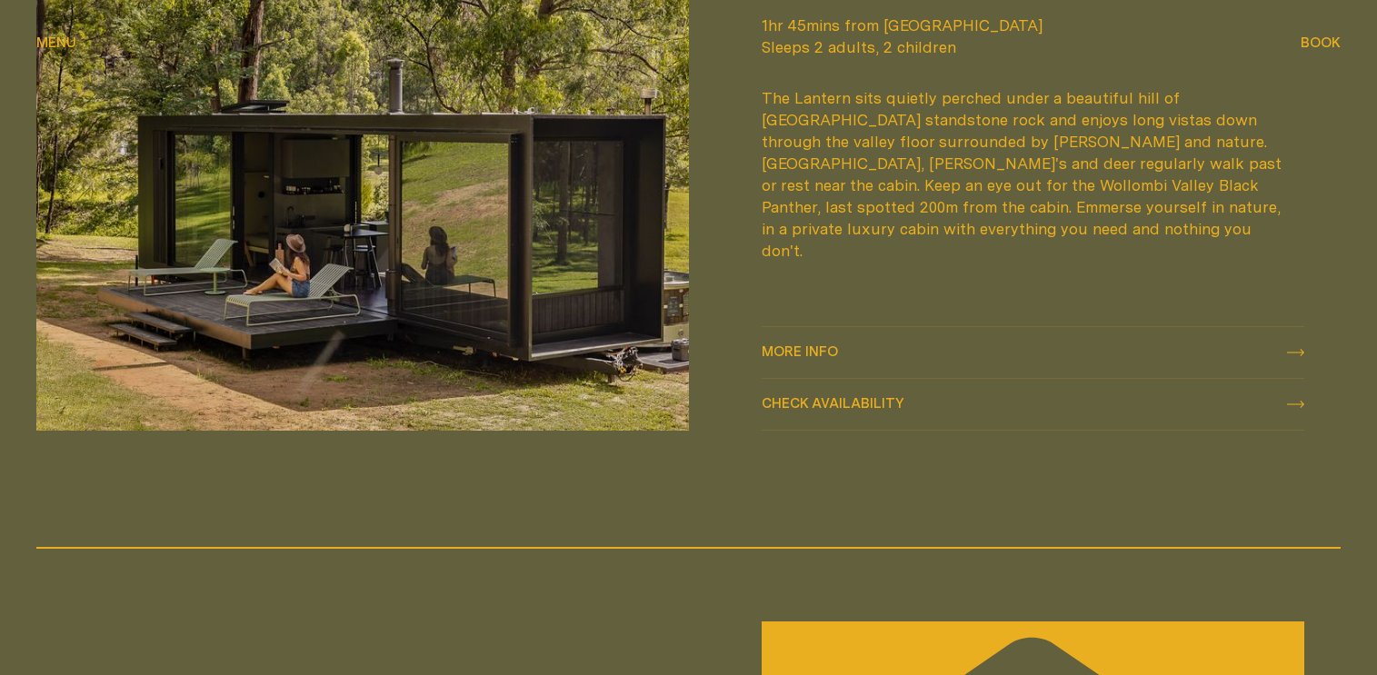
click at [579, 272] on img at bounding box center [362, 161] width 653 height 539
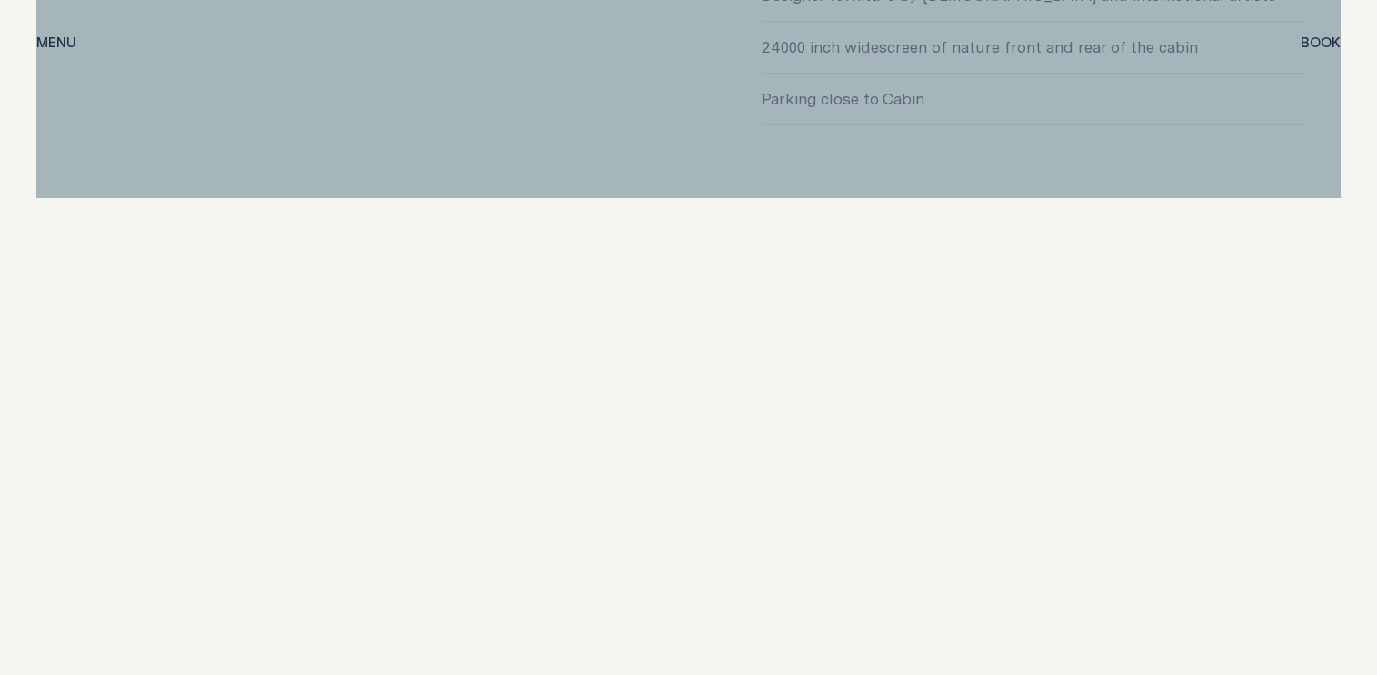
scroll to position [7057, 0]
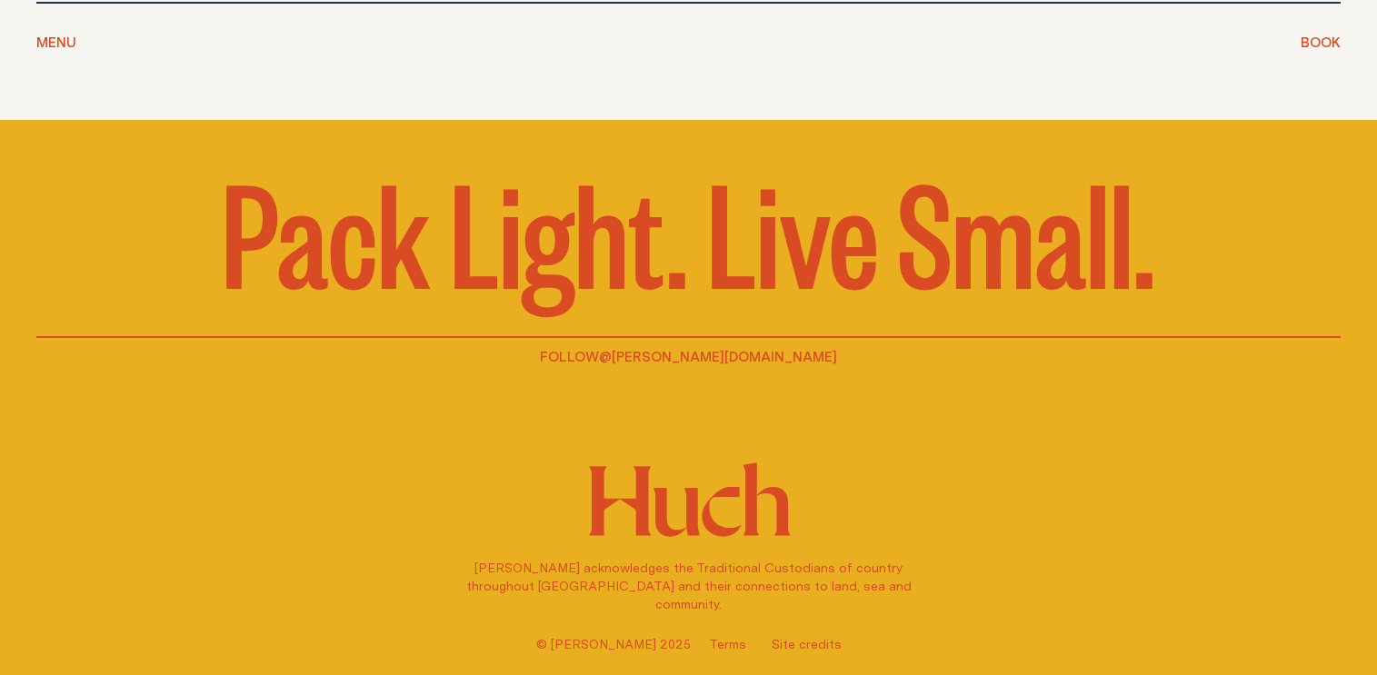
click at [711, 352] on link "@[PERSON_NAME][DOMAIN_NAME]" at bounding box center [718, 356] width 238 height 20
